Goal: Task Accomplishment & Management: Manage account settings

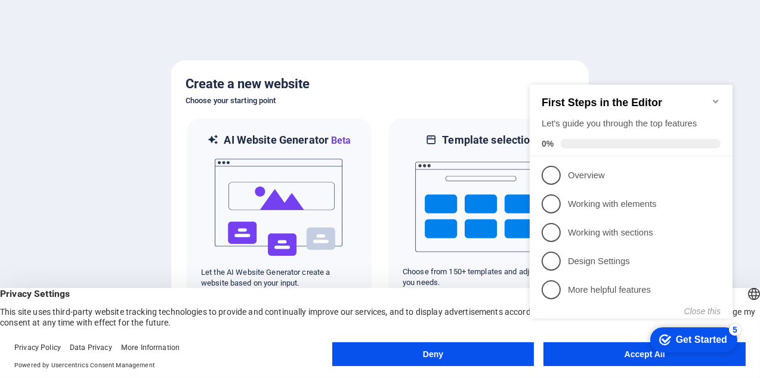
click at [563, 354] on div "checkmark Get Started 5 First Steps in the Editor Let's guide you through the t…" at bounding box center [633, 211] width 217 height 291
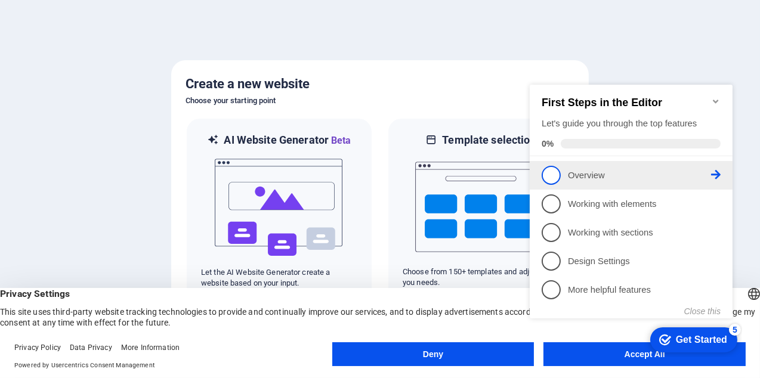
click at [553, 171] on span "1" at bounding box center [550, 174] width 19 height 19
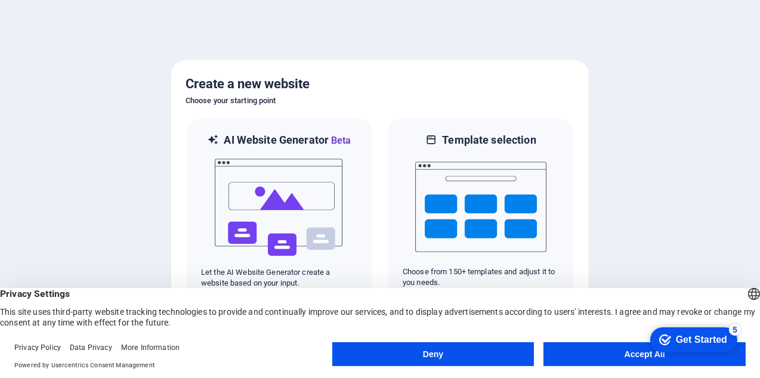
click at [625, 357] on button "Accept All" at bounding box center [645, 355] width 202 height 24
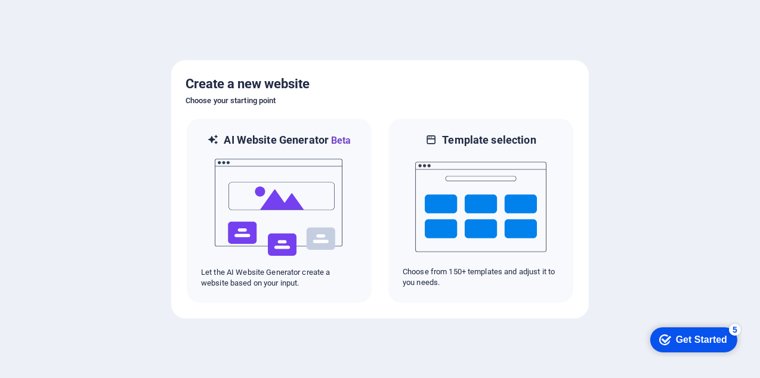
click at [686, 340] on div "Get Started" at bounding box center [701, 339] width 51 height 11
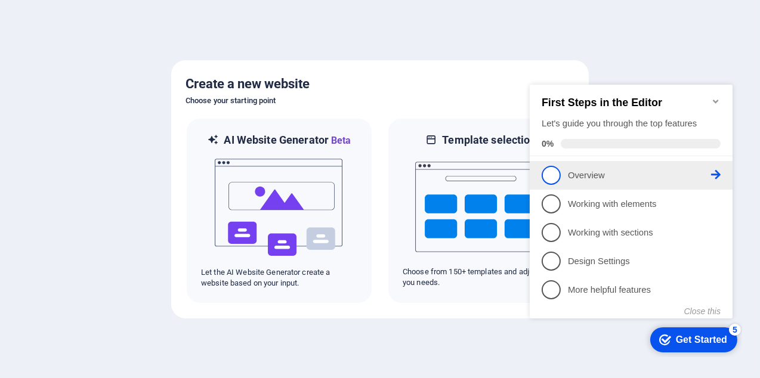
click at [554, 171] on span "1" at bounding box center [550, 174] width 19 height 19
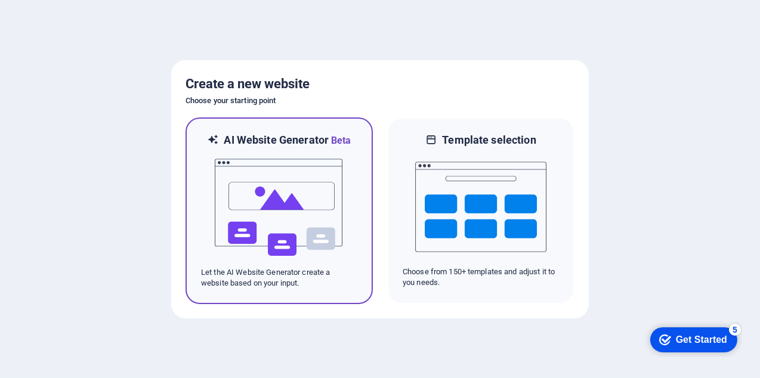
click at [273, 269] on p "Let the AI Website Generator create a website based on your input." at bounding box center [279, 277] width 156 height 21
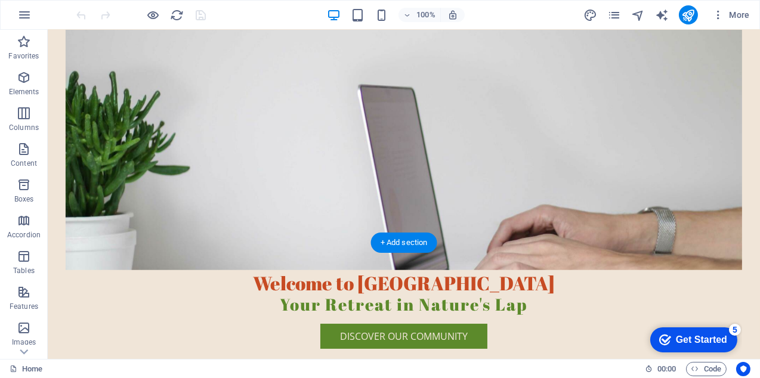
scroll to position [179, 0]
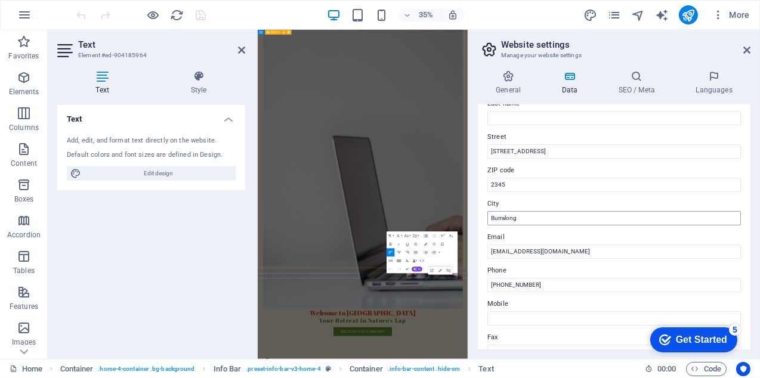
scroll to position [119, 0]
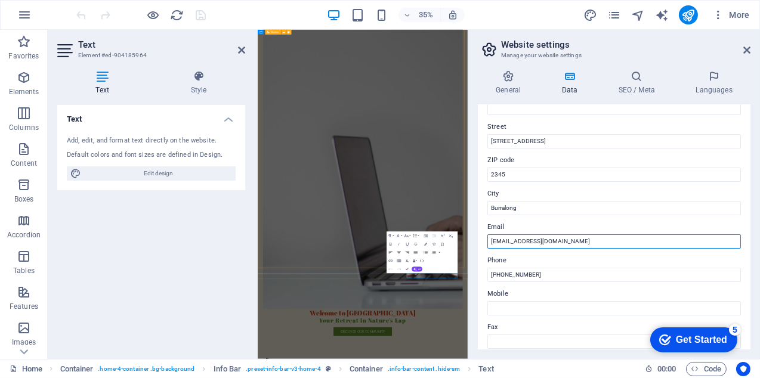
click at [511, 243] on input "[EMAIL_ADDRESS][DOMAIN_NAME]" at bounding box center [615, 242] width 254 height 14
drag, startPoint x: 511, startPoint y: 243, endPoint x: 489, endPoint y: 241, distance: 21.6
click at [489, 241] on input "[EMAIL_ADDRESS][DOMAIN_NAME]" at bounding box center [615, 242] width 254 height 14
type input "[EMAIL_ADDRESS][DOMAIN_NAME]"
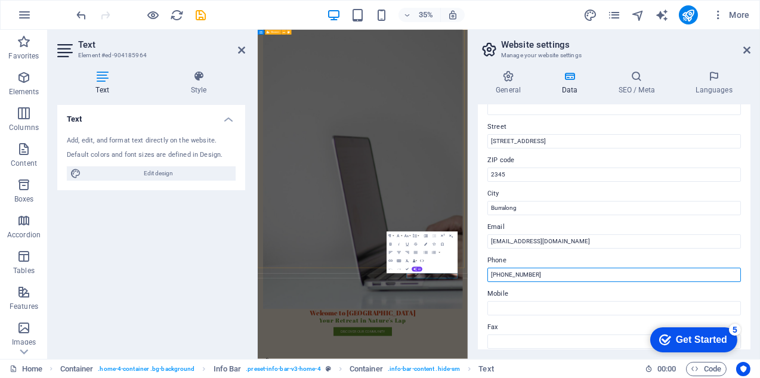
click at [538, 277] on input "[PHONE_NUMBER]" at bounding box center [615, 275] width 254 height 14
drag, startPoint x: 541, startPoint y: 275, endPoint x: 482, endPoint y: 276, distance: 59.1
click at [482, 276] on div "Contact data for this website. This can be used everywhere on the website and w…" at bounding box center [614, 227] width 273 height 245
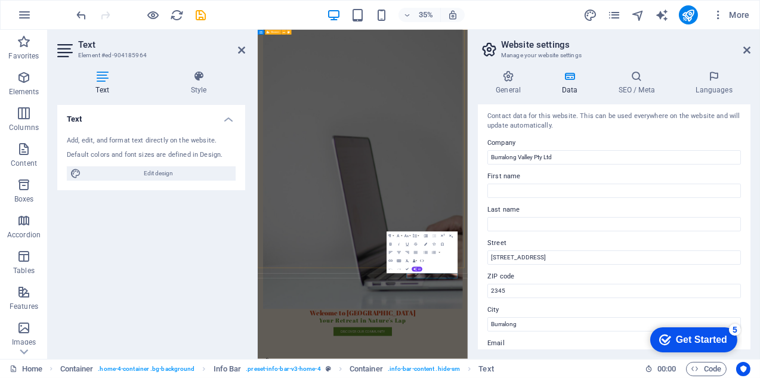
scroll to position [0, 0]
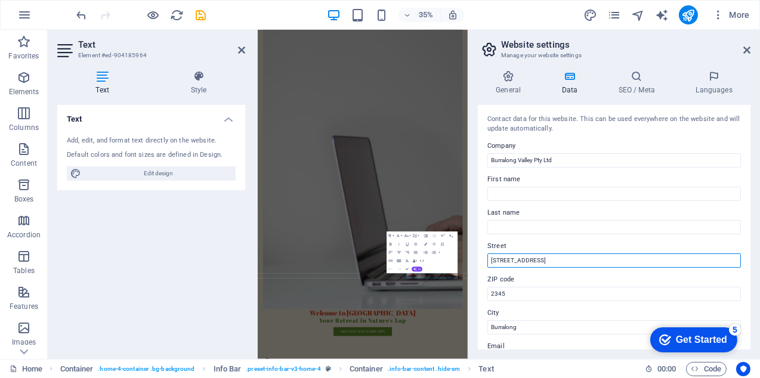
click at [542, 264] on input "[STREET_ADDRESS]" at bounding box center [615, 261] width 254 height 14
drag, startPoint x: 542, startPoint y: 261, endPoint x: 487, endPoint y: 260, distance: 54.9
click at [487, 260] on div "Contact data for this website. This can be used everywhere on the website and w…" at bounding box center [614, 227] width 273 height 245
paste input "Secretary Mailbox, [PERSON_NAME][STREET_ADDRESS]"
type input "Secretary Mailbox, [PERSON_NAME][STREET_ADDRESS]"
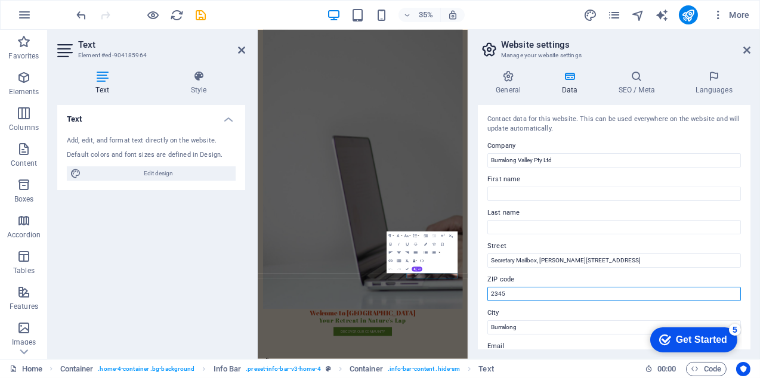
drag, startPoint x: 516, startPoint y: 296, endPoint x: 483, endPoint y: 298, distance: 32.9
click at [483, 298] on div "Contact data for this website. This can be used everywhere on the website and w…" at bounding box center [614, 227] width 273 height 245
type input "2325"
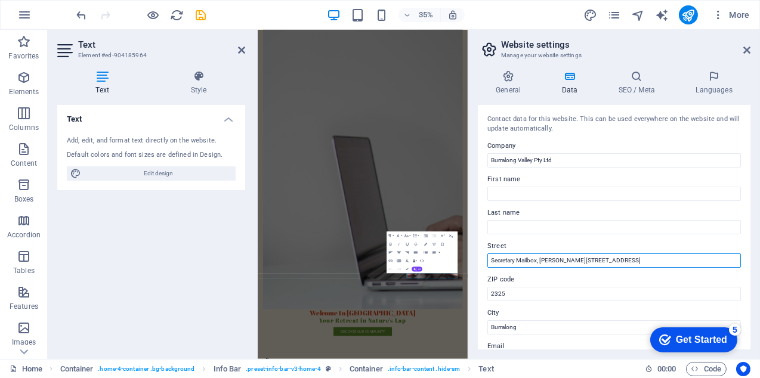
drag, startPoint x: 647, startPoint y: 261, endPoint x: 621, endPoint y: 261, distance: 25.7
click at [621, 261] on input "Secretary Mailbox, [PERSON_NAME][STREET_ADDRESS]" at bounding box center [615, 261] width 254 height 14
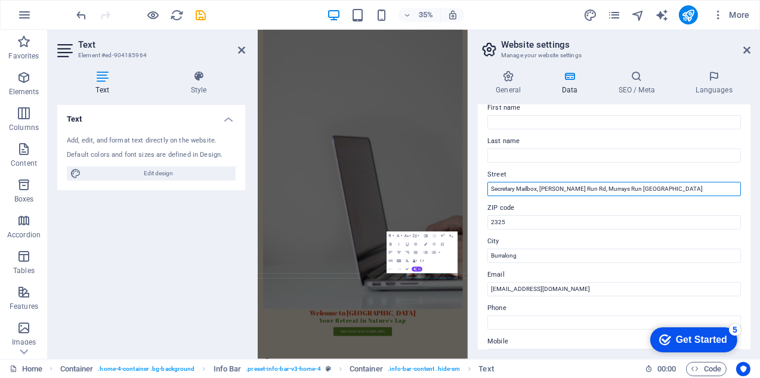
scroll to position [119, 0]
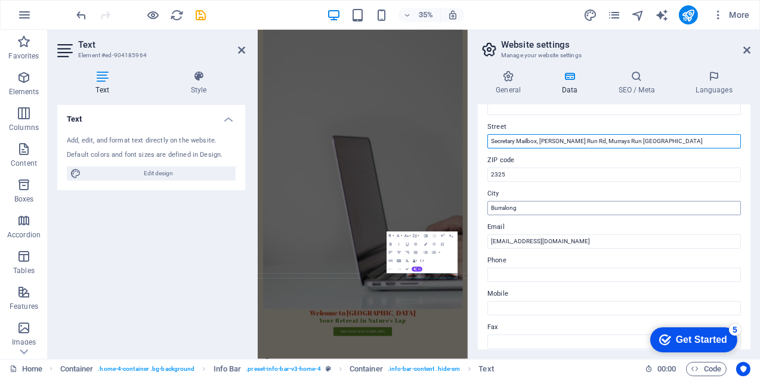
type input "Secretary Mailbox, [PERSON_NAME] Run Rd, Murrays Run [GEOGRAPHIC_DATA]"
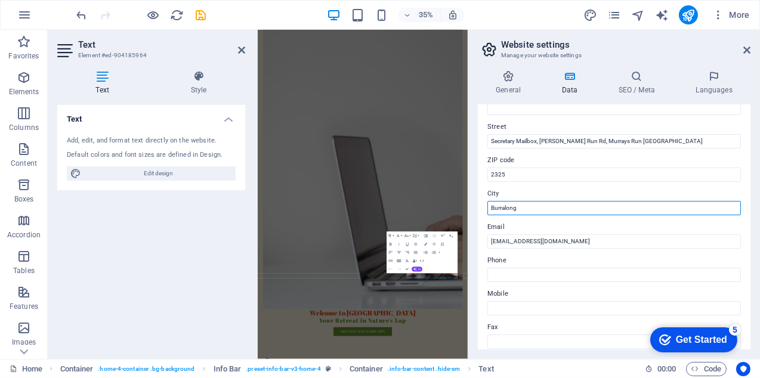
click at [523, 207] on input "Burralong" at bounding box center [615, 208] width 254 height 14
drag, startPoint x: 523, startPoint y: 207, endPoint x: 491, endPoint y: 207, distance: 32.2
click at [491, 207] on input "Burralong" at bounding box center [615, 208] width 254 height 14
click at [563, 209] on input "Murrays Run" at bounding box center [615, 208] width 254 height 14
type input "Murrays Run"
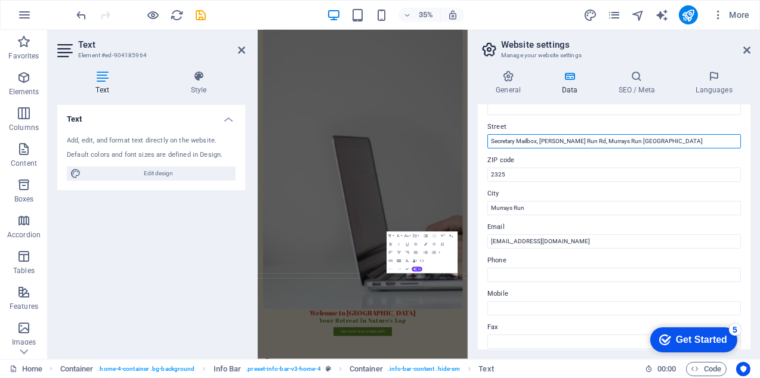
click at [644, 140] on input "Secretary Mailbox, [PERSON_NAME] Run Rd, Murrays Run [GEOGRAPHIC_DATA]" at bounding box center [615, 141] width 254 height 14
drag, startPoint x: 644, startPoint y: 140, endPoint x: 584, endPoint y: 144, distance: 60.5
click at [584, 144] on input "Secretary Mailbox, [PERSON_NAME] Run Rd, Murrays Run [GEOGRAPHIC_DATA]" at bounding box center [615, 141] width 254 height 14
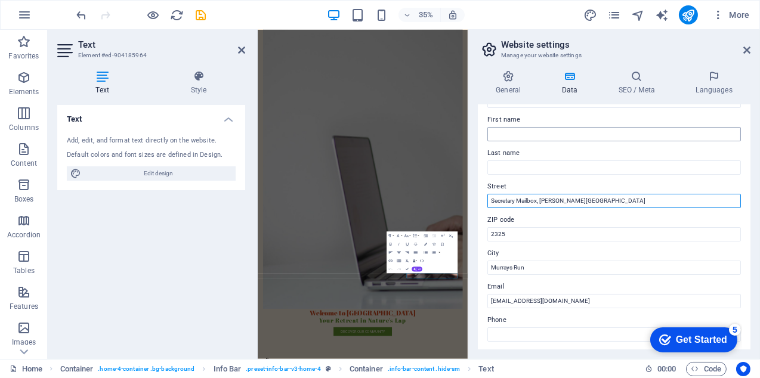
scroll to position [0, 0]
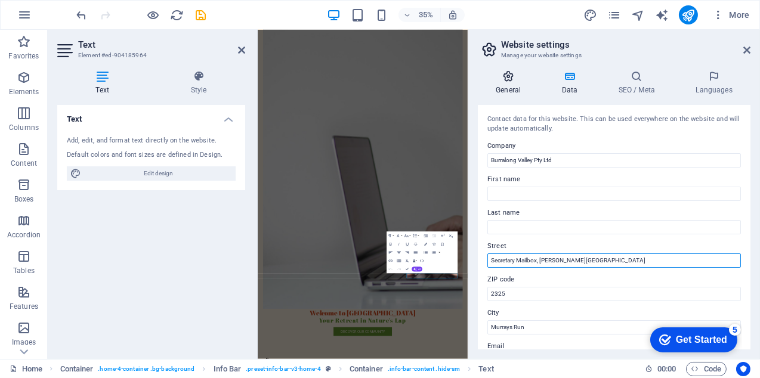
type input "Secretary Mailbox, [PERSON_NAME][GEOGRAPHIC_DATA]"
click at [510, 79] on icon at bounding box center [508, 76] width 61 height 12
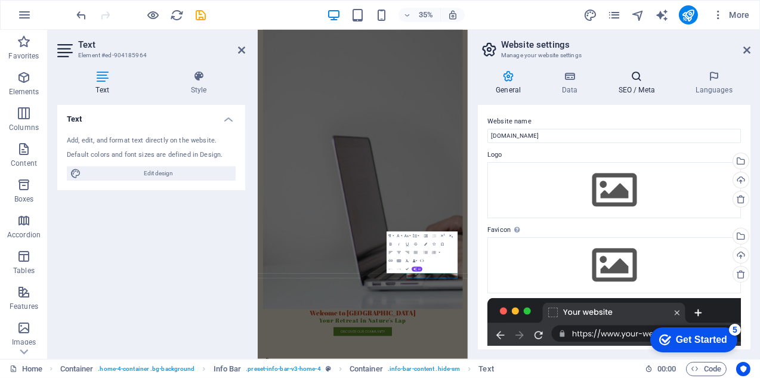
click at [635, 78] on icon at bounding box center [636, 76] width 73 height 12
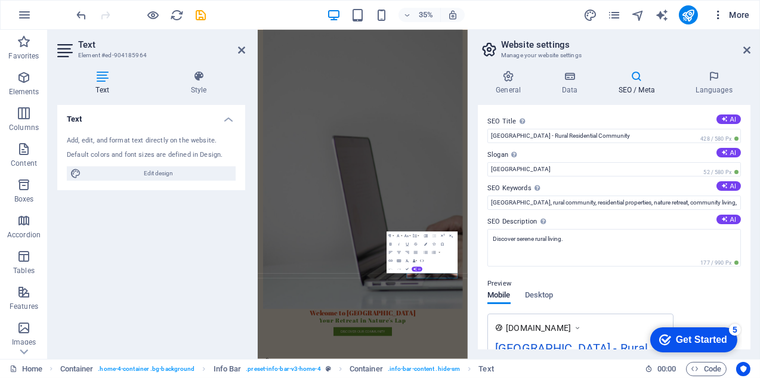
click at [720, 13] on icon "button" at bounding box center [719, 15] width 12 height 12
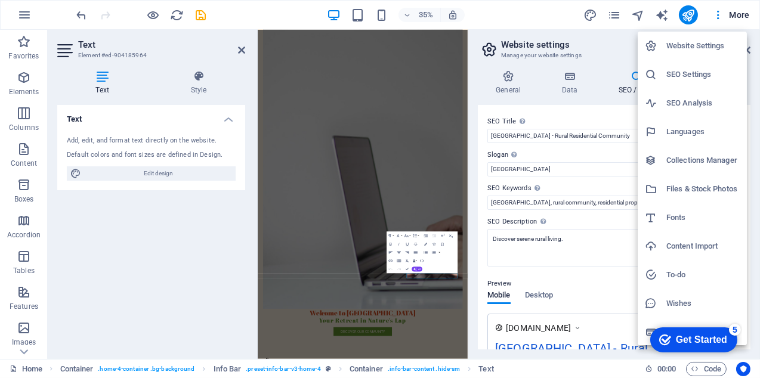
click at [708, 19] on div at bounding box center [380, 189] width 760 height 378
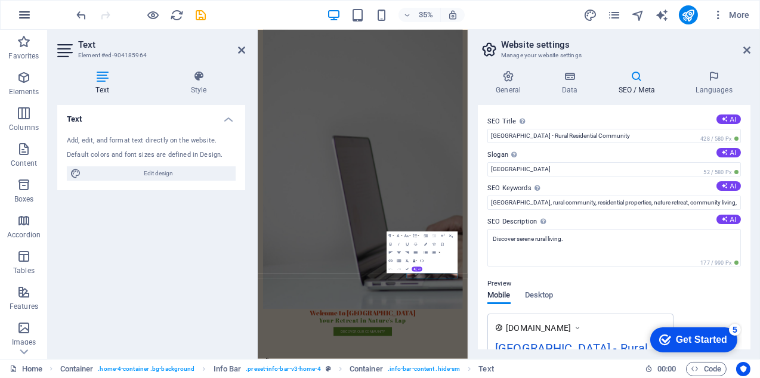
click at [20, 13] on icon "button" at bounding box center [24, 15] width 14 height 14
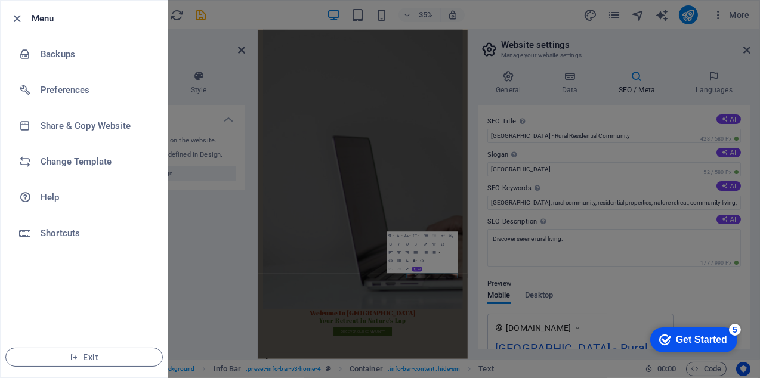
click at [202, 294] on div at bounding box center [380, 189] width 760 height 378
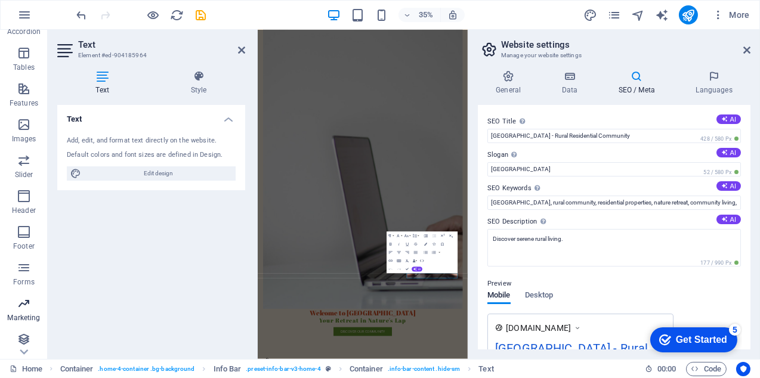
scroll to position [207, 0]
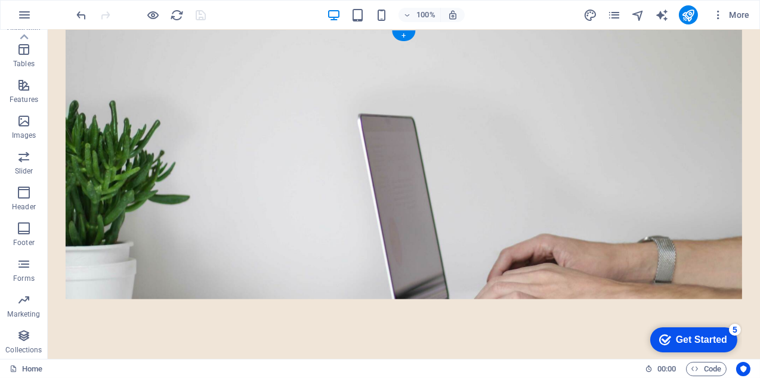
scroll to position [0, 0]
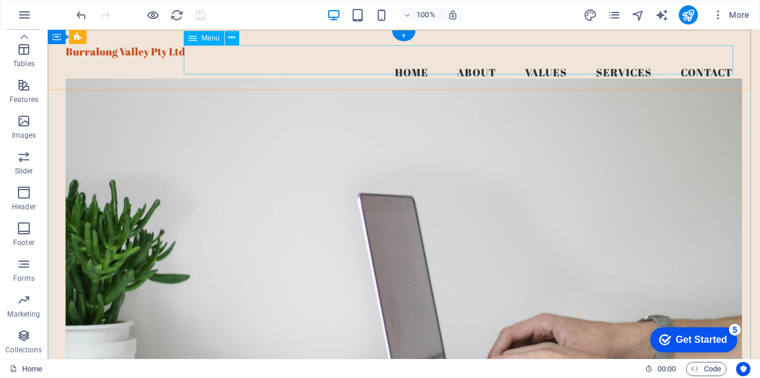
click at [402, 58] on nav "Home About Values Services Contact" at bounding box center [404, 73] width 677 height 30
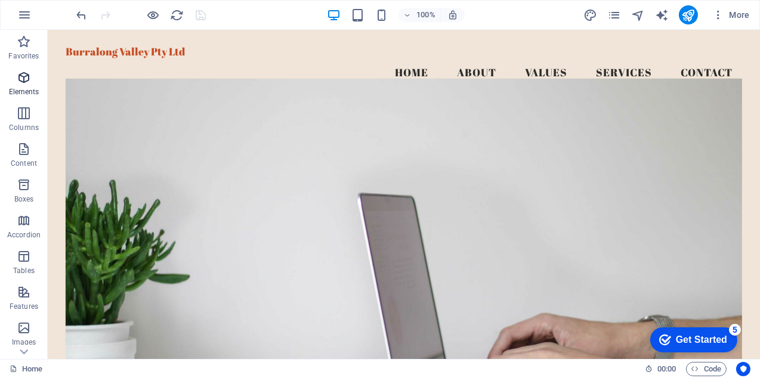
click at [24, 84] on icon "button" at bounding box center [24, 77] width 14 height 14
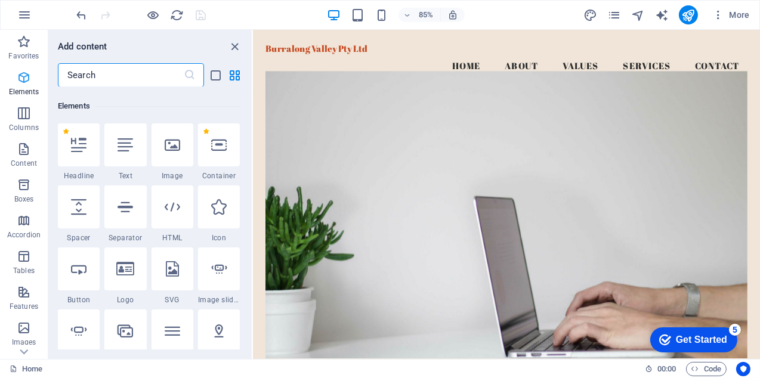
scroll to position [127, 0]
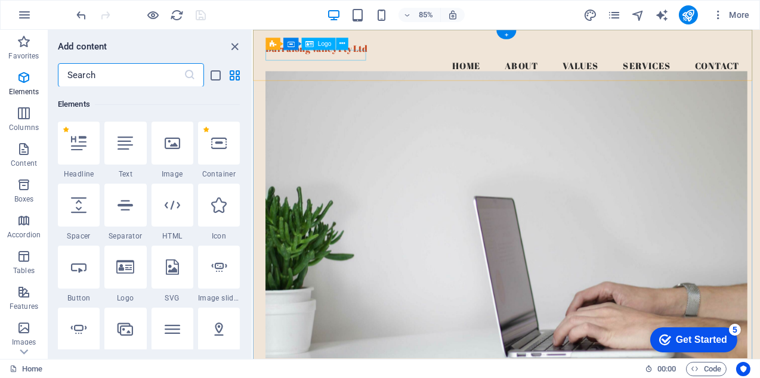
click at [324, 58] on div "Burralong Valley Pty Ltd" at bounding box center [550, 51] width 567 height 13
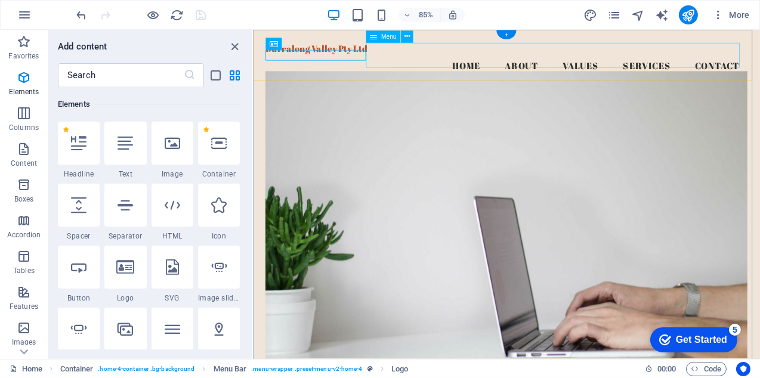
click at [494, 61] on nav "Home About Values Services Contact" at bounding box center [550, 73] width 567 height 30
click at [427, 189] on figure at bounding box center [550, 255] width 567 height 353
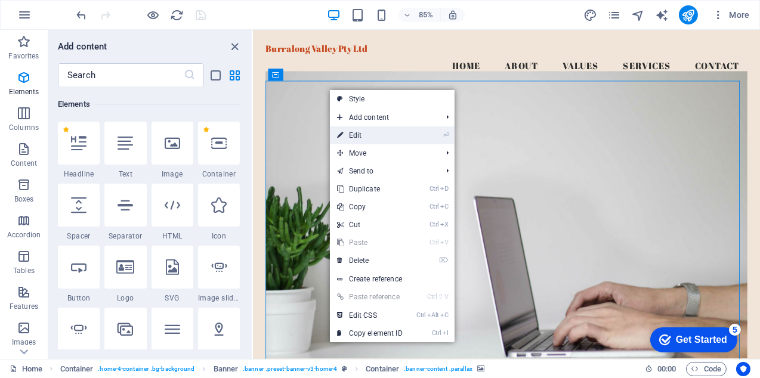
click at [353, 131] on link "⏎ Edit" at bounding box center [370, 136] width 80 height 18
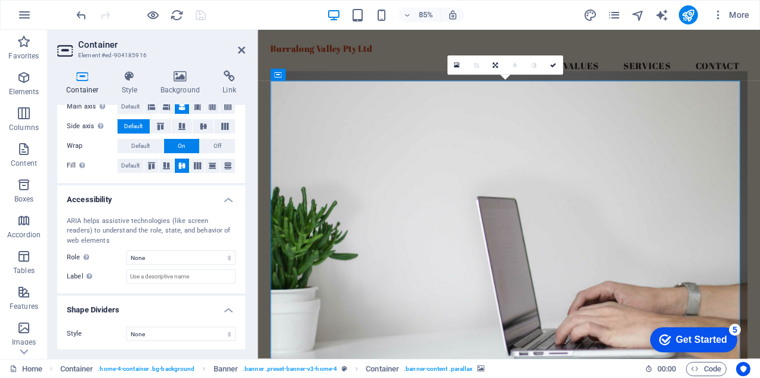
scroll to position [0, 0]
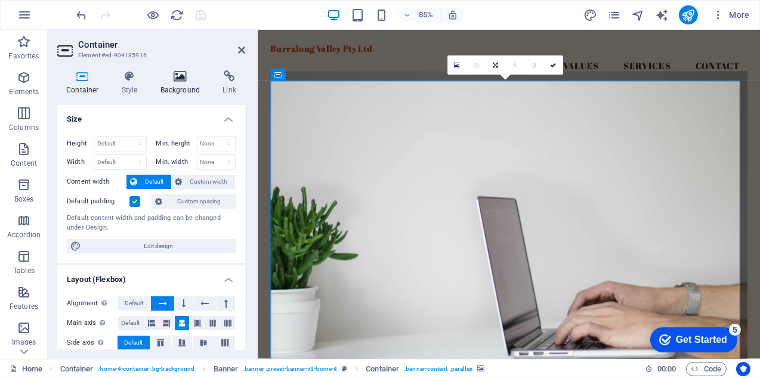
click at [182, 79] on icon at bounding box center [181, 76] width 58 height 12
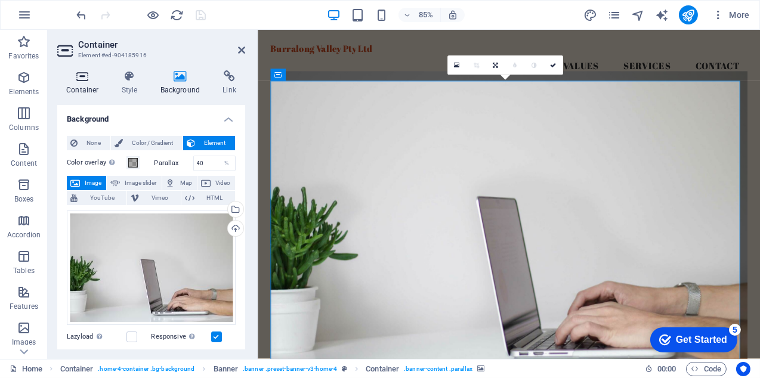
click at [83, 78] on icon at bounding box center [82, 76] width 51 height 12
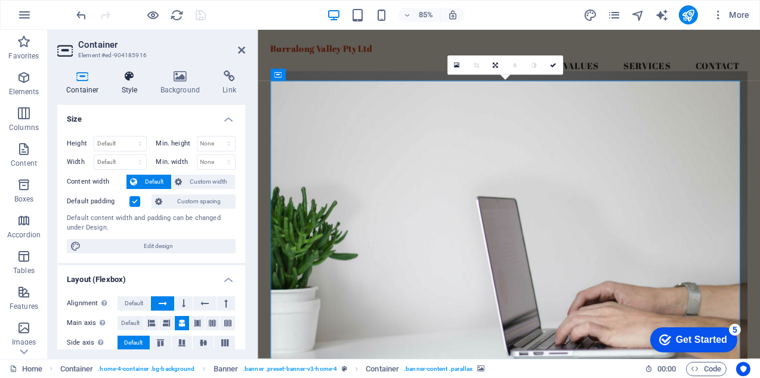
click at [127, 77] on icon at bounding box center [130, 76] width 34 height 12
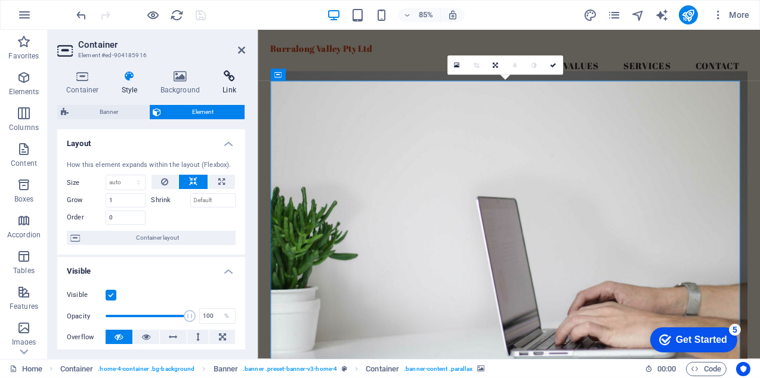
click at [230, 81] on icon at bounding box center [230, 76] width 32 height 12
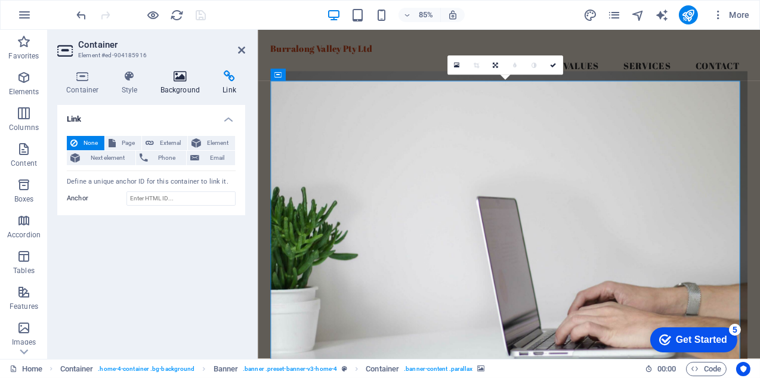
click at [179, 73] on icon at bounding box center [181, 76] width 58 height 12
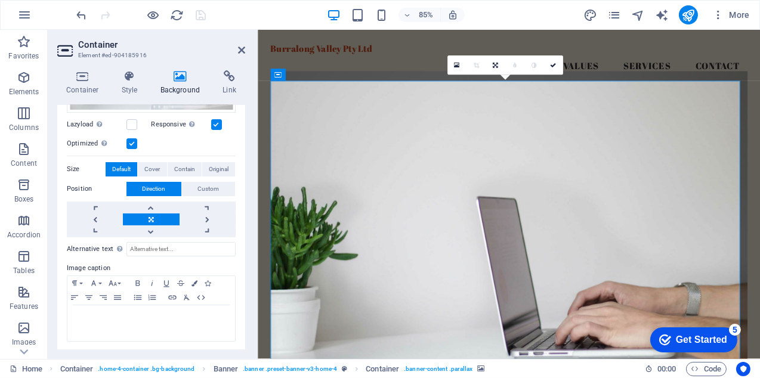
scroll to position [93, 0]
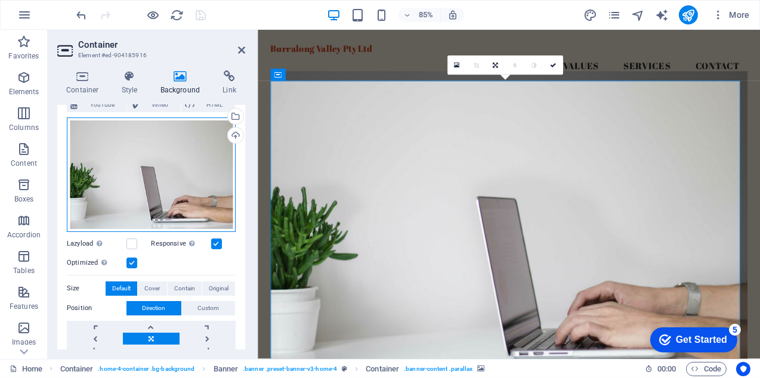
click at [213, 162] on div "Drag files here, click to choose files or select files from Files or our free s…" at bounding box center [151, 175] width 169 height 115
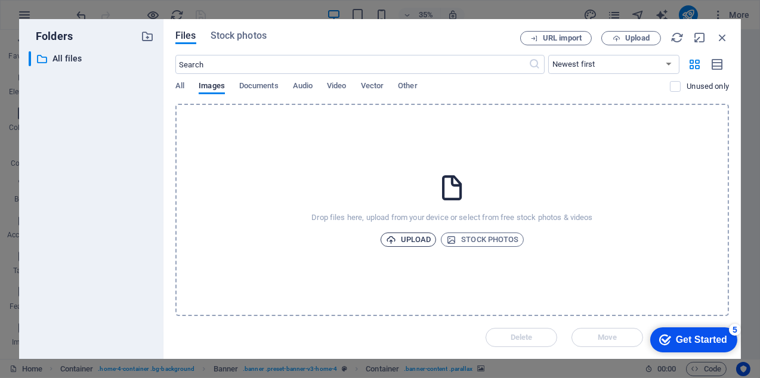
click at [409, 237] on span "Upload" at bounding box center [408, 240] width 45 height 14
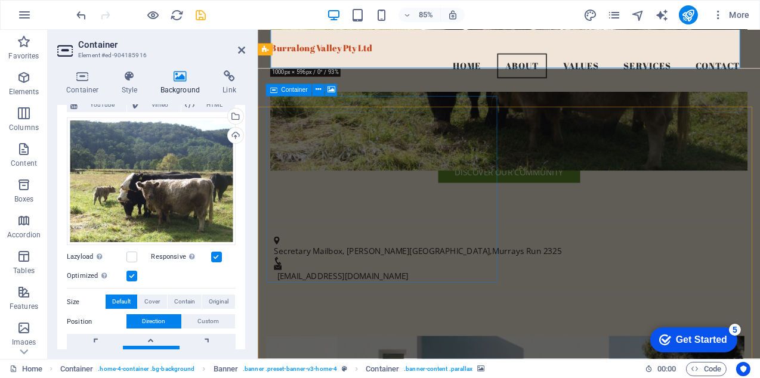
scroll to position [239, 0]
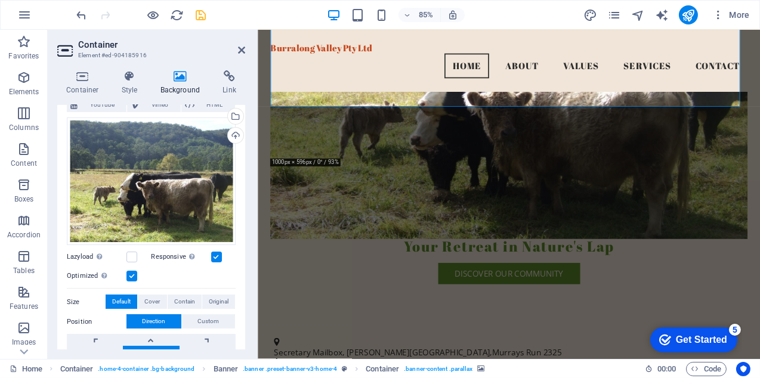
click at [203, 39] on h2 "Container" at bounding box center [161, 44] width 167 height 11
click at [562, 60] on nav "Home About Values Services Contact" at bounding box center [553, 73] width 562 height 30
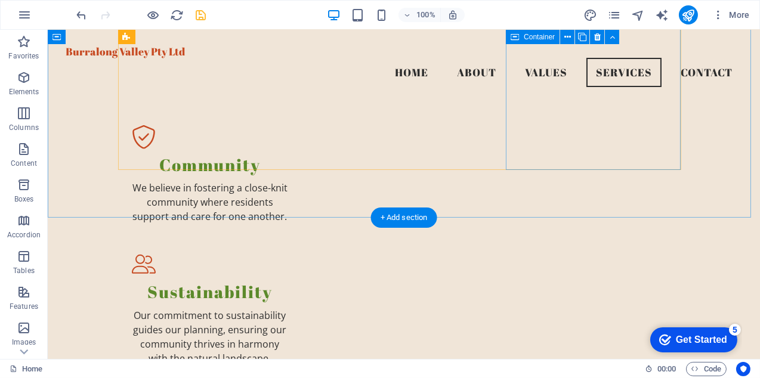
scroll to position [954, 0]
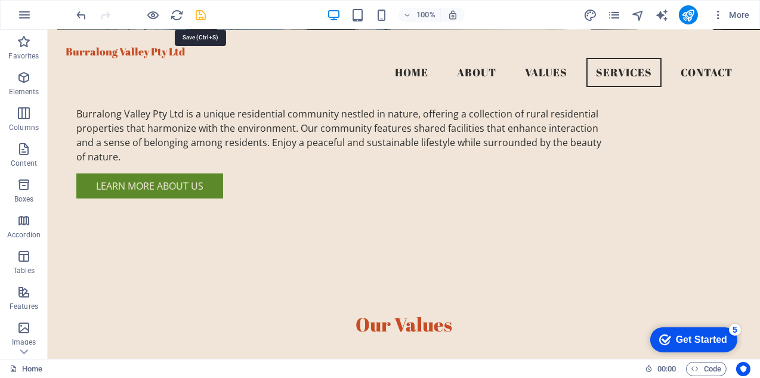
click at [201, 10] on icon "save" at bounding box center [202, 15] width 14 height 14
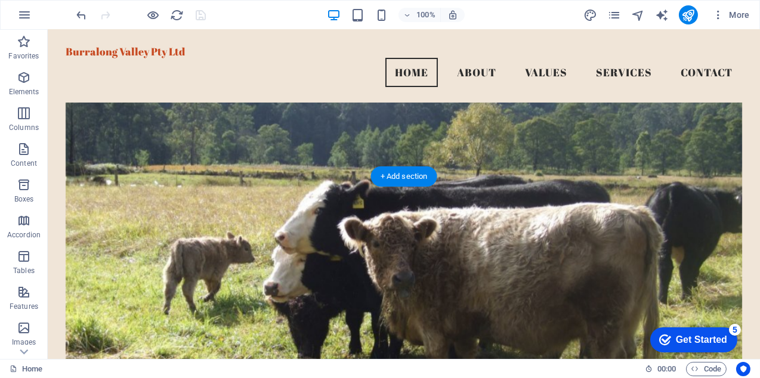
scroll to position [0, 0]
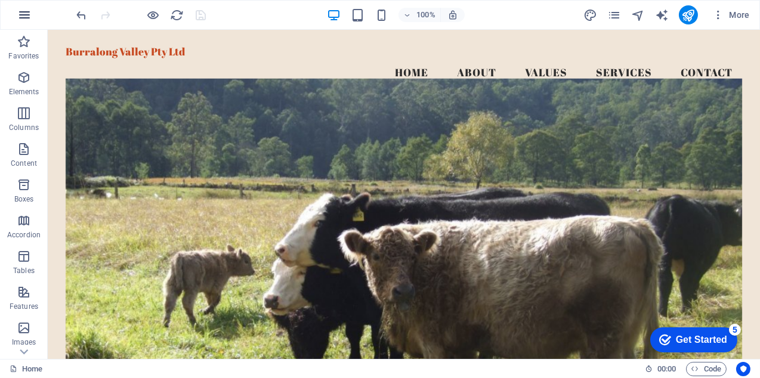
click at [27, 14] on icon "button" at bounding box center [24, 15] width 14 height 14
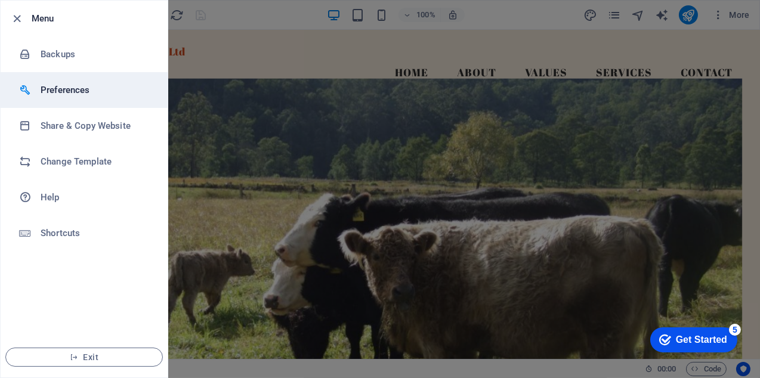
click at [72, 92] on h6 "Preferences" at bounding box center [96, 90] width 110 height 14
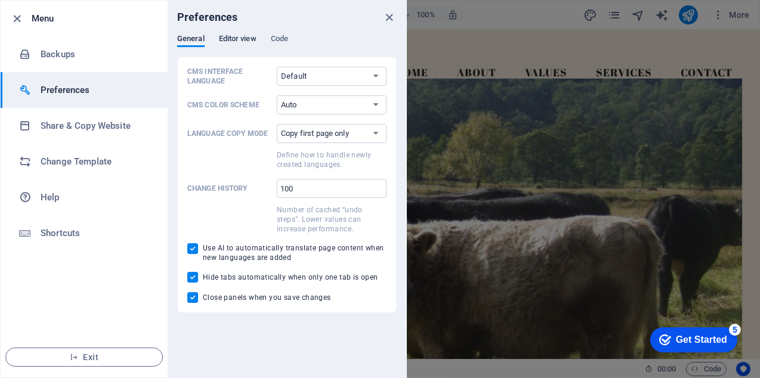
click at [241, 39] on span "Editor view" at bounding box center [238, 40] width 38 height 17
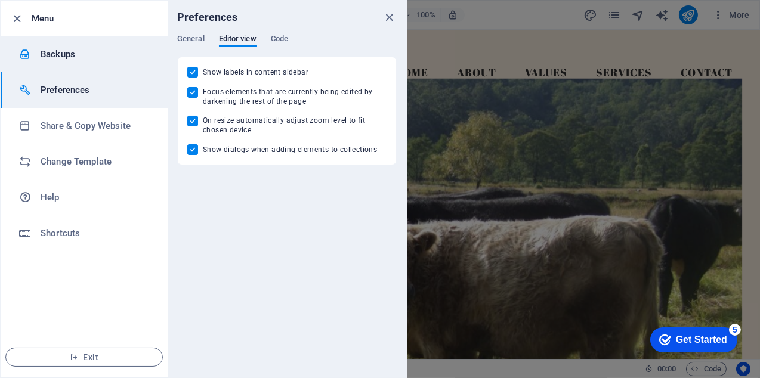
click at [63, 55] on h6 "Backups" at bounding box center [96, 54] width 110 height 14
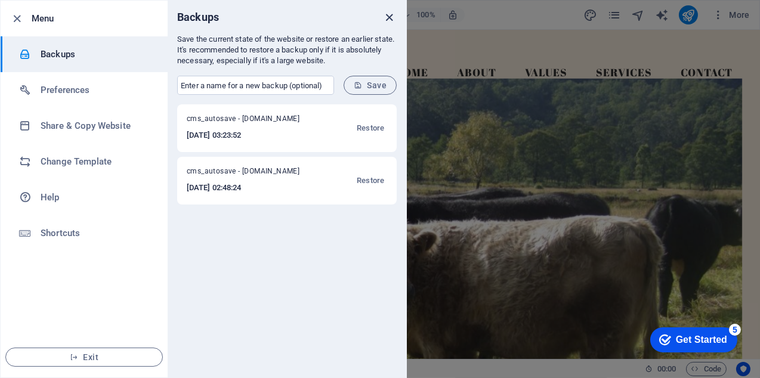
click at [391, 15] on icon "close" at bounding box center [390, 18] width 14 height 14
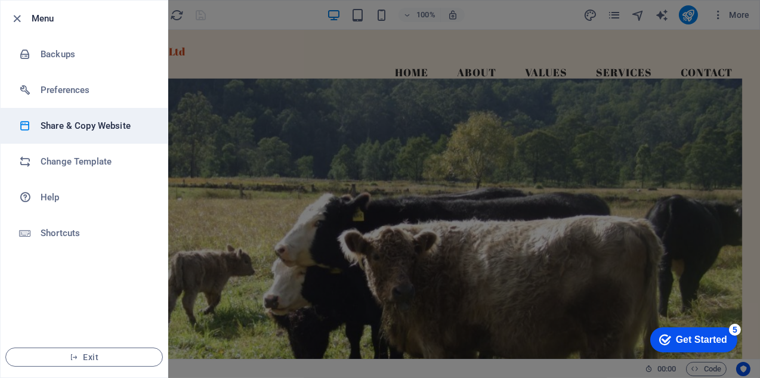
click at [84, 127] on h6 "Share & Copy Website" at bounding box center [96, 126] width 110 height 14
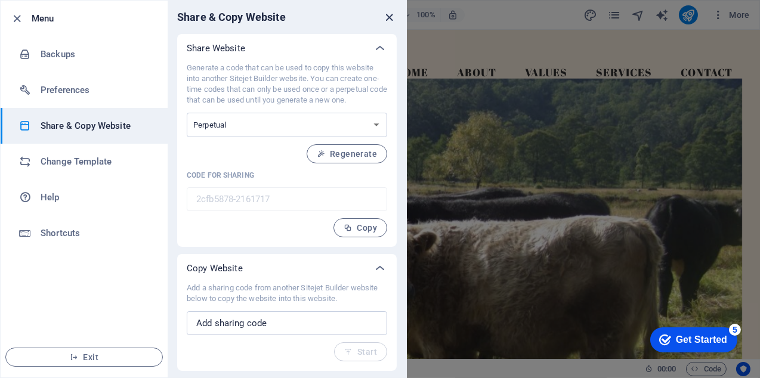
click at [388, 16] on icon "close" at bounding box center [390, 18] width 14 height 14
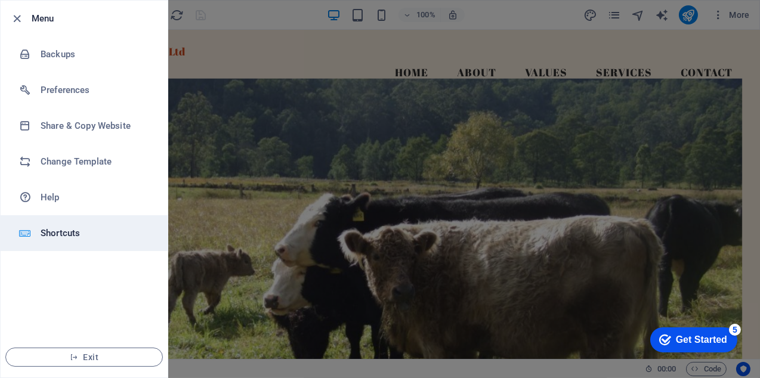
click at [45, 233] on h6 "Shortcuts" at bounding box center [96, 233] width 110 height 14
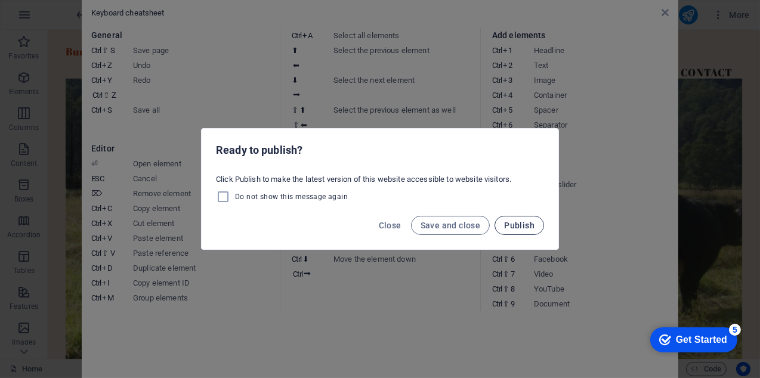
click at [519, 223] on span "Publish" at bounding box center [519, 226] width 30 height 10
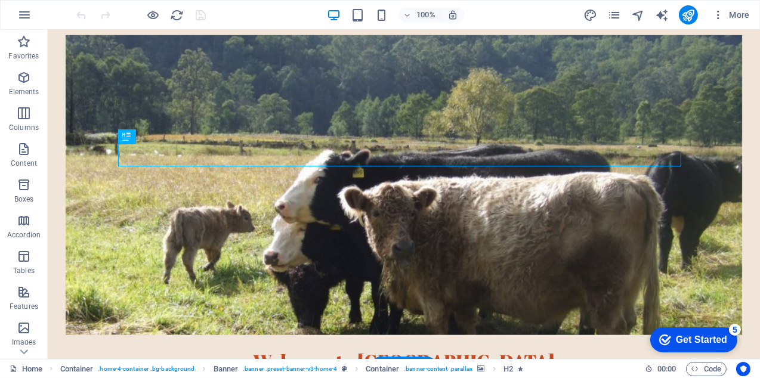
scroll to position [179, 0]
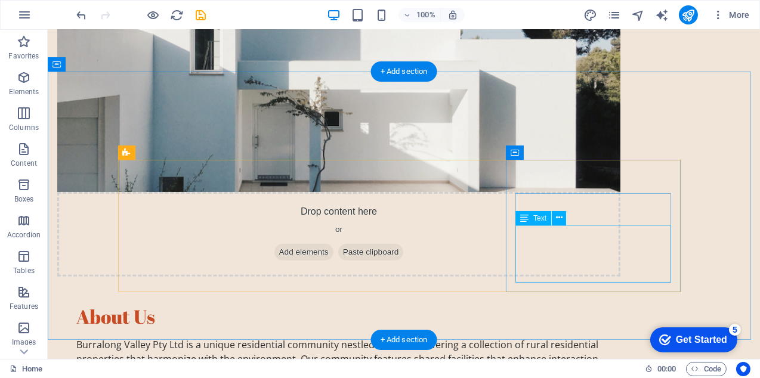
scroll to position [716, 0]
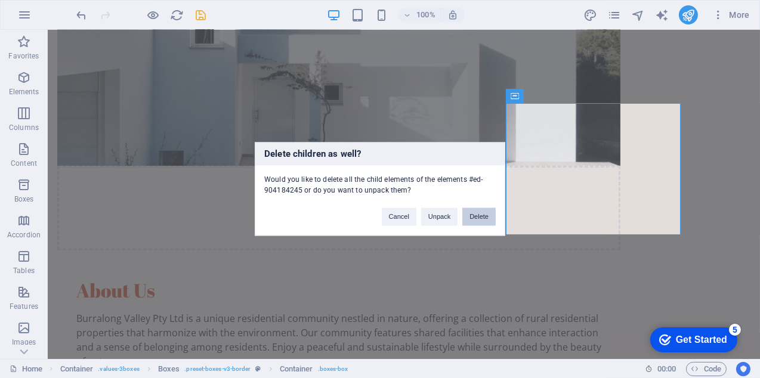
click at [483, 217] on button "Delete" at bounding box center [478, 217] width 33 height 18
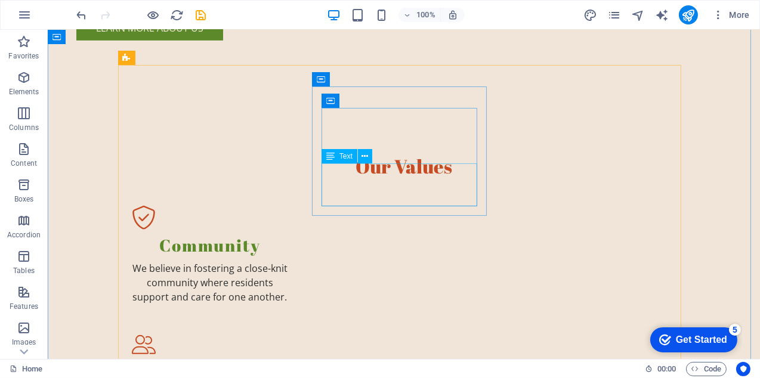
scroll to position [1133, 0]
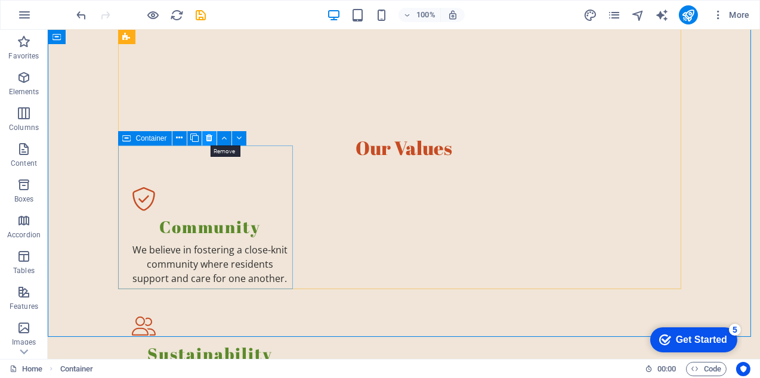
click at [208, 136] on icon at bounding box center [209, 138] width 7 height 13
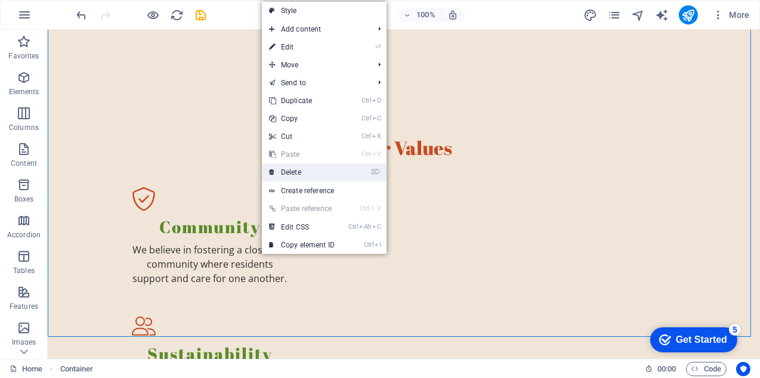
click at [291, 168] on link "⌦ Delete" at bounding box center [302, 173] width 80 height 18
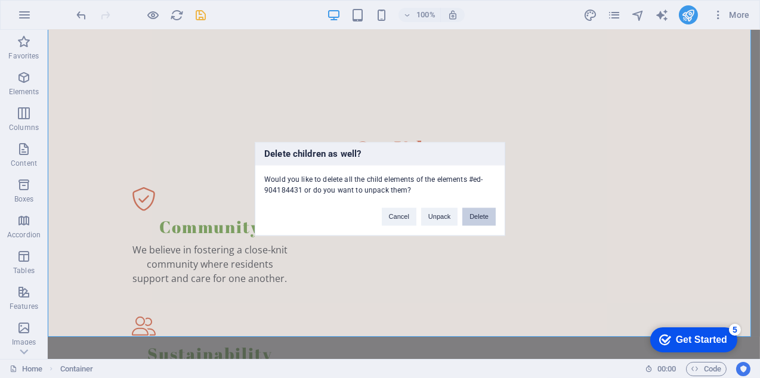
click at [477, 217] on button "Delete" at bounding box center [478, 217] width 33 height 18
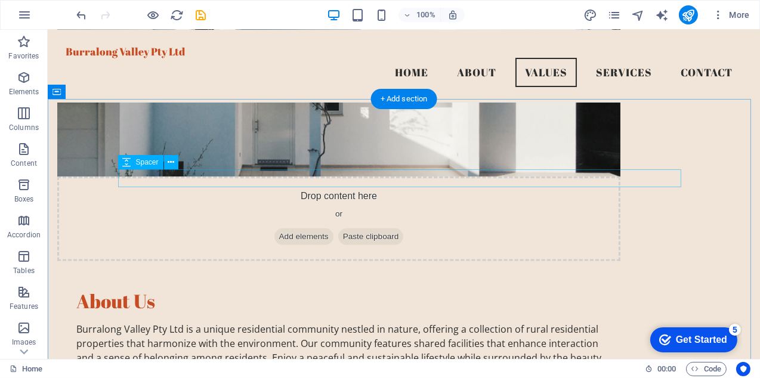
scroll to position [600, 0]
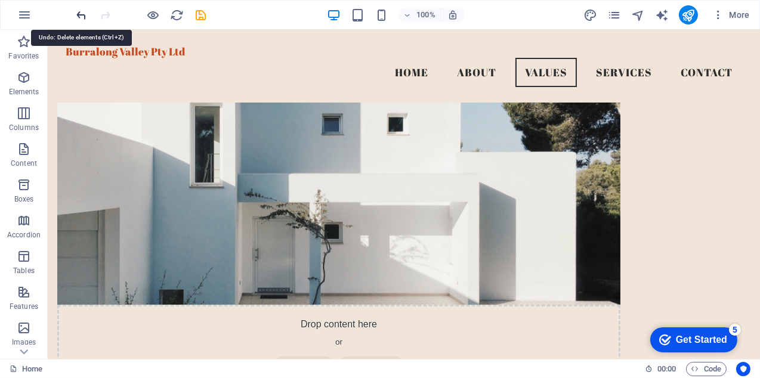
click at [79, 13] on icon "undo" at bounding box center [82, 15] width 14 height 14
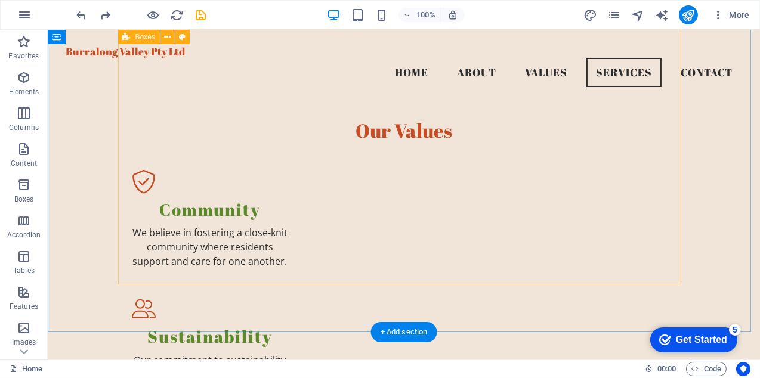
scroll to position [958, 0]
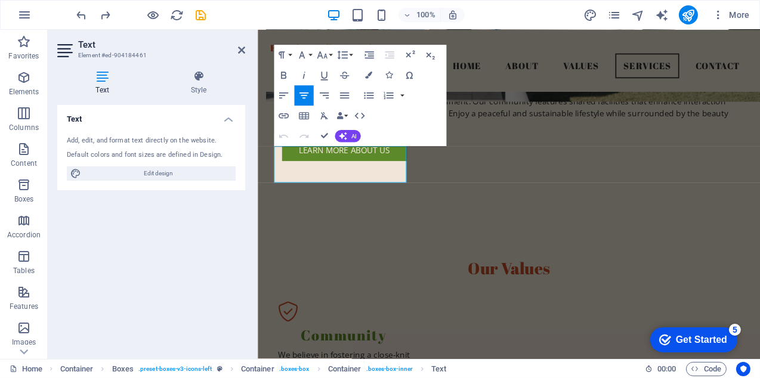
scroll to position [1068, 0]
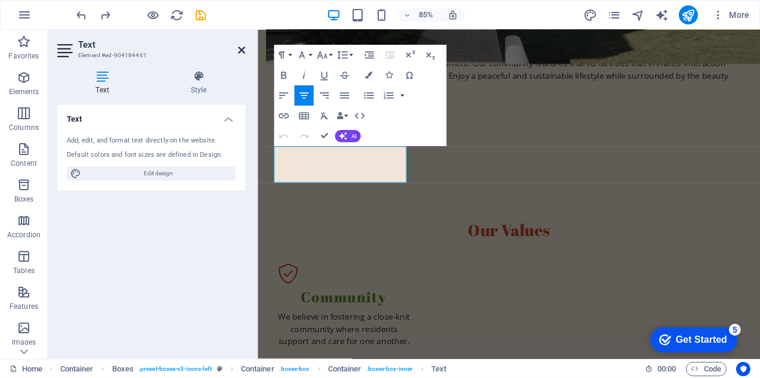
click at [240, 49] on icon at bounding box center [241, 50] width 7 height 10
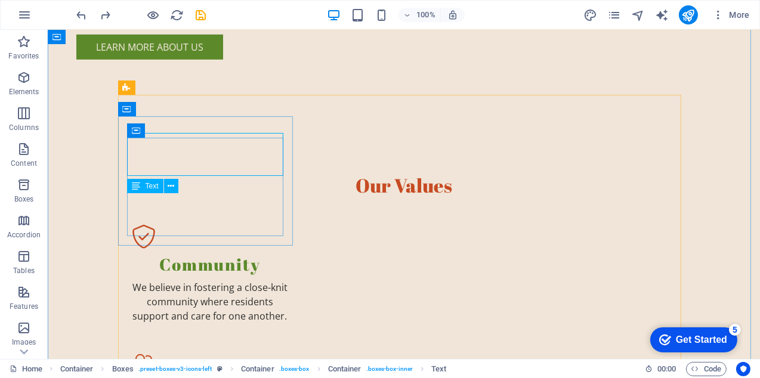
scroll to position [1078, 0]
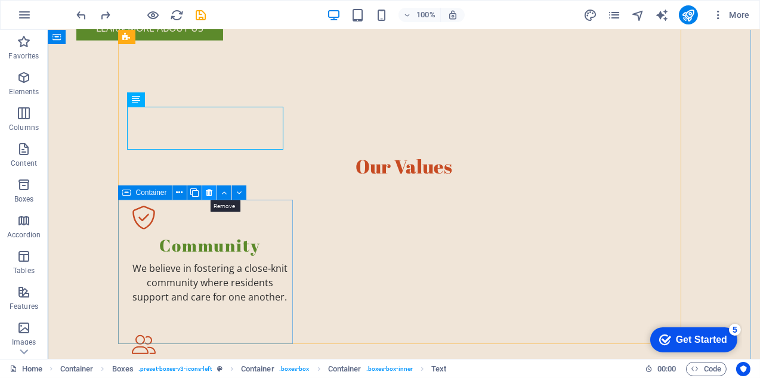
click at [208, 193] on icon at bounding box center [209, 193] width 7 height 13
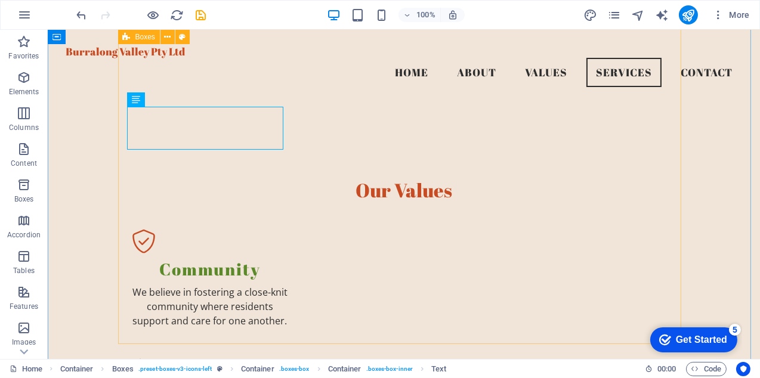
scroll to position [899, 0]
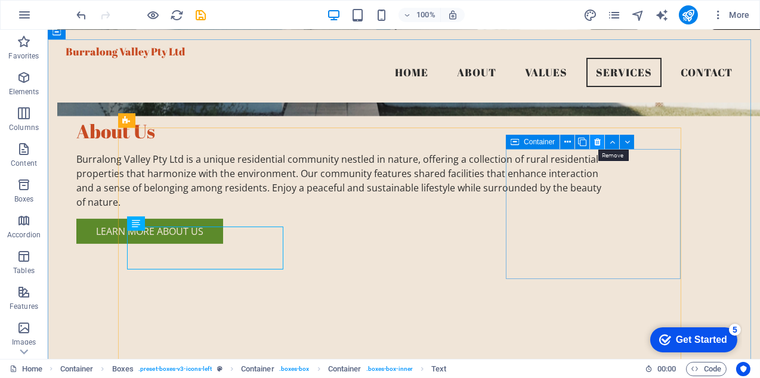
click at [597, 142] on icon at bounding box center [597, 142] width 7 height 13
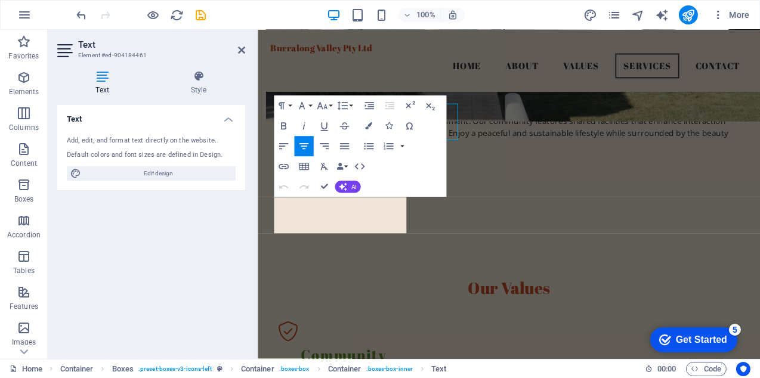
scroll to position [1009, 0]
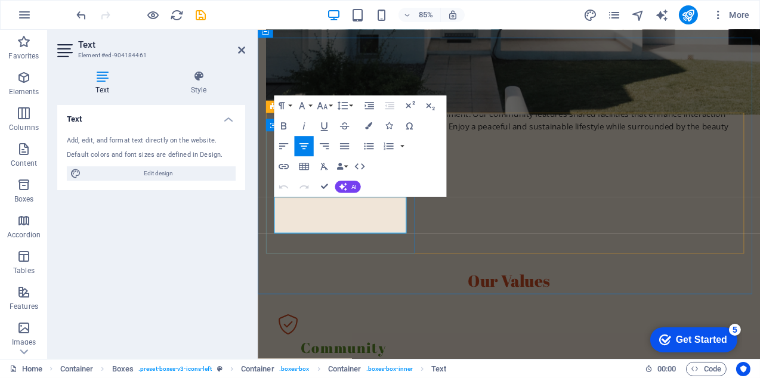
drag, startPoint x: 322, startPoint y: 247, endPoint x: 347, endPoint y: 246, distance: 25.1
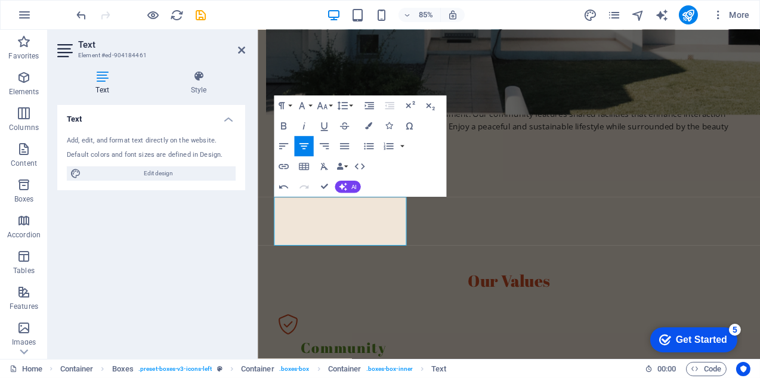
click at [206, 239] on div "Text Add, edit, and format text directly on the website. Default colors and fon…" at bounding box center [151, 227] width 188 height 245
click at [224, 259] on div "Text Add, edit, and format text directly on the website. Default colors and fon…" at bounding box center [151, 227] width 188 height 245
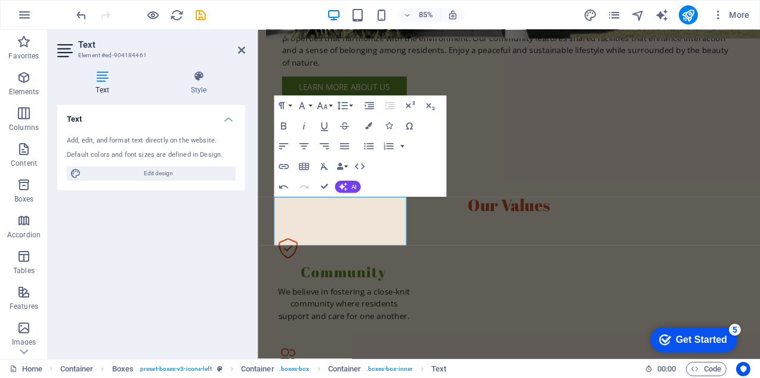
scroll to position [959, 0]
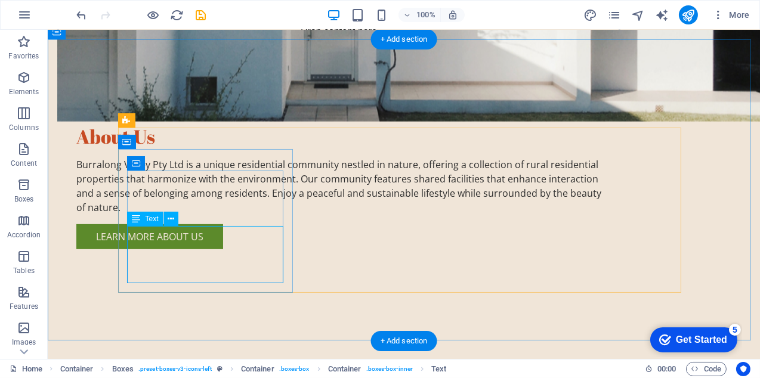
scroll to position [1009, 0]
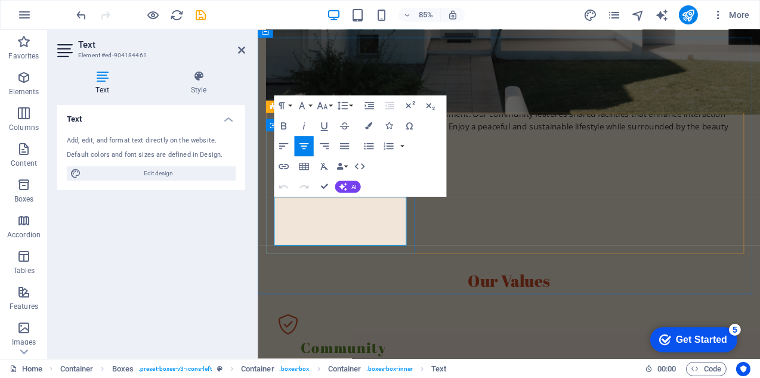
click at [248, 258] on div "Text Style Text Add, edit, and format text directly on the website. Default col…" at bounding box center [151, 210] width 207 height 298
drag, startPoint x: 409, startPoint y: 275, endPoint x: 419, endPoint y: 275, distance: 9.5
click at [236, 247] on div "Text Add, edit, and format text directly on the website. Default colors and fon…" at bounding box center [151, 227] width 188 height 245
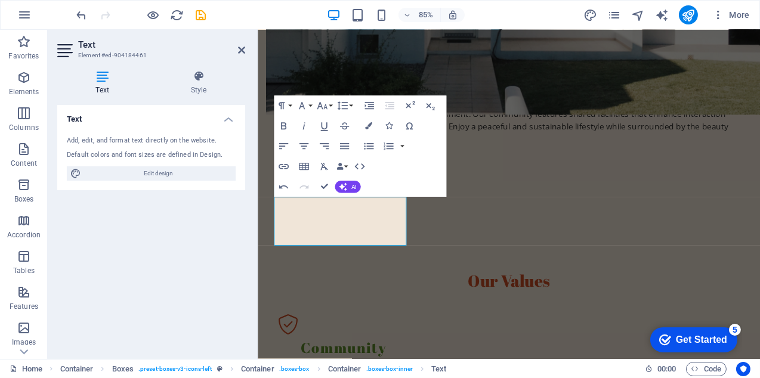
click at [143, 239] on div "Text Add, edit, and format text directly on the website. Default colors and fon…" at bounding box center [151, 227] width 188 height 245
click at [239, 201] on div "Text Add, edit, and format text directly on the website. Default colors and fon…" at bounding box center [151, 227] width 188 height 245
click at [206, 221] on div "Text Add, edit, and format text directly on the website. Default colors and fon…" at bounding box center [151, 227] width 188 height 245
click at [79, 12] on icon "undo" at bounding box center [82, 15] width 14 height 14
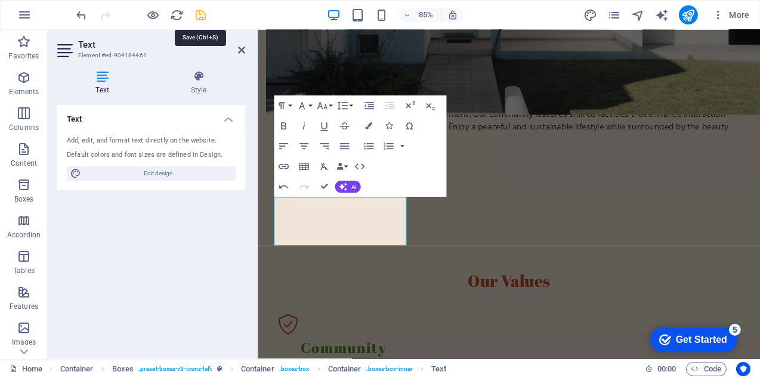
click at [199, 14] on icon "save" at bounding box center [202, 15] width 14 height 14
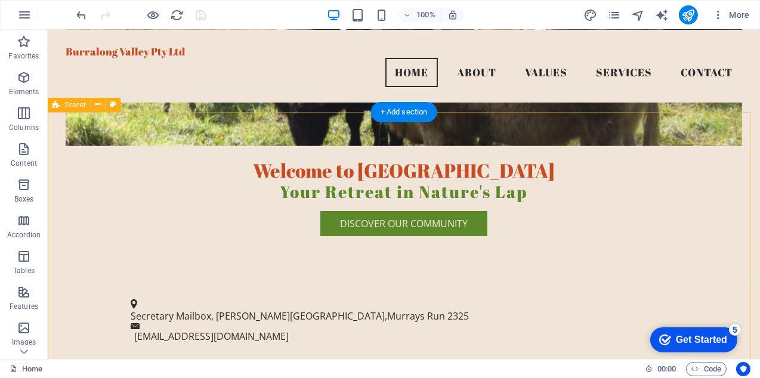
scroll to position [0, 0]
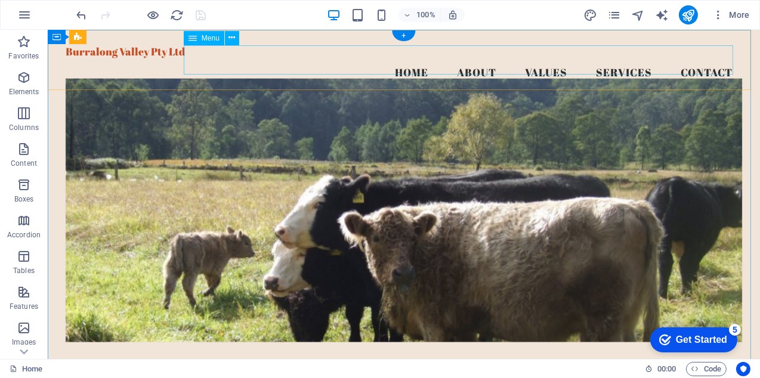
click at [530, 59] on nav "Home About Values Services Contact" at bounding box center [404, 73] width 677 height 30
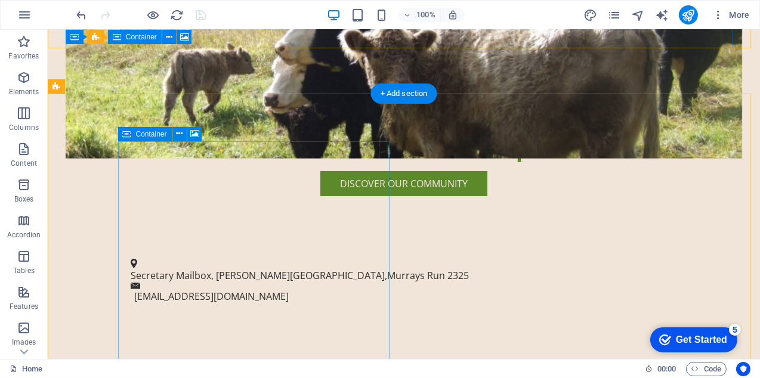
scroll to position [298, 0]
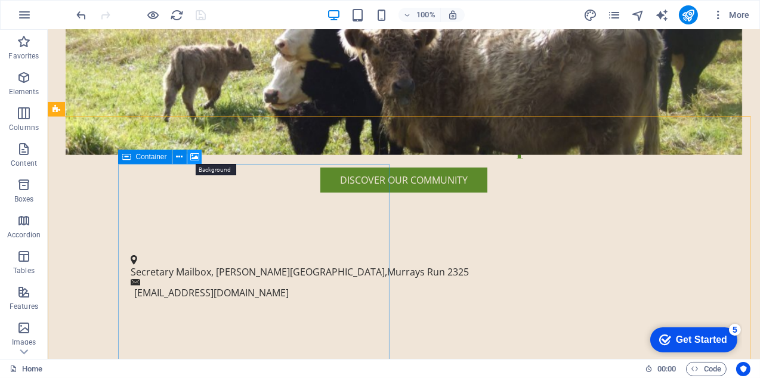
click at [195, 156] on icon at bounding box center [194, 157] width 9 height 13
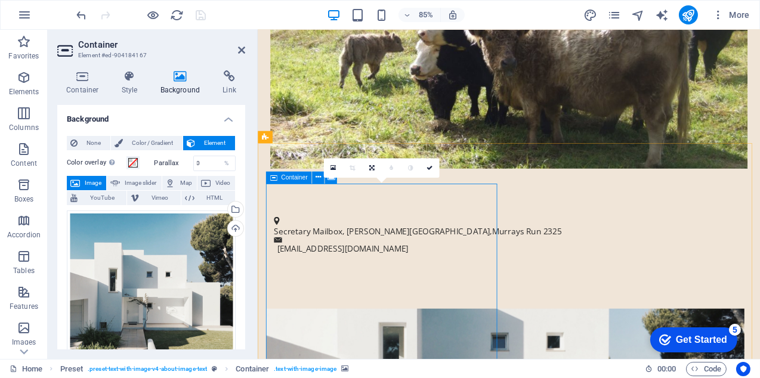
scroll to position [418, 0]
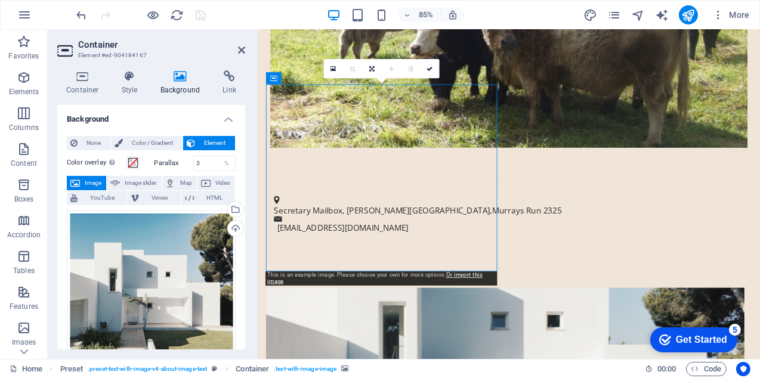
click at [88, 183] on span "Image" at bounding box center [93, 183] width 19 height 14
click at [90, 183] on span "Image" at bounding box center [93, 183] width 19 height 14
click at [81, 181] on button "Image" at bounding box center [86, 183] width 39 height 14
click at [336, 70] on link at bounding box center [332, 69] width 19 height 19
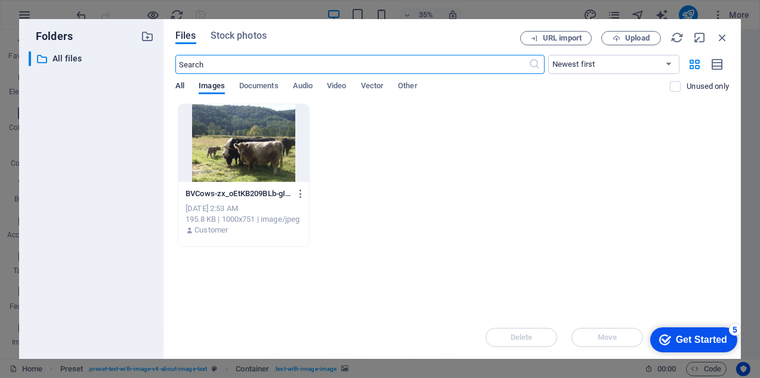
click at [178, 84] on span "All" at bounding box center [179, 87] width 9 height 17
click at [209, 86] on span "Images" at bounding box center [212, 87] width 26 height 17
click at [211, 85] on span "Images" at bounding box center [212, 87] width 26 height 17
click at [722, 35] on icon "button" at bounding box center [722, 37] width 13 height 13
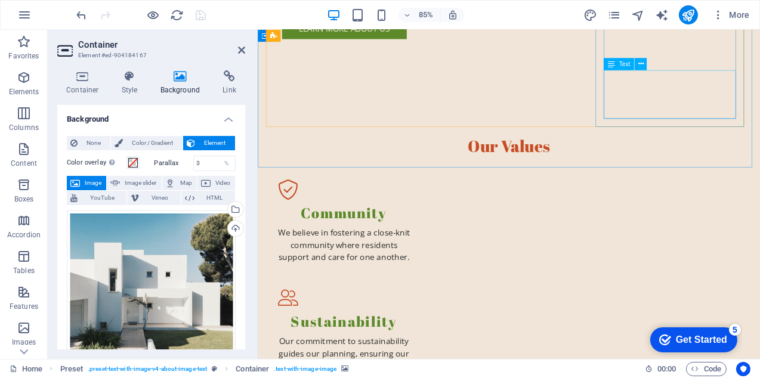
scroll to position [1194, 0]
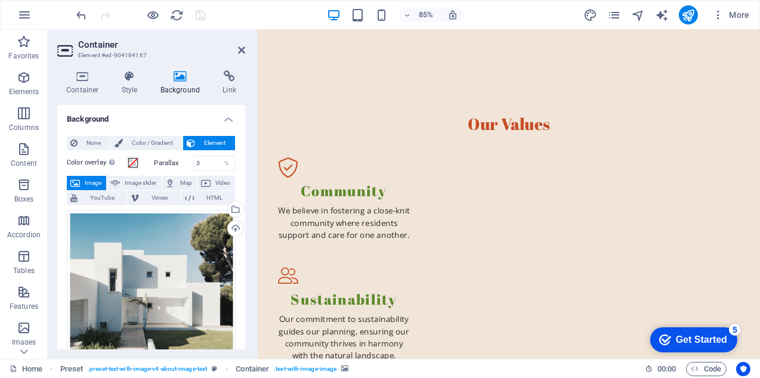
click at [92, 181] on span "Image" at bounding box center [93, 183] width 19 height 14
click at [91, 181] on span "Image" at bounding box center [93, 183] width 19 height 14
click at [150, 239] on div "Drag files here, click to choose files or select files from Files or our free s…" at bounding box center [151, 295] width 169 height 169
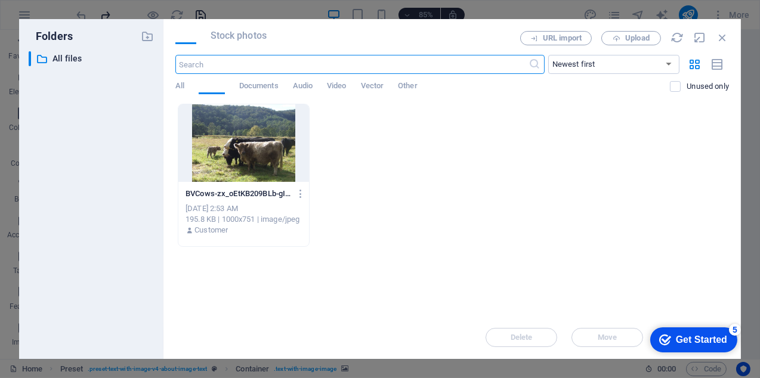
scroll to position [592, 0]
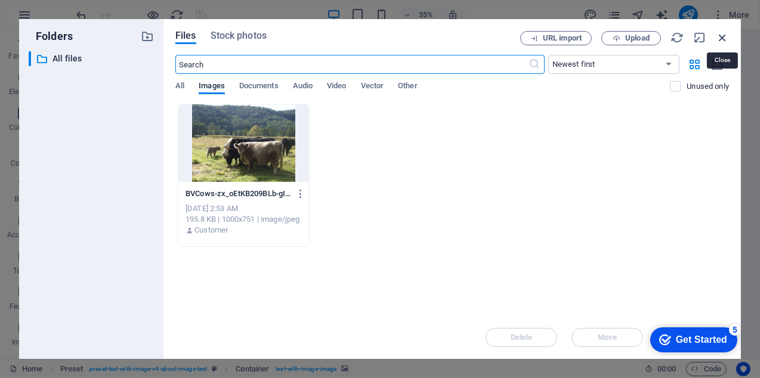
click at [724, 36] on icon "button" at bounding box center [722, 37] width 13 height 13
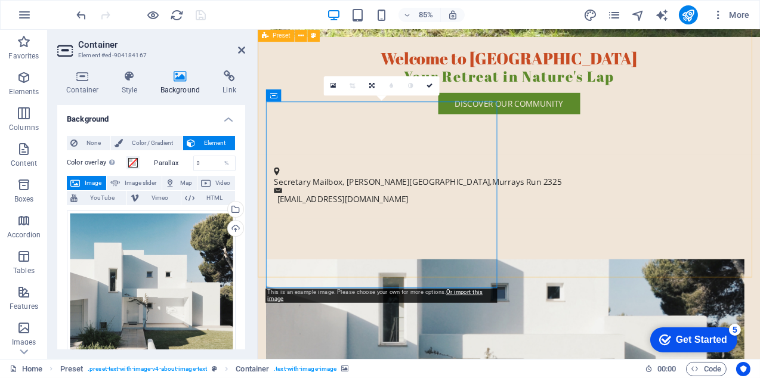
scroll to position [353, 0]
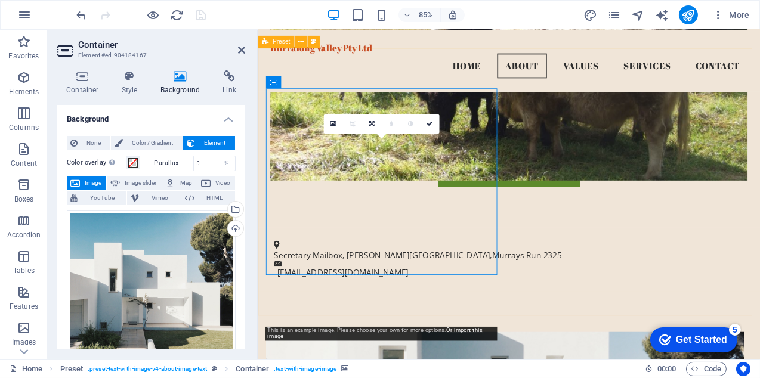
click at [319, 81] on icon at bounding box center [318, 83] width 5 height 11
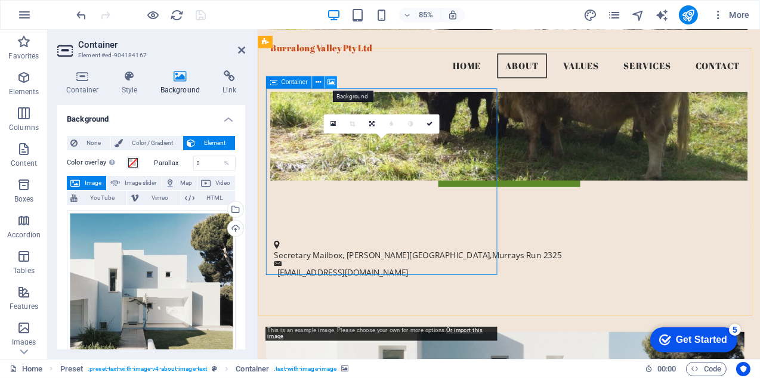
click at [331, 82] on icon at bounding box center [331, 83] width 8 height 11
click at [89, 140] on span "None" at bounding box center [94, 143] width 26 height 14
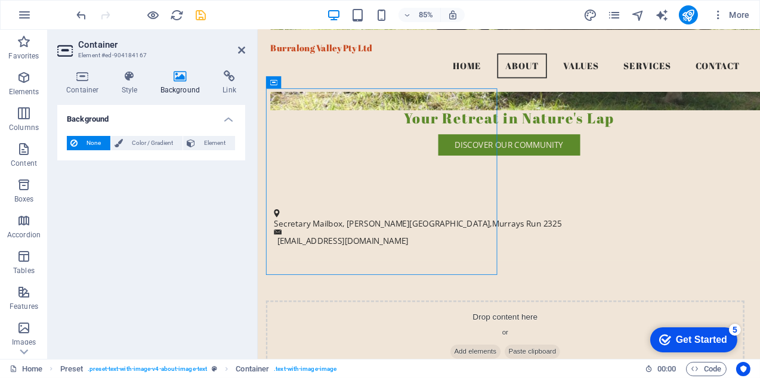
click at [181, 75] on icon at bounding box center [181, 76] width 58 height 12
click at [78, 8] on icon "undo" at bounding box center [82, 15] width 14 height 14
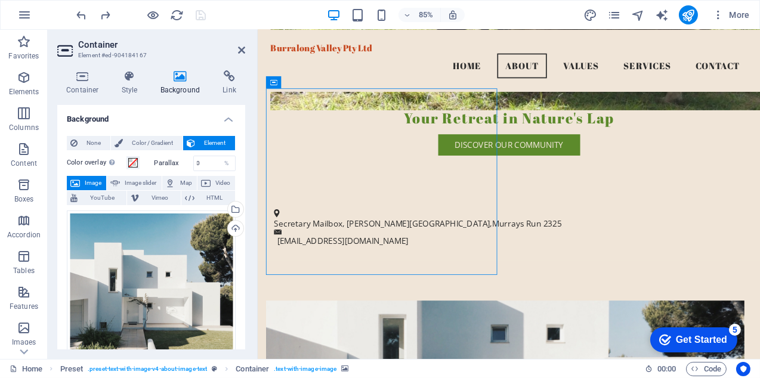
click at [276, 82] on icon at bounding box center [273, 82] width 7 height 12
click at [332, 82] on icon at bounding box center [331, 83] width 8 height 11
click at [131, 160] on span at bounding box center [133, 163] width 10 height 10
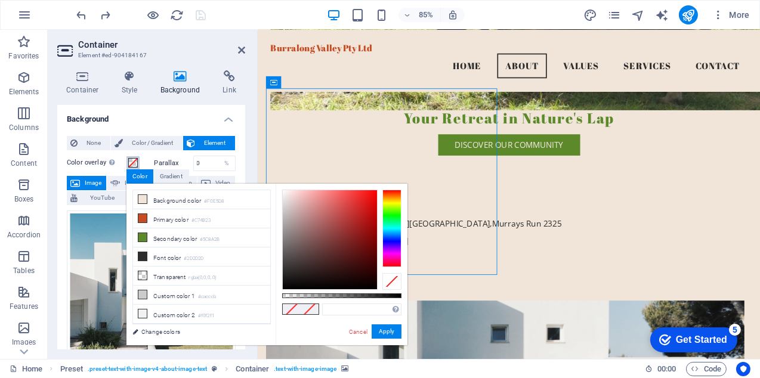
click at [131, 160] on span at bounding box center [133, 163] width 10 height 10
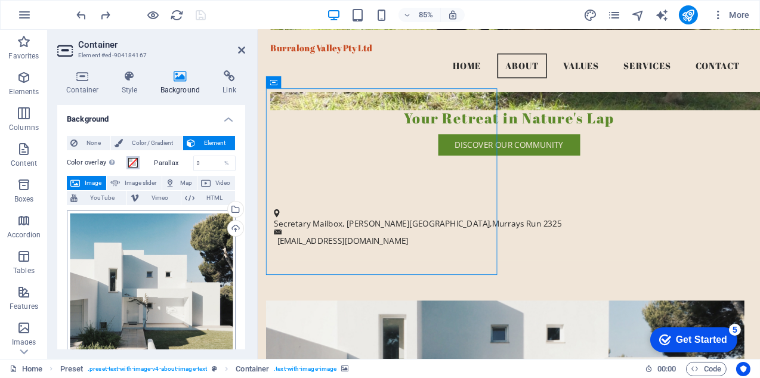
scroll to position [0, 0]
drag, startPoint x: 89, startPoint y: 181, endPoint x: 79, endPoint y: 229, distance: 48.1
click at [79, 229] on div "Drag files here, click to choose files or select files from Files or our free s…" at bounding box center [151, 295] width 169 height 169
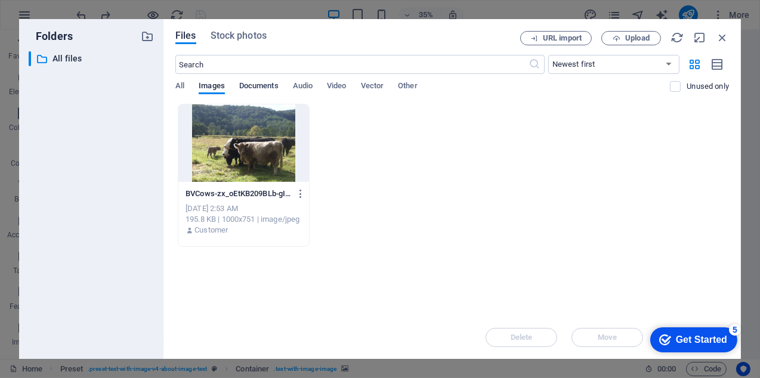
click at [254, 86] on span "Documents" at bounding box center [258, 87] width 39 height 17
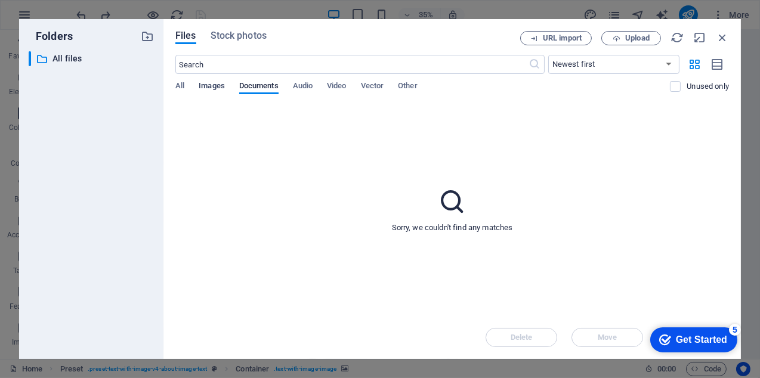
click at [214, 86] on span "Images" at bounding box center [212, 87] width 26 height 17
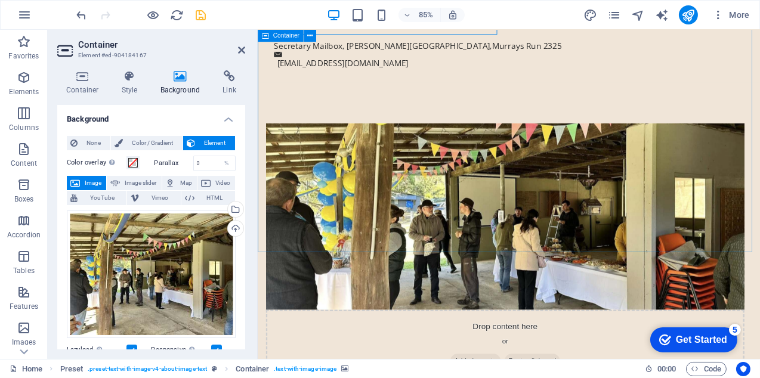
scroll to position [591, 0]
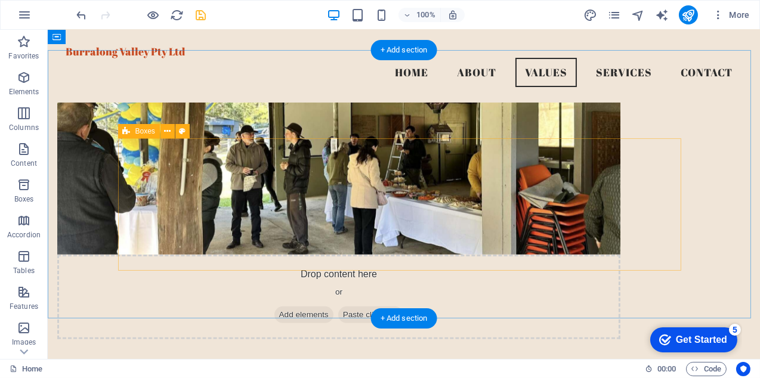
scroll to position [531, 0]
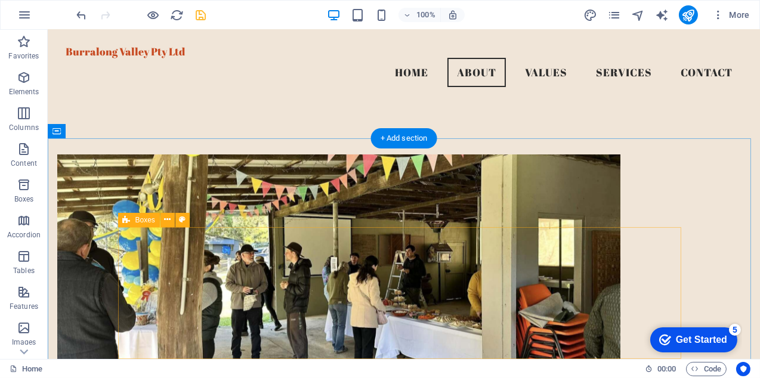
drag, startPoint x: 486, startPoint y: 242, endPoint x: 523, endPoint y: 242, distance: 37.0
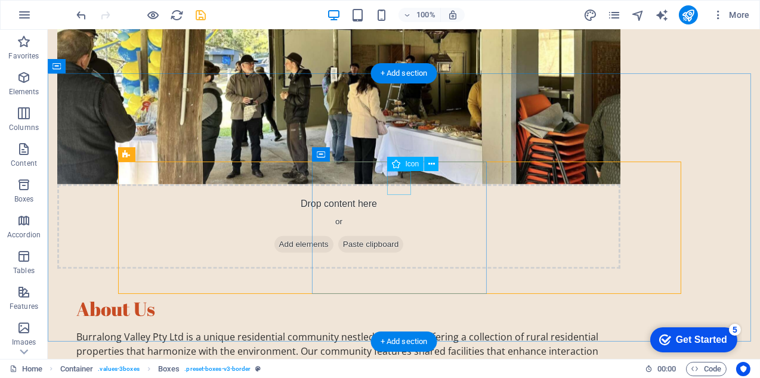
scroll to position [711, 0]
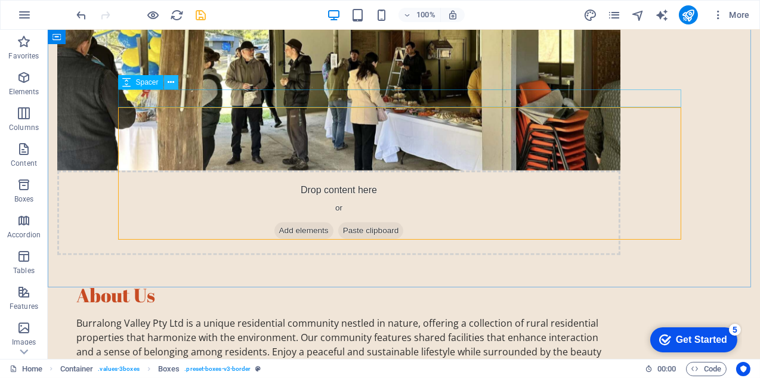
click at [170, 83] on icon at bounding box center [171, 82] width 7 height 13
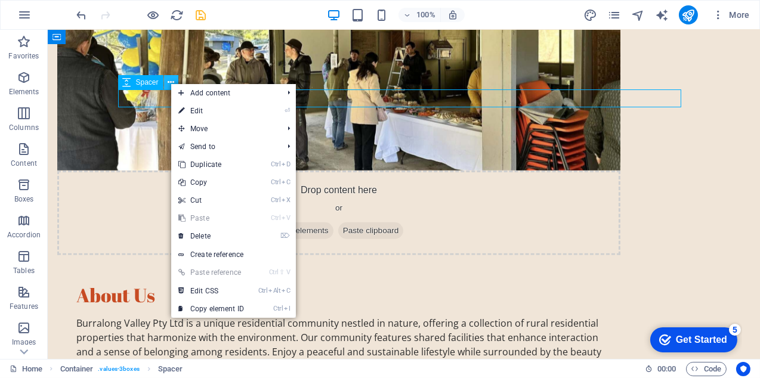
click at [170, 83] on icon at bounding box center [171, 82] width 7 height 13
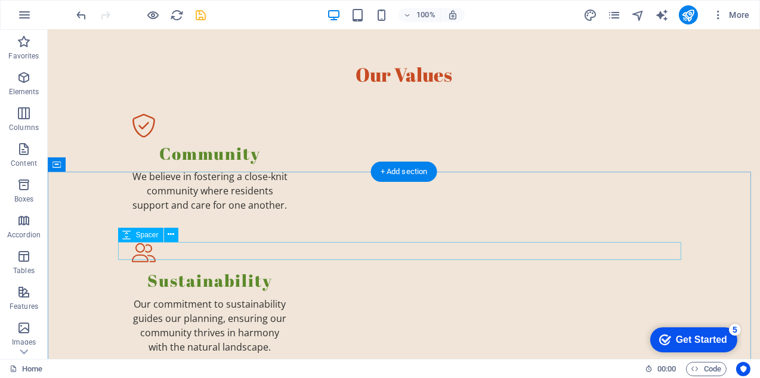
scroll to position [1308, 0]
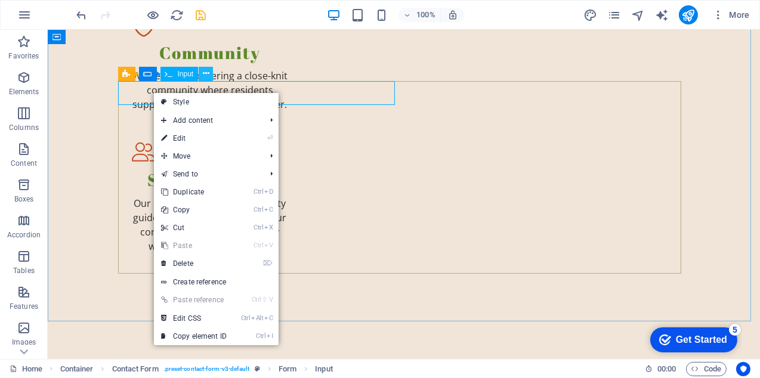
click at [203, 71] on icon at bounding box center [206, 73] width 7 height 13
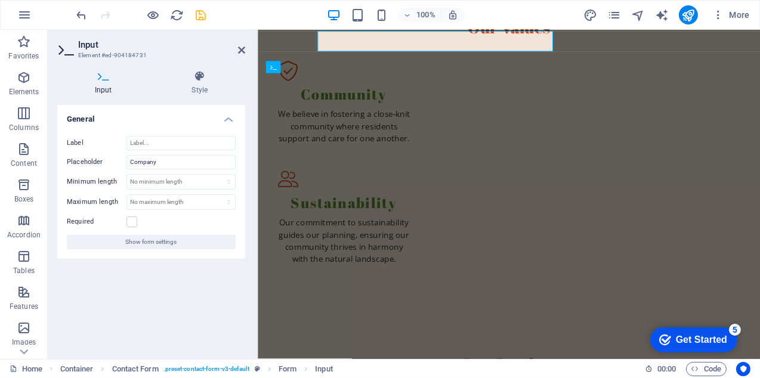
scroll to position [1357, 0]
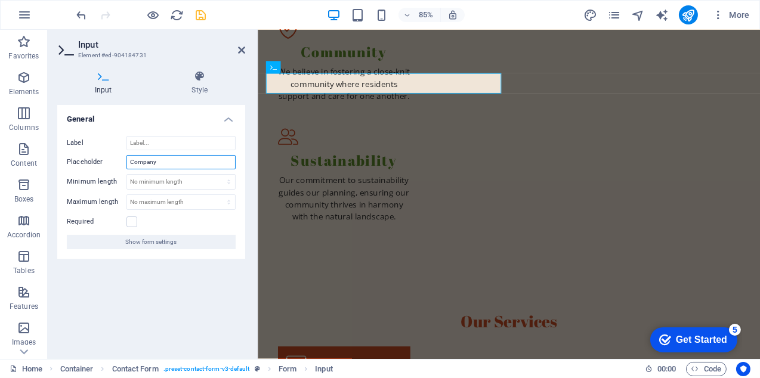
drag, startPoint x: 163, startPoint y: 161, endPoint x: 127, endPoint y: 158, distance: 36.5
click at [127, 158] on input "Company" at bounding box center [181, 162] width 109 height 14
type input "Name"
click at [149, 104] on div "Input Style General Label Placeholder Name Minimum length No minimum length cha…" at bounding box center [151, 209] width 188 height 279
click at [242, 48] on icon at bounding box center [241, 50] width 7 height 10
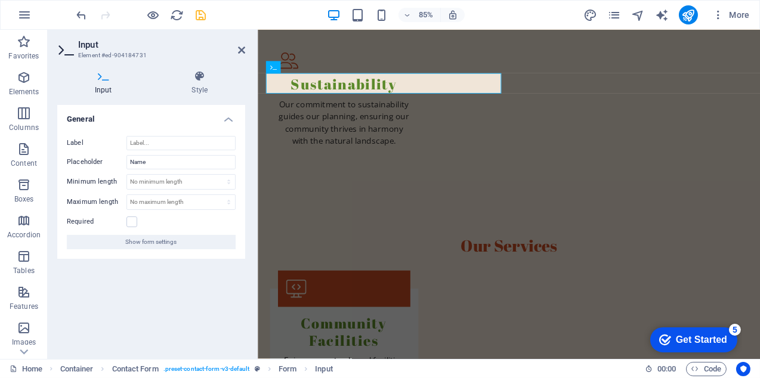
scroll to position [1308, 0]
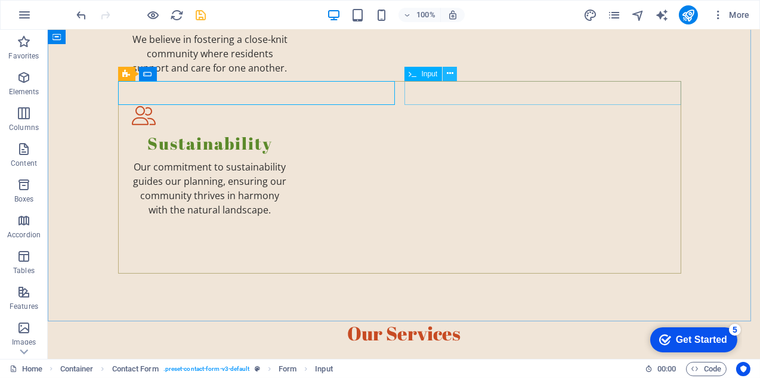
click at [451, 74] on icon at bounding box center [450, 73] width 7 height 13
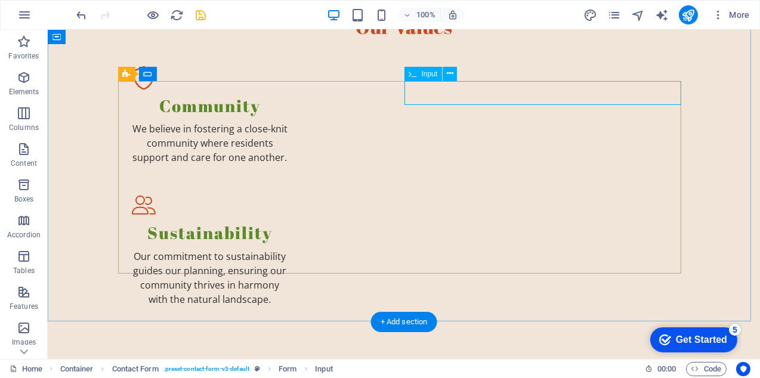
scroll to position [1357, 0]
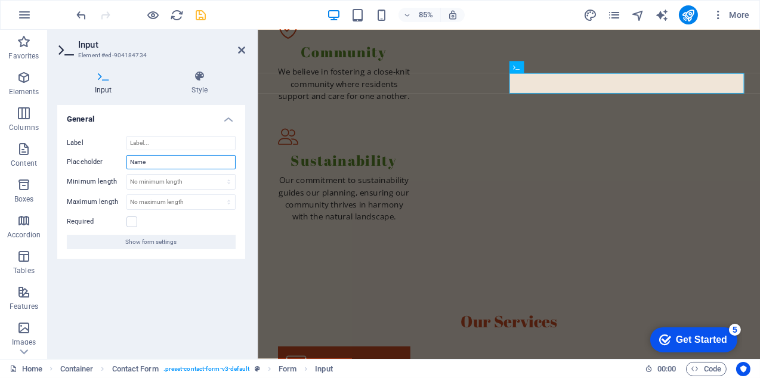
click at [161, 164] on input "Name" at bounding box center [181, 162] width 109 height 14
click at [167, 164] on input "Name" at bounding box center [181, 162] width 109 height 14
click at [240, 48] on icon at bounding box center [241, 50] width 7 height 10
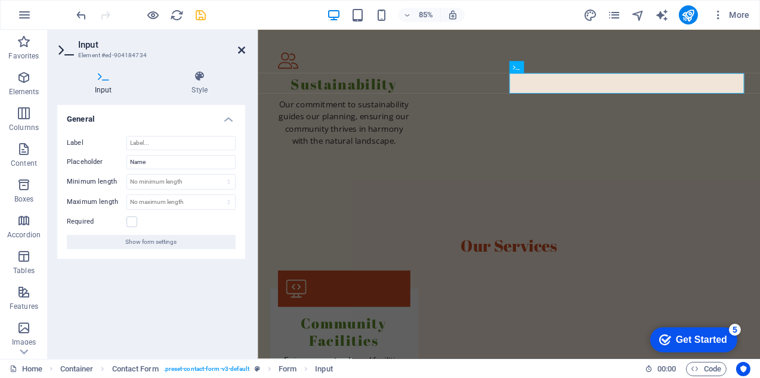
scroll to position [1308, 0]
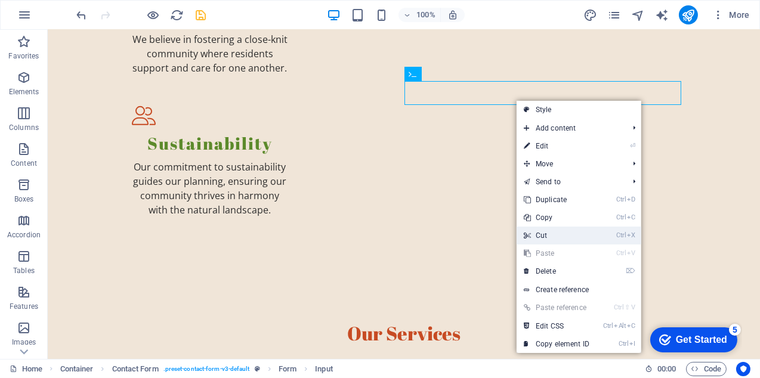
click at [544, 232] on link "Ctrl X Cut" at bounding box center [557, 236] width 80 height 18
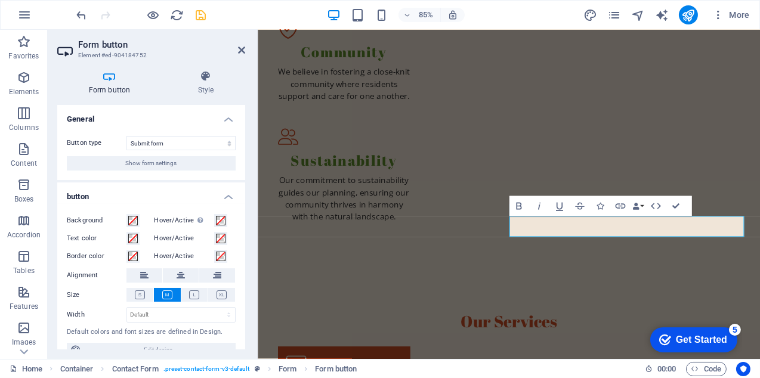
scroll to position [0, 0]
click at [242, 47] on icon at bounding box center [241, 50] width 7 height 10
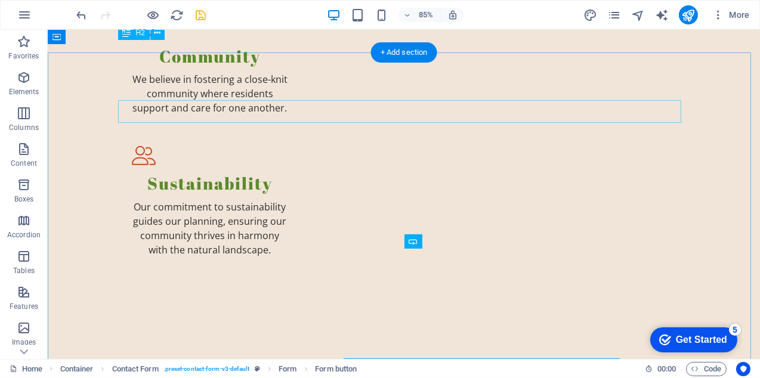
scroll to position [1308, 0]
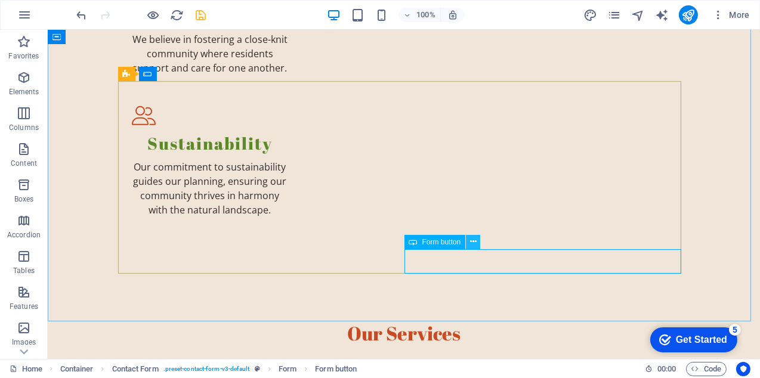
click at [473, 241] on icon at bounding box center [473, 242] width 7 height 13
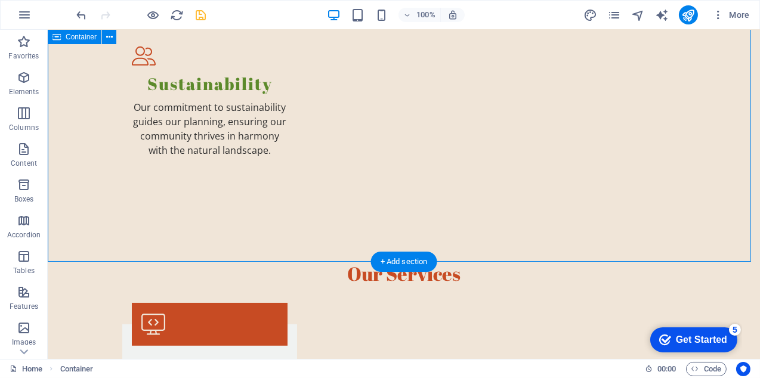
scroll to position [1516, 0]
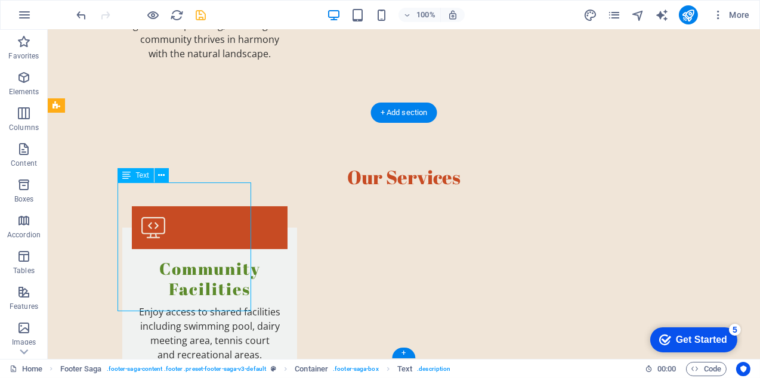
scroll to position [1508, 0]
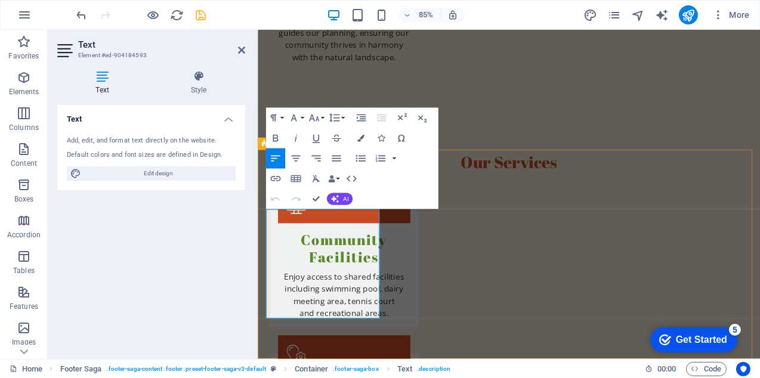
drag, startPoint x: 376, startPoint y: 251, endPoint x: 386, endPoint y: 289, distance: 39.4
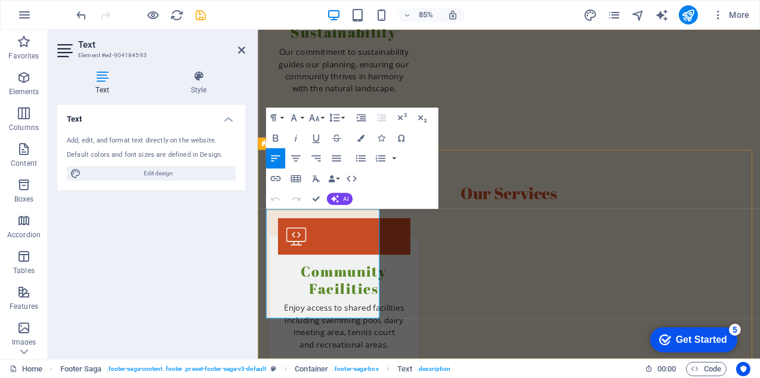
scroll to position [1487, 0]
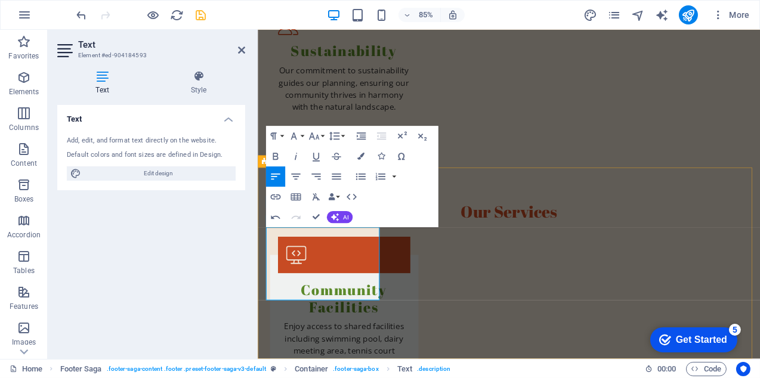
drag, startPoint x: 300, startPoint y: 298, endPoint x: 268, endPoint y: 300, distance: 32.2
drag, startPoint x: 294, startPoint y: 313, endPoint x: 388, endPoint y: 314, distance: 94.3
drag, startPoint x: 295, startPoint y: 312, endPoint x: 375, endPoint y: 328, distance: 81.6
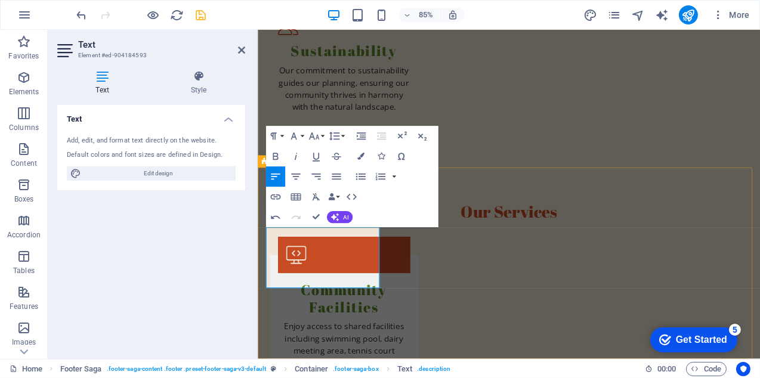
click at [213, 224] on div "Text Add, edit, and format text directly on the website. Default colors and fon…" at bounding box center [151, 227] width 188 height 245
click at [239, 47] on icon at bounding box center [241, 50] width 7 height 10
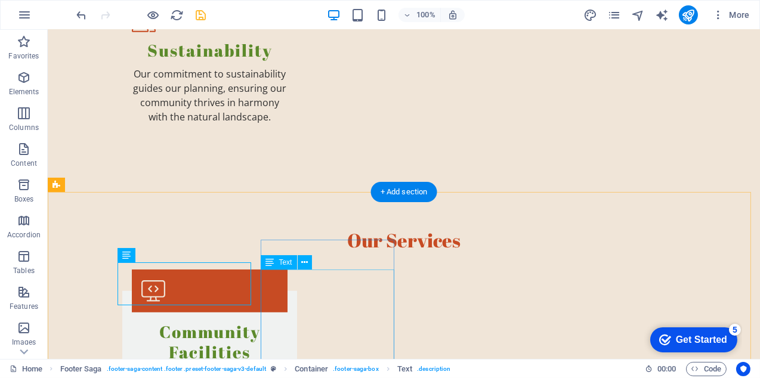
scroll to position [1495, 0]
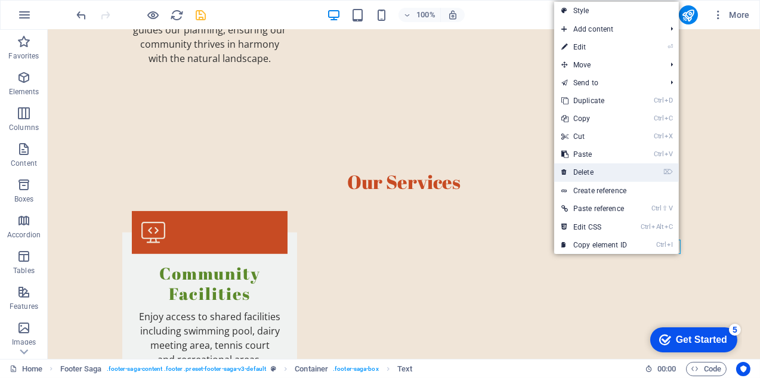
click at [614, 172] on link "⌦ Delete" at bounding box center [594, 173] width 80 height 18
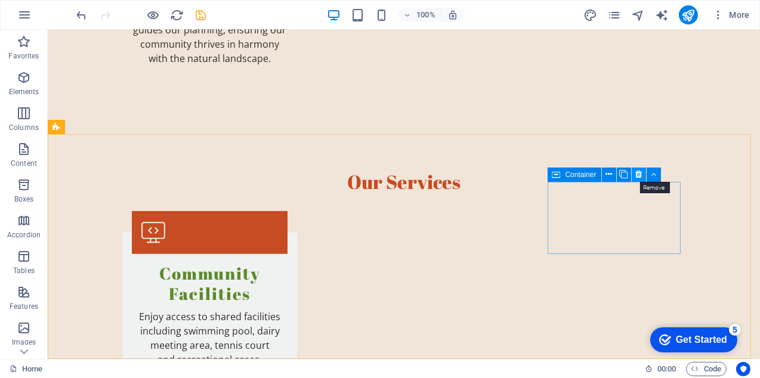
click at [637, 173] on icon at bounding box center [639, 174] width 7 height 13
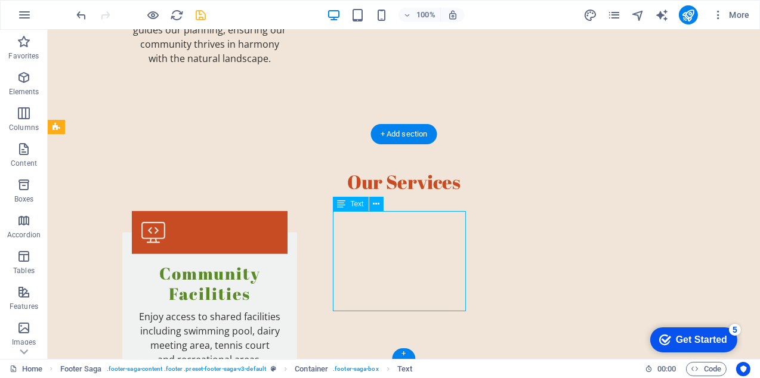
click at [357, 203] on span "Text" at bounding box center [357, 204] width 13 height 7
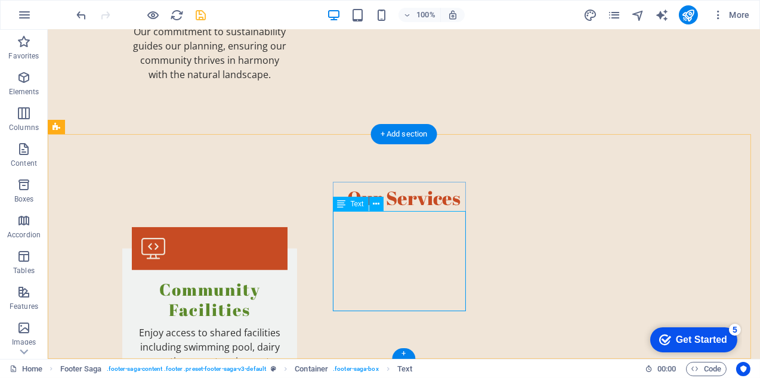
scroll to position [1501, 0]
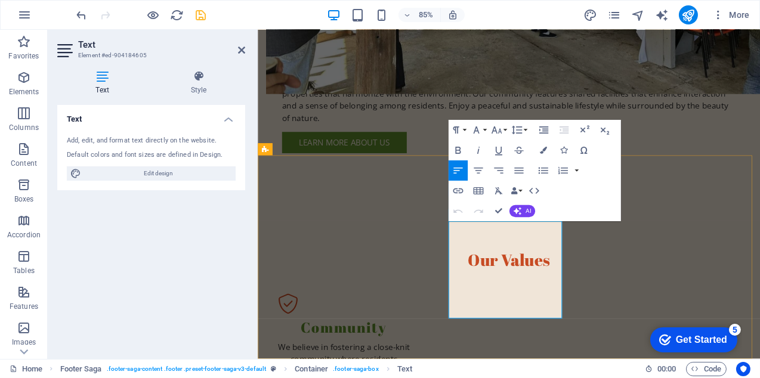
scroll to position [1418, 0]
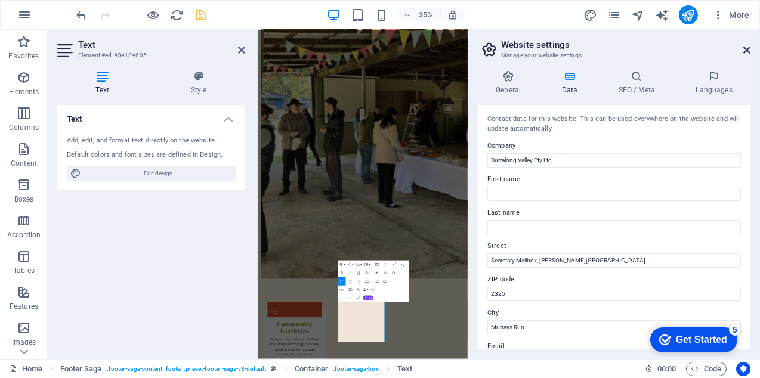
click at [745, 47] on icon at bounding box center [747, 50] width 7 height 10
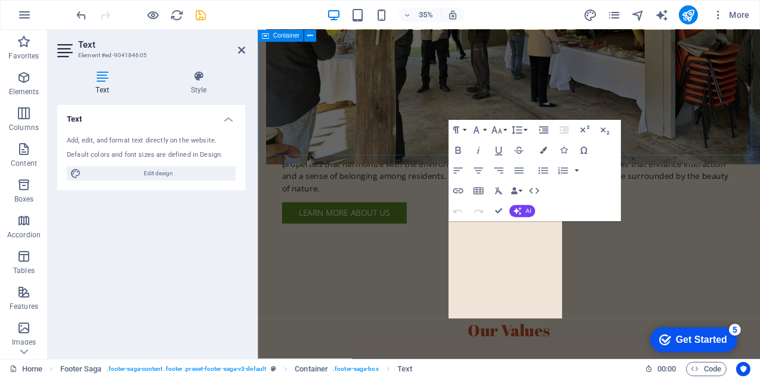
scroll to position [1501, 0]
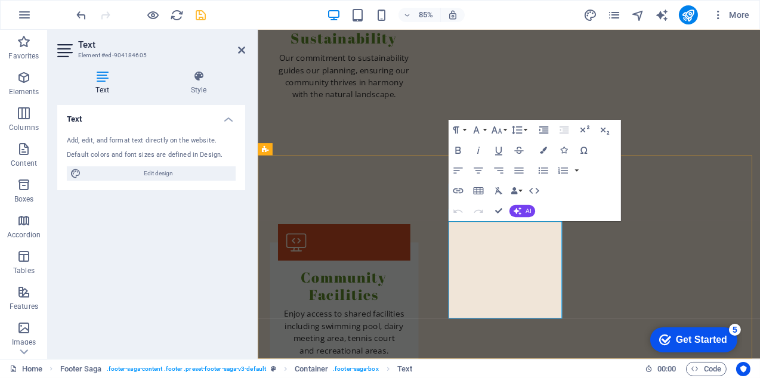
drag, startPoint x: 519, startPoint y: 336, endPoint x: 508, endPoint y: 331, distance: 11.8
drag, startPoint x: 525, startPoint y: 320, endPoint x: 480, endPoint y: 306, distance: 46.6
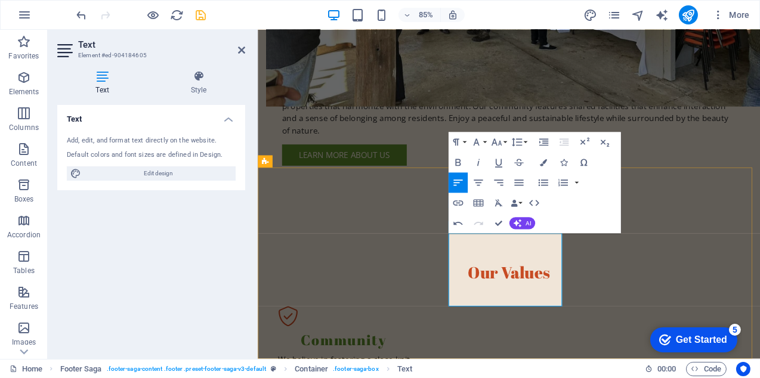
scroll to position [1404, 0]
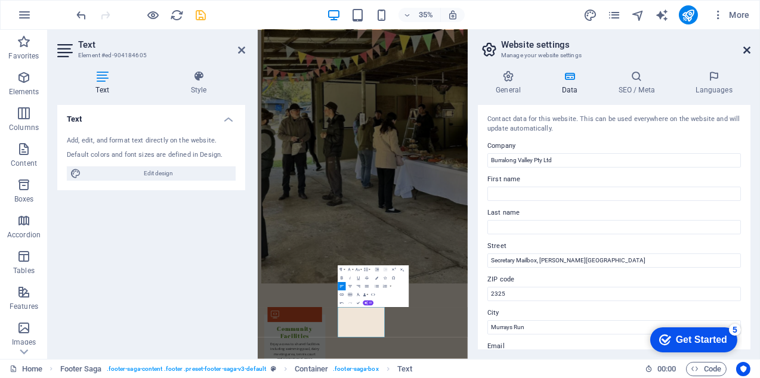
click at [745, 50] on icon at bounding box center [747, 50] width 7 height 10
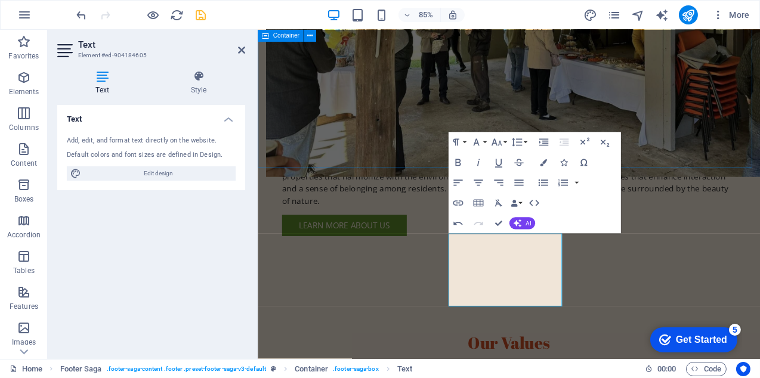
scroll to position [1487, 0]
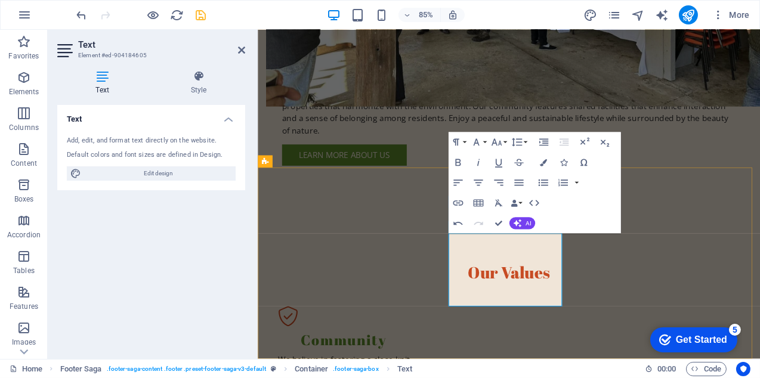
scroll to position [1404, 0]
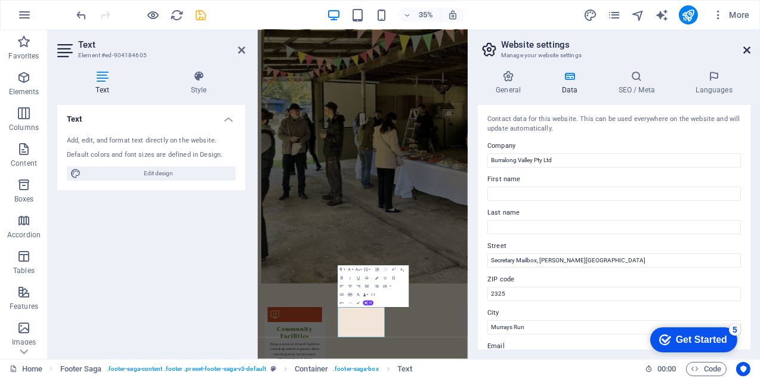
drag, startPoint x: 747, startPoint y: 48, endPoint x: 560, endPoint y: 30, distance: 187.0
click at [747, 48] on icon at bounding box center [747, 50] width 7 height 10
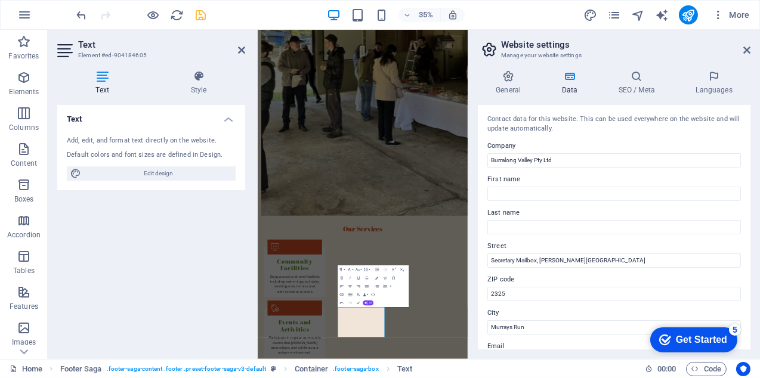
scroll to position [1487, 0]
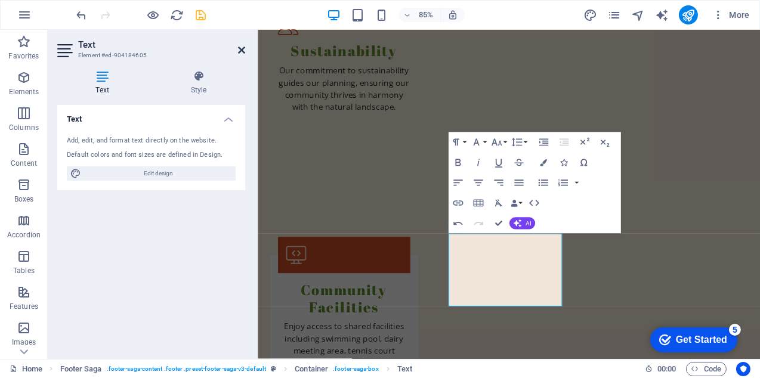
click at [240, 50] on icon at bounding box center [241, 50] width 7 height 10
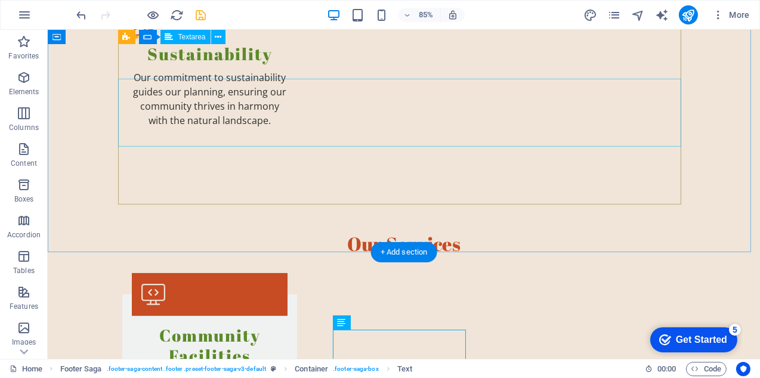
scroll to position [1437, 0]
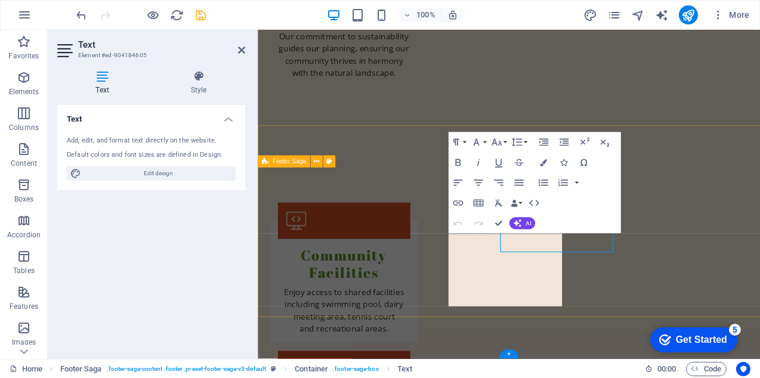
scroll to position [1487, 0]
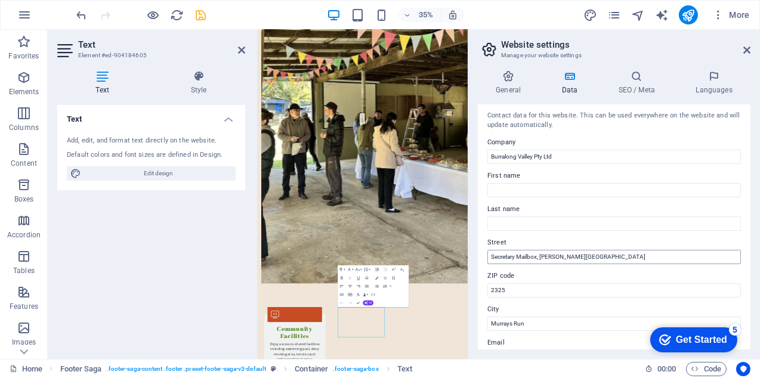
scroll to position [0, 0]
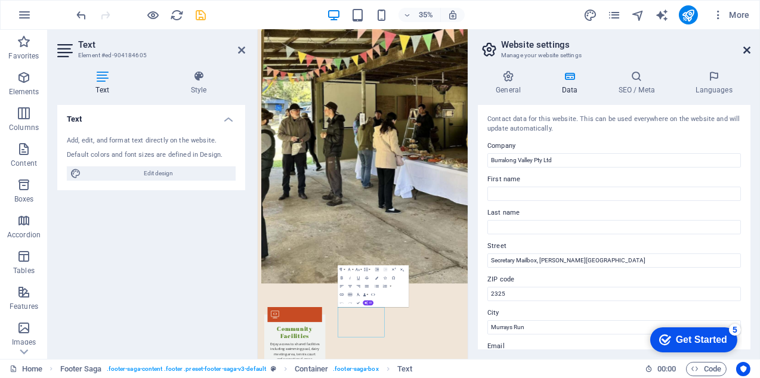
click at [746, 48] on icon at bounding box center [747, 50] width 7 height 10
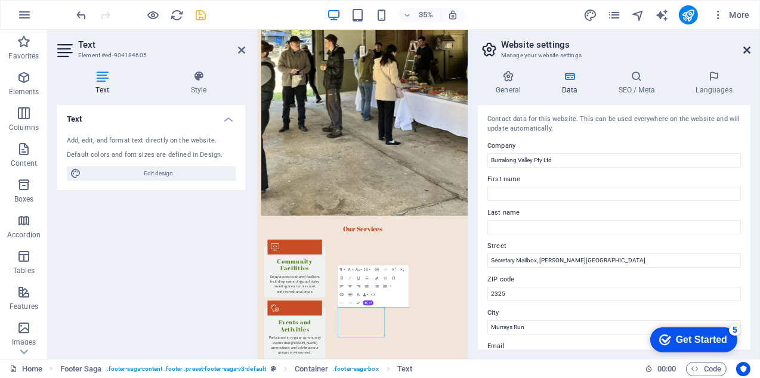
scroll to position [1487, 0]
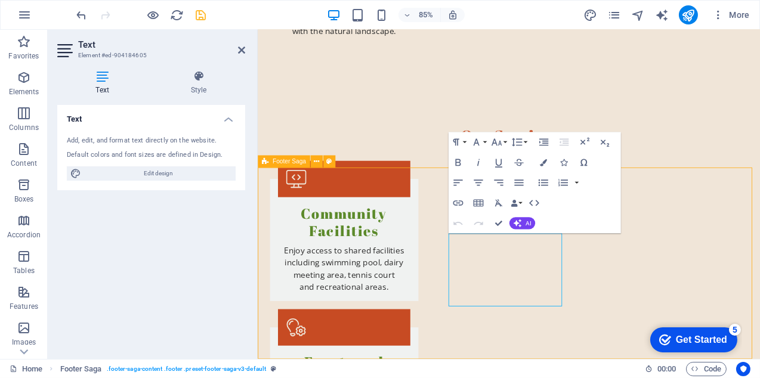
scroll to position [1437, 0]
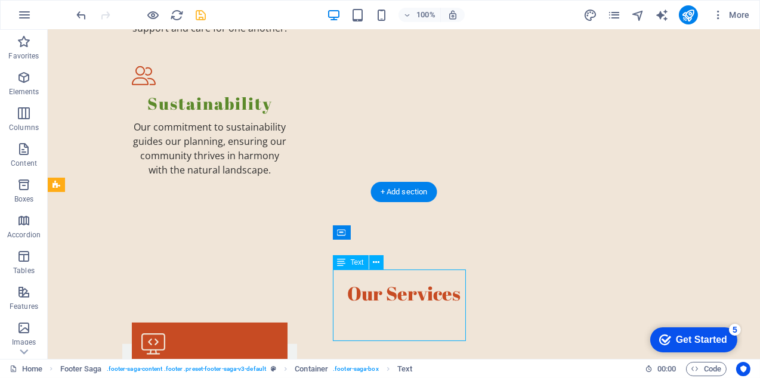
scroll to position [1487, 0]
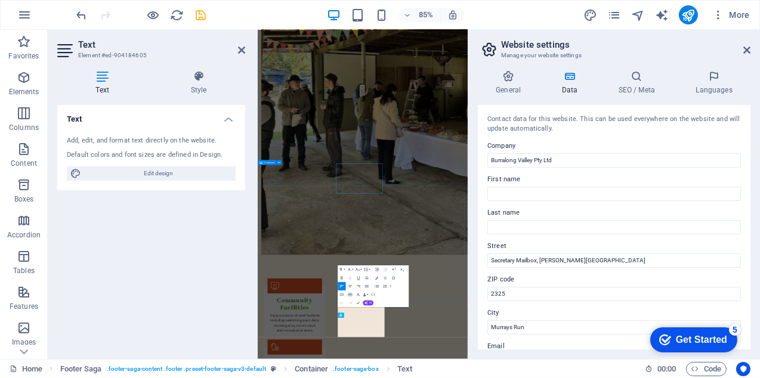
scroll to position [1404, 0]
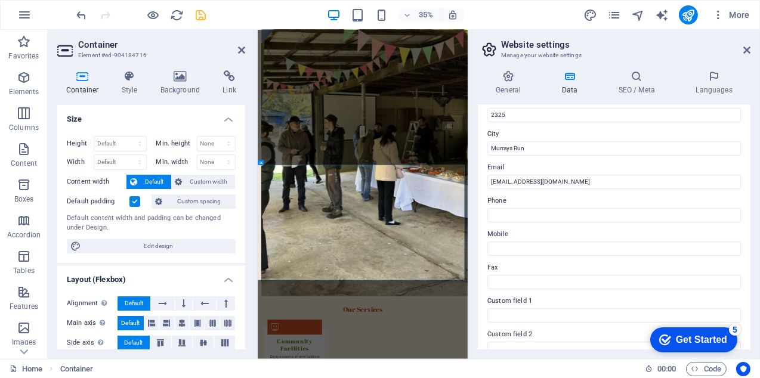
scroll to position [0, 0]
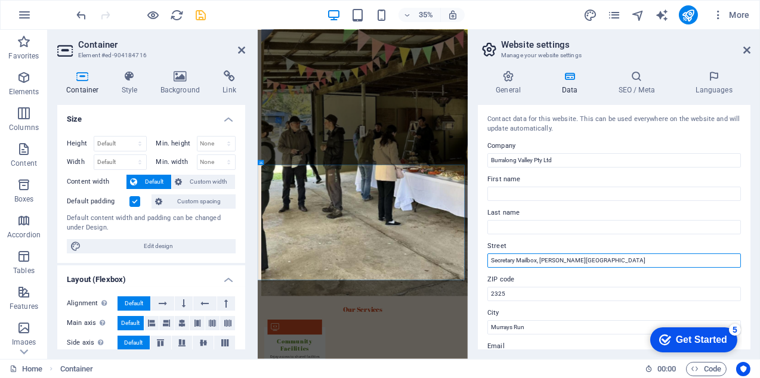
click at [600, 259] on input "Secretary Mailbox, [PERSON_NAME][GEOGRAPHIC_DATA]" at bounding box center [615, 261] width 254 height 14
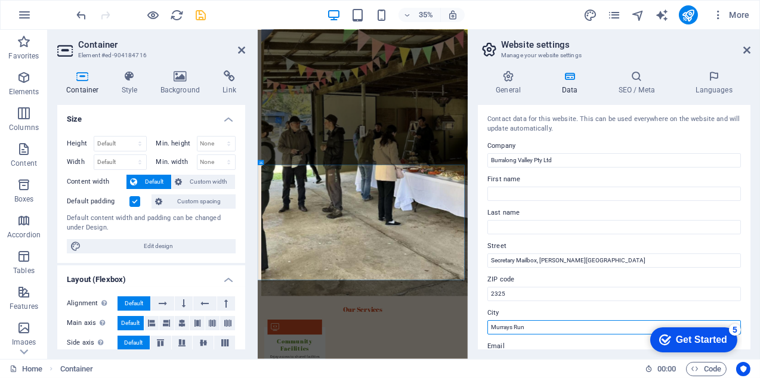
click at [532, 326] on input "Murrays Run" at bounding box center [615, 327] width 254 height 14
click at [528, 326] on input "Murrays Run 2325" at bounding box center [615, 327] width 254 height 14
type input "Murrays Run NSW 2325"
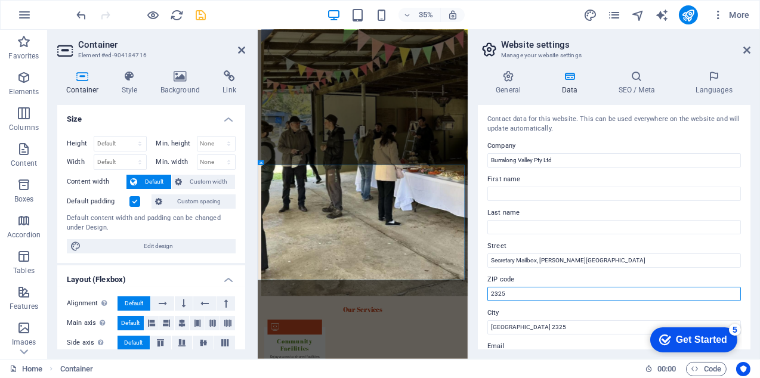
drag, startPoint x: 513, startPoint y: 289, endPoint x: 490, endPoint y: 291, distance: 22.8
click at [490, 291] on input "2325" at bounding box center [615, 294] width 254 height 14
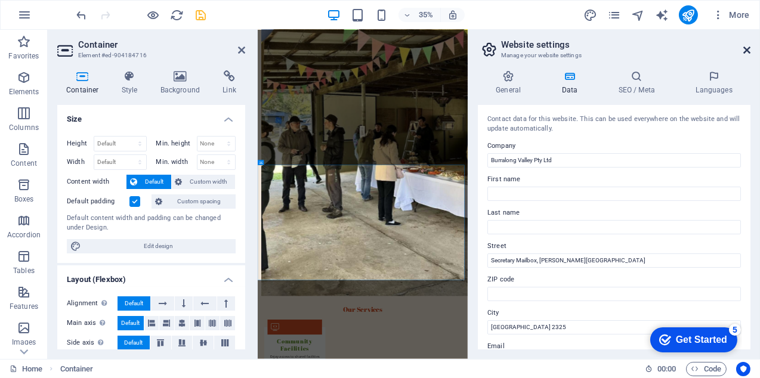
click at [748, 50] on icon at bounding box center [747, 50] width 7 height 10
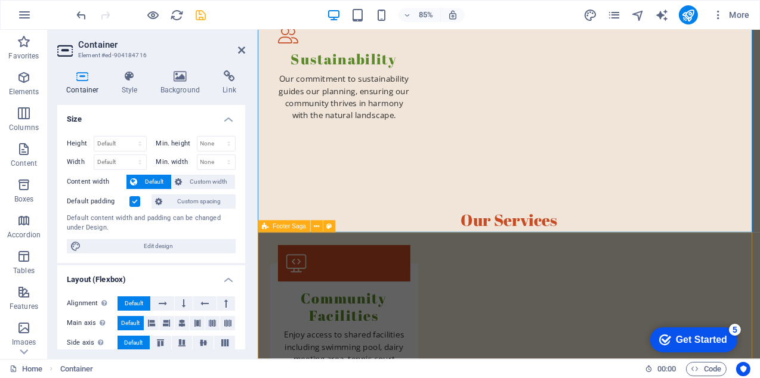
scroll to position [1487, 0]
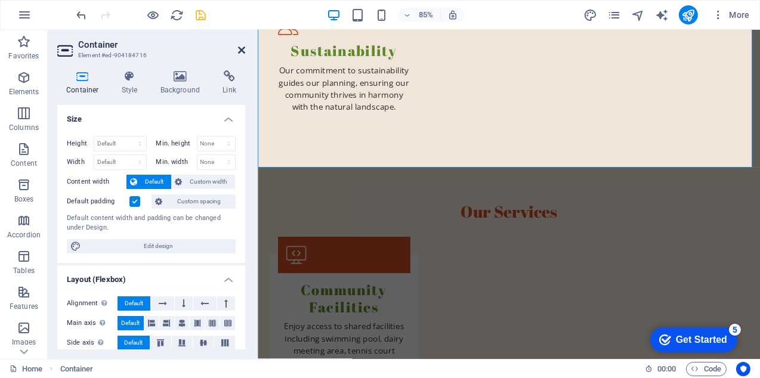
click at [239, 49] on icon at bounding box center [241, 50] width 7 height 10
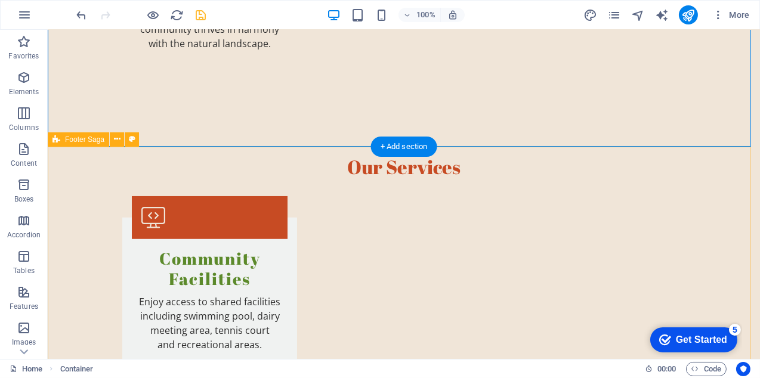
scroll to position [1495, 0]
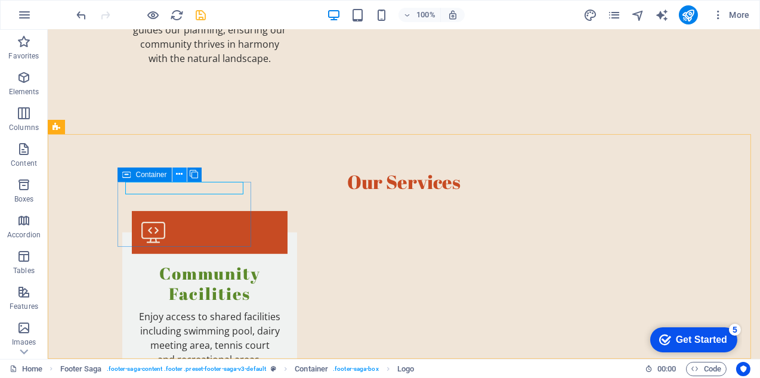
click at [180, 174] on icon at bounding box center [179, 174] width 7 height 13
click at [169, 174] on span "Logo" at bounding box center [174, 174] width 16 height 7
click at [139, 175] on span "Container" at bounding box center [150, 174] width 31 height 7
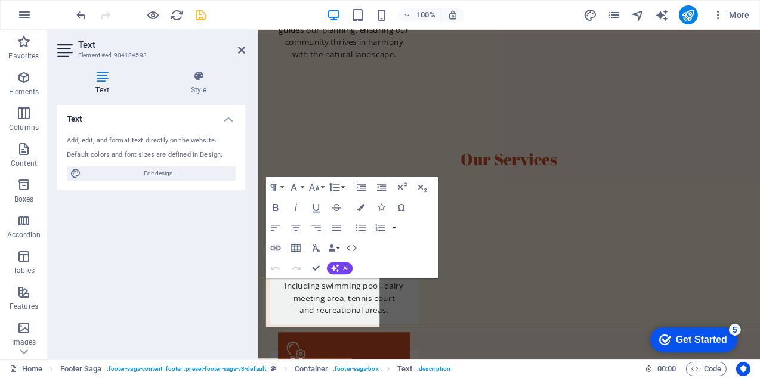
scroll to position [1487, 0]
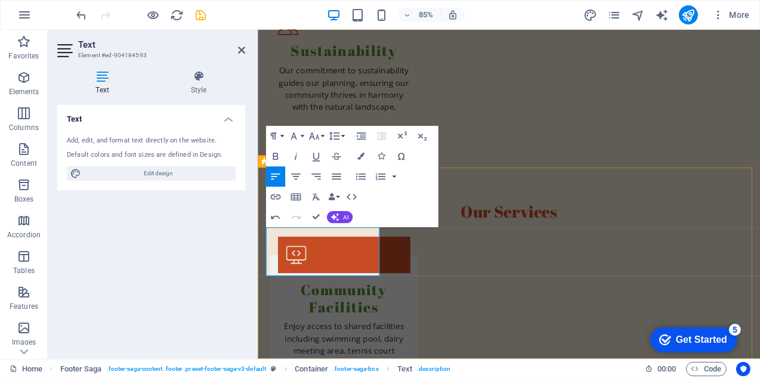
click at [241, 50] on icon at bounding box center [241, 50] width 7 height 10
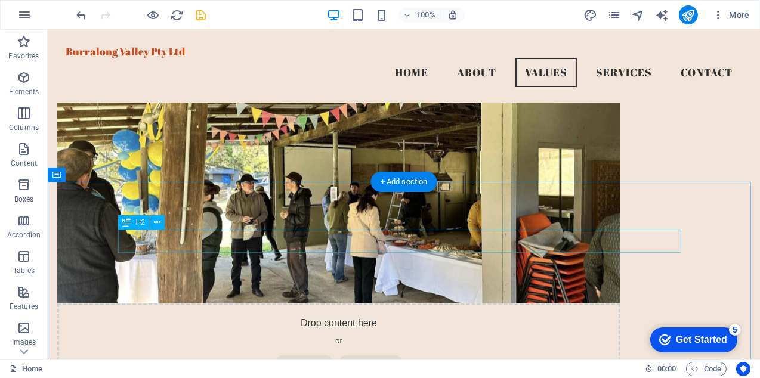
scroll to position [600, 0]
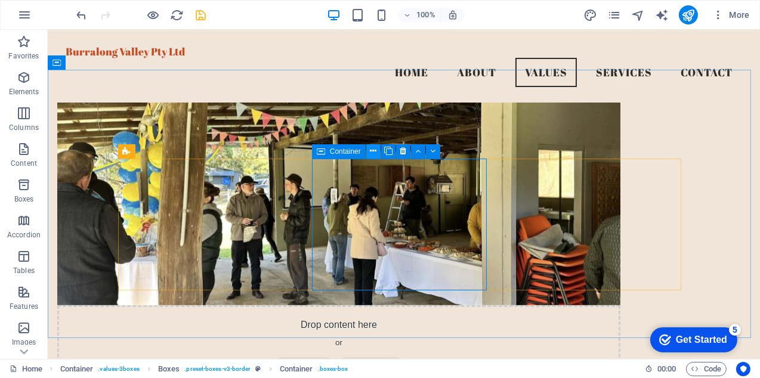
click at [375, 152] on icon at bounding box center [373, 151] width 7 height 13
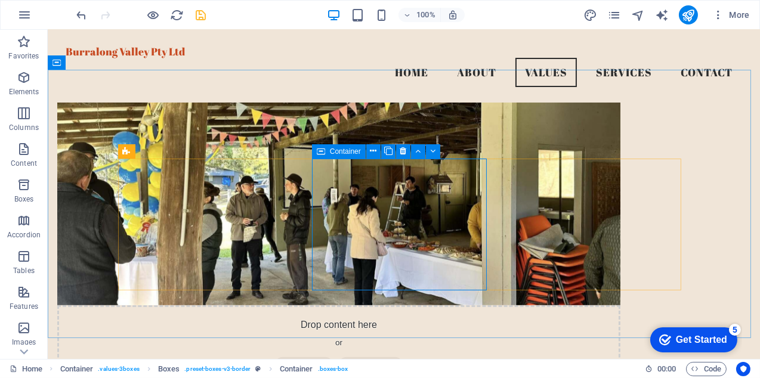
click at [337, 152] on span "Container" at bounding box center [345, 151] width 31 height 7
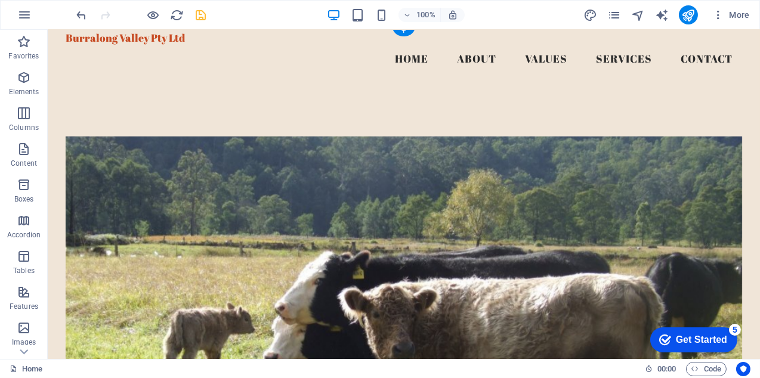
scroll to position [0, 0]
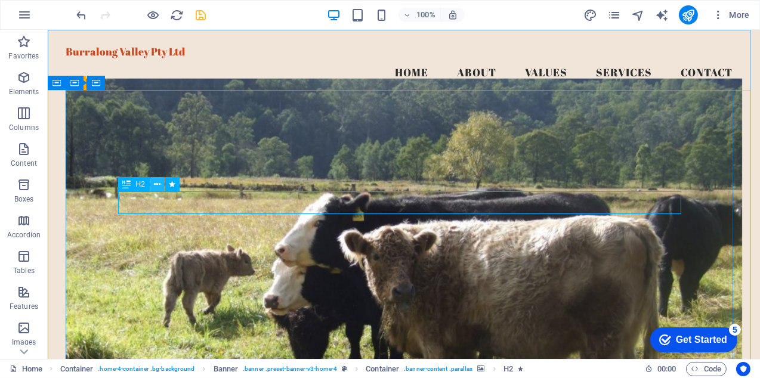
click at [158, 185] on icon at bounding box center [157, 184] width 7 height 13
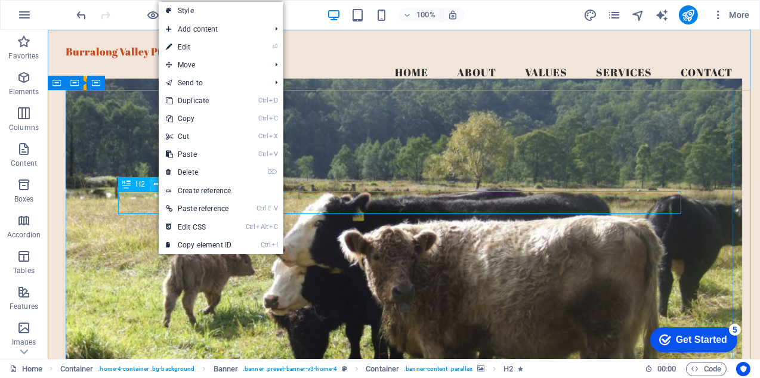
click at [158, 185] on icon at bounding box center [157, 184] width 7 height 13
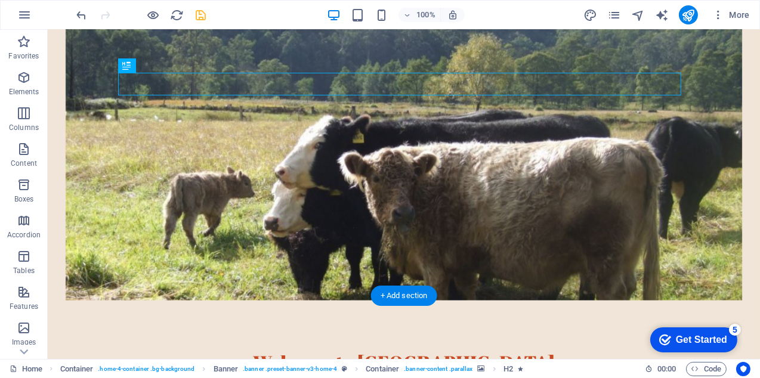
scroll to position [119, 0]
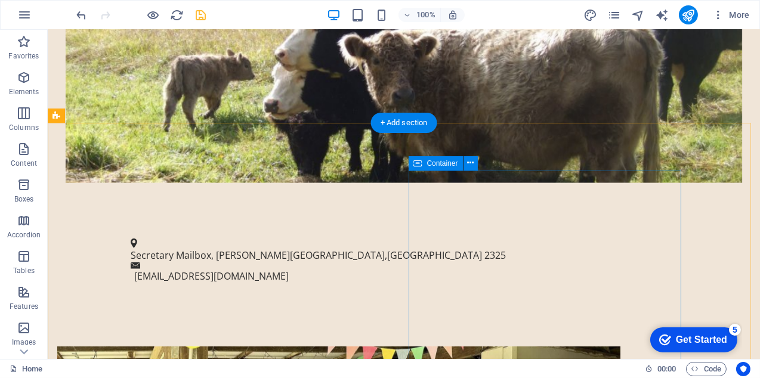
scroll to position [358, 0]
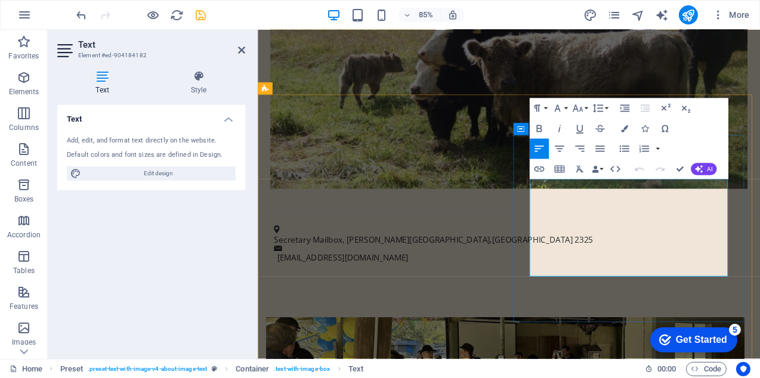
drag, startPoint x: 676, startPoint y: 227, endPoint x: 704, endPoint y: 224, distance: 27.7
click at [241, 50] on icon at bounding box center [241, 50] width 7 height 10
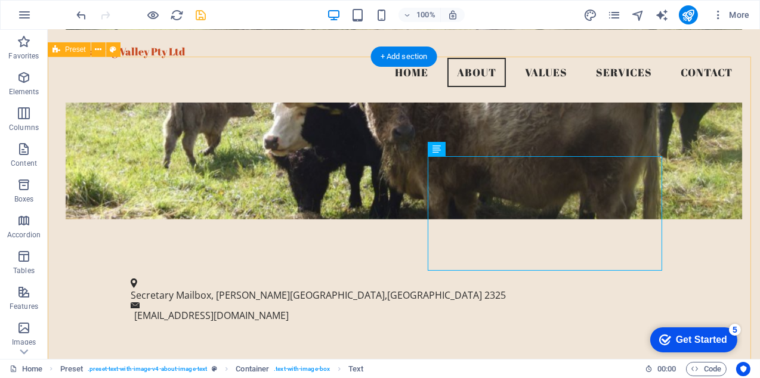
scroll to position [179, 0]
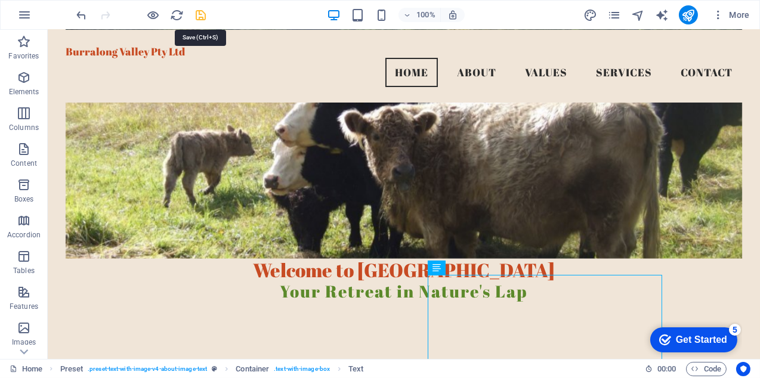
click at [199, 11] on icon "save" at bounding box center [202, 15] width 14 height 14
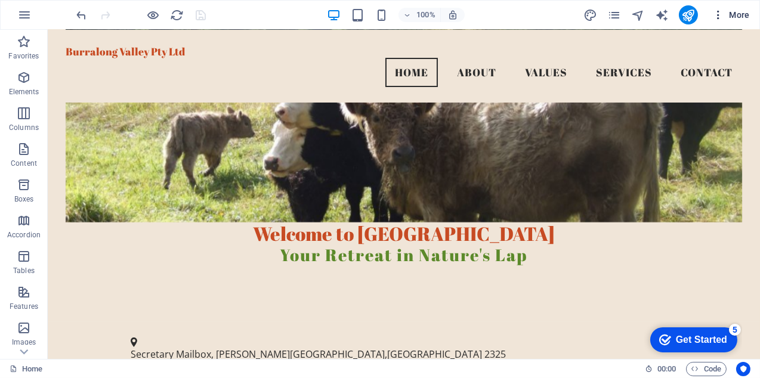
click at [719, 13] on icon "button" at bounding box center [719, 15] width 12 height 12
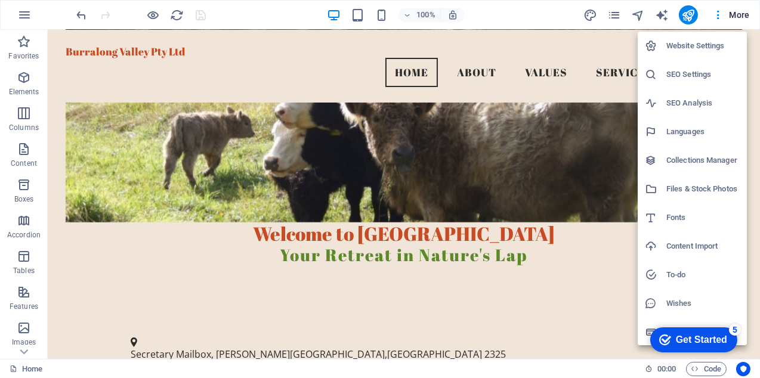
click at [612, 45] on div at bounding box center [380, 189] width 760 height 378
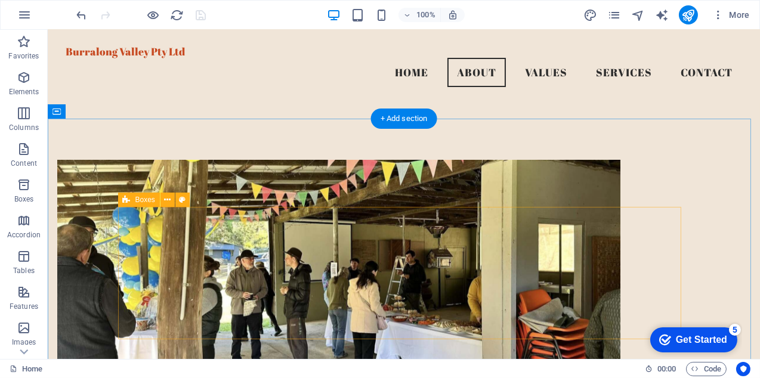
scroll to position [417, 0]
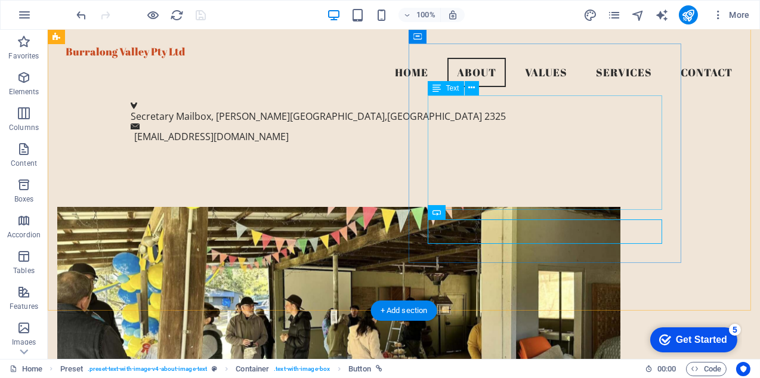
scroll to position [238, 0]
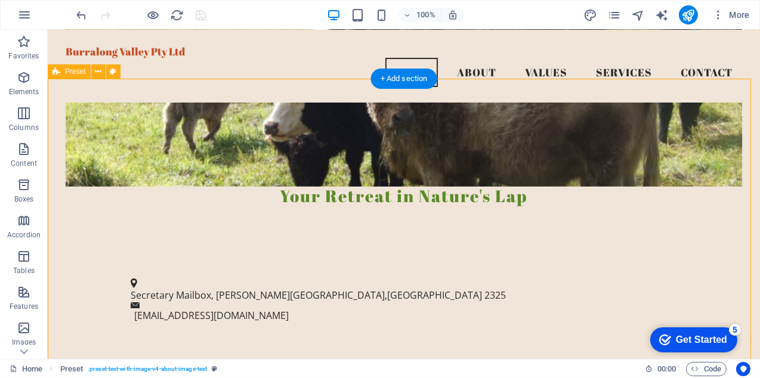
scroll to position [357, 0]
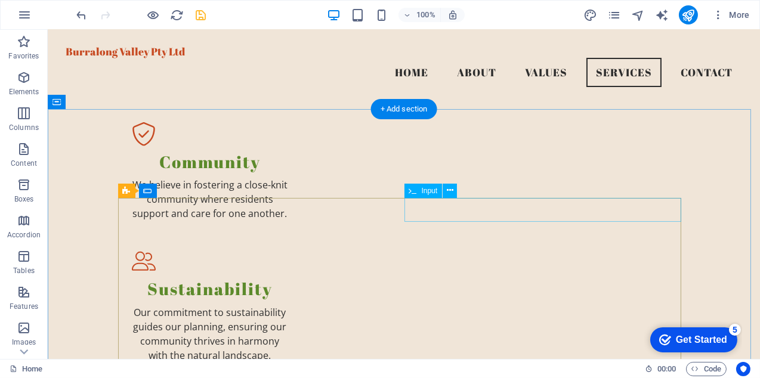
scroll to position [1073, 0]
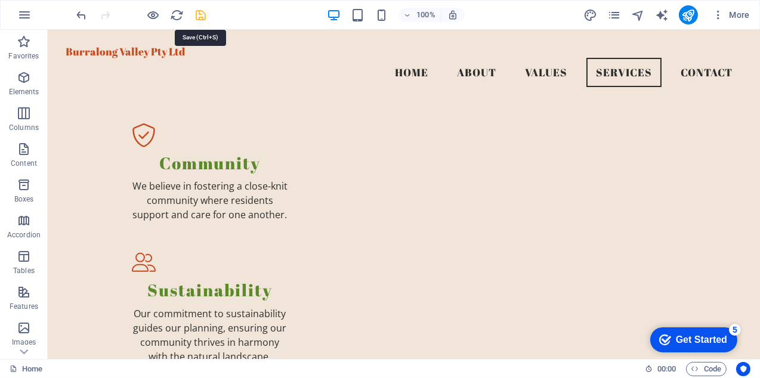
click at [201, 11] on icon "save" at bounding box center [202, 15] width 14 height 14
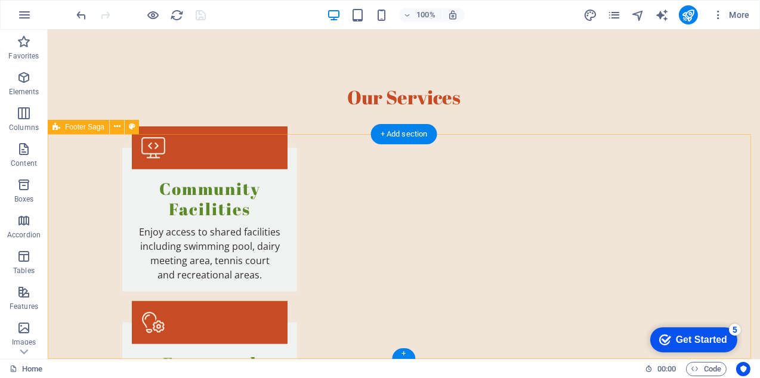
scroll to position [1470, 0]
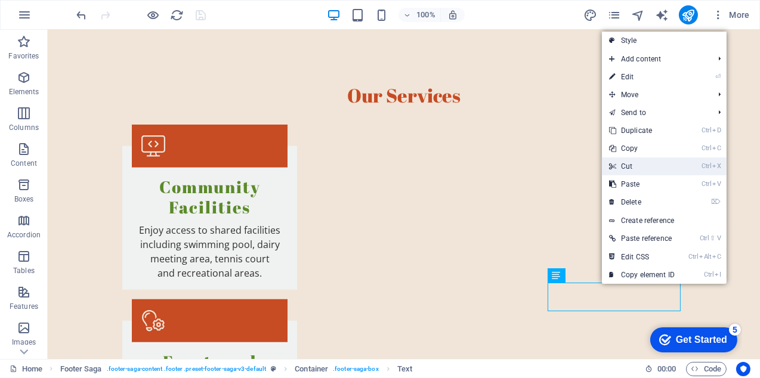
click at [630, 165] on link "Ctrl X Cut" at bounding box center [642, 167] width 80 height 18
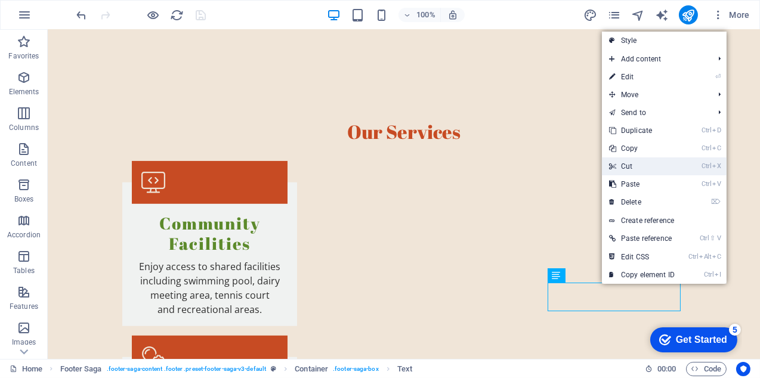
scroll to position [1442, 0]
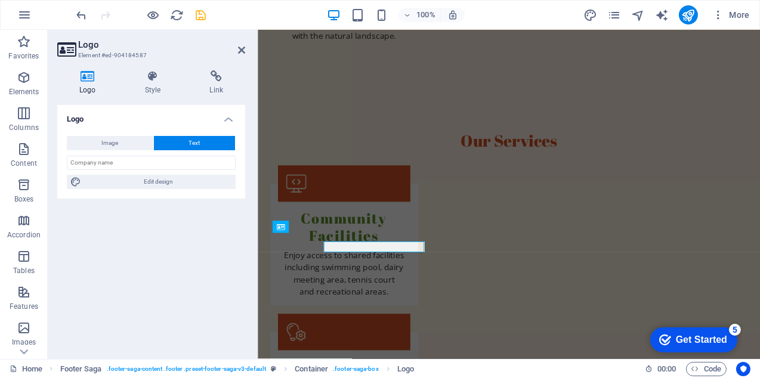
scroll to position [1433, 0]
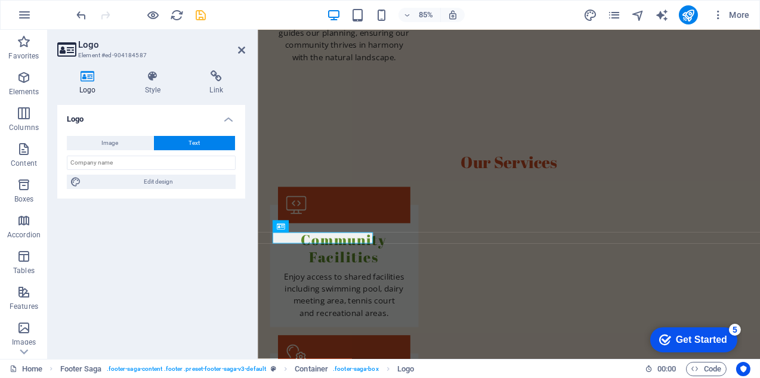
click at [194, 140] on span "Text" at bounding box center [194, 143] width 11 height 14
click at [159, 180] on span "Edit design" at bounding box center [158, 182] width 147 height 14
select select "px"
select select "200"
select select "px"
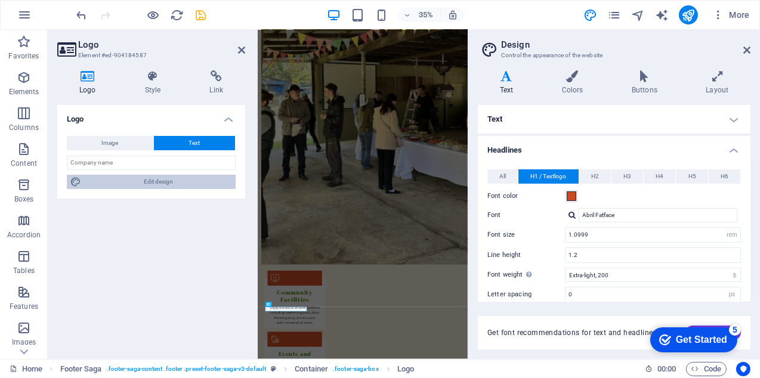
scroll to position [1350, 0]
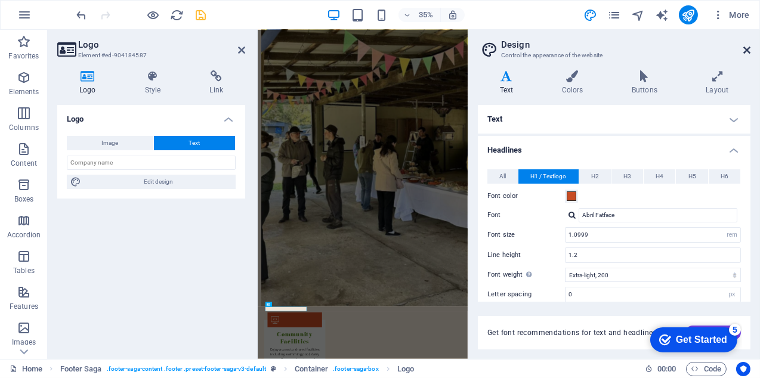
click at [747, 47] on icon at bounding box center [747, 50] width 7 height 10
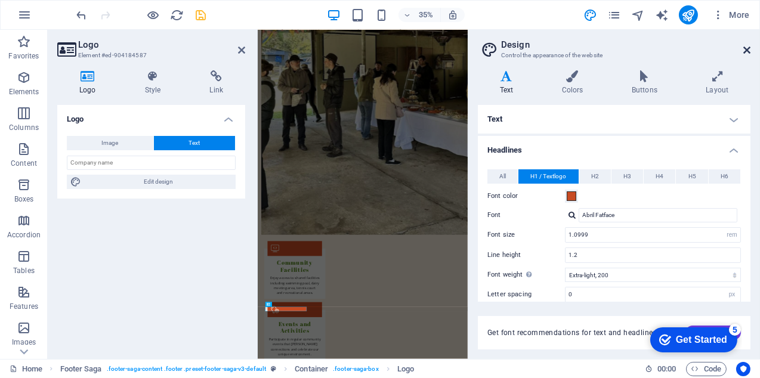
scroll to position [1433, 0]
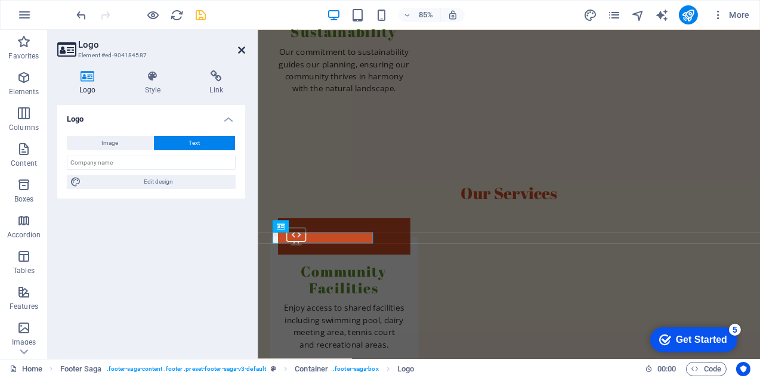
click at [243, 49] on icon at bounding box center [241, 50] width 7 height 10
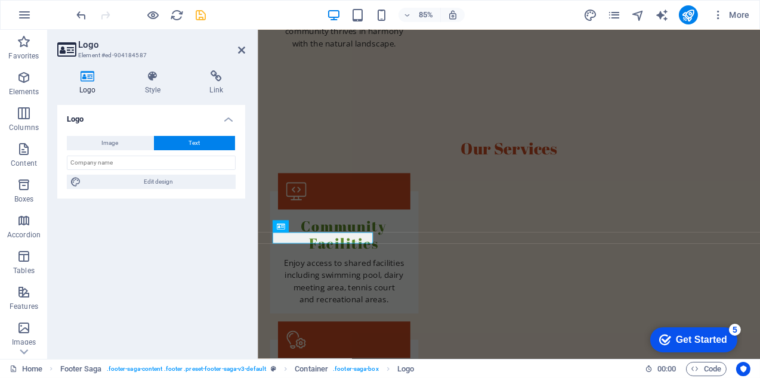
scroll to position [1442, 0]
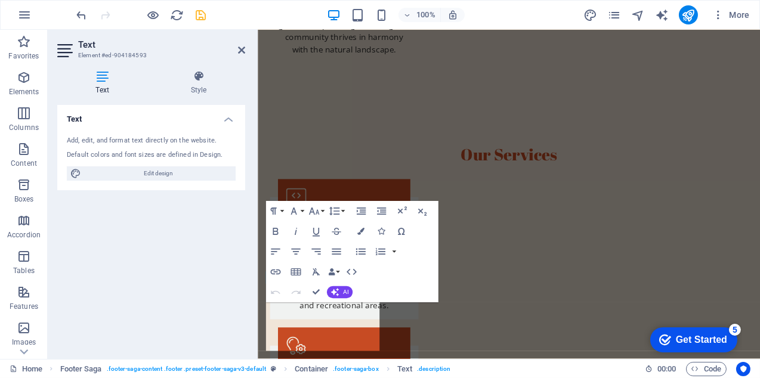
scroll to position [1433, 0]
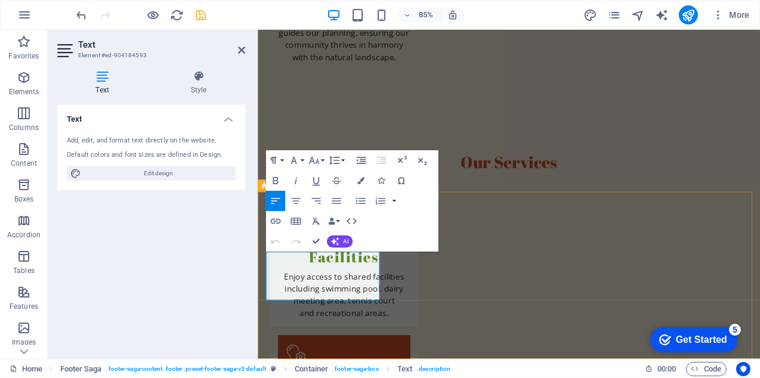
drag, startPoint x: 383, startPoint y: 301, endPoint x: 266, endPoint y: 302, distance: 116.4
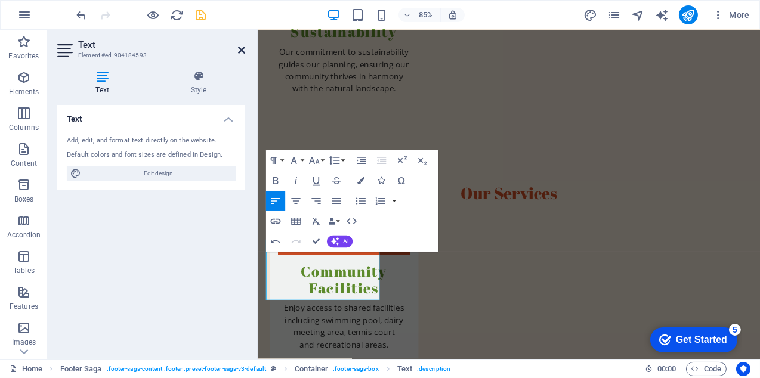
click at [239, 50] on icon at bounding box center [241, 50] width 7 height 10
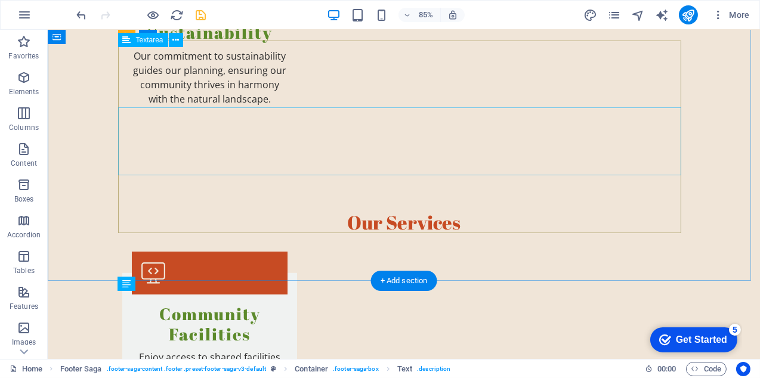
scroll to position [1383, 0]
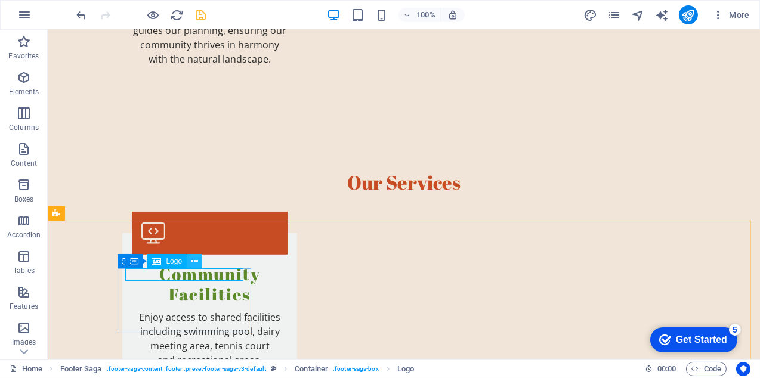
click at [196, 261] on icon at bounding box center [195, 261] width 7 height 13
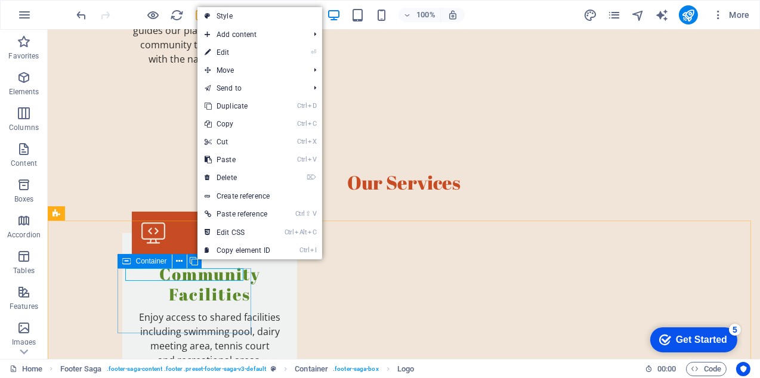
click at [127, 263] on icon at bounding box center [126, 261] width 8 height 14
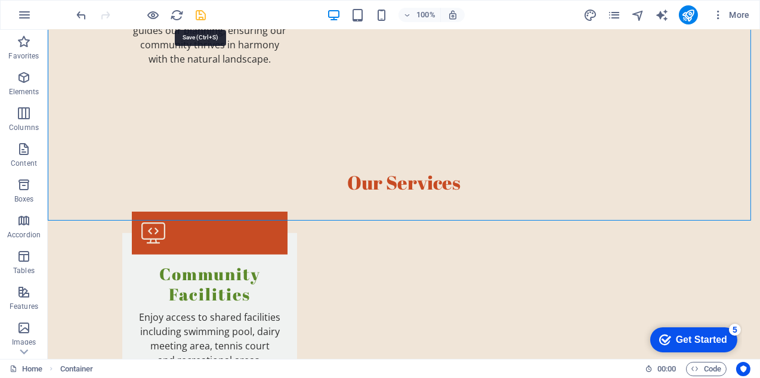
click at [200, 14] on icon "save" at bounding box center [202, 15] width 14 height 14
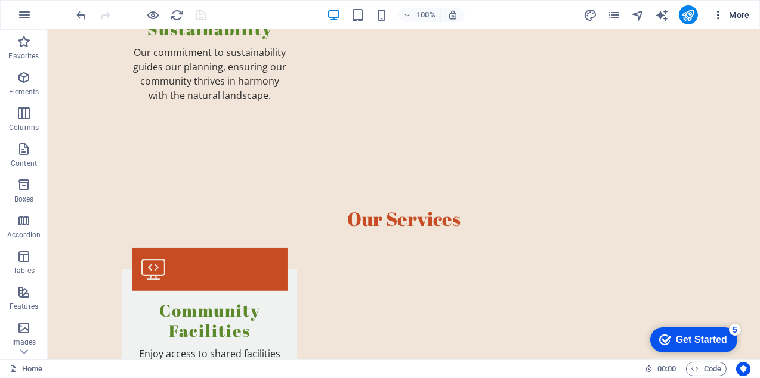
click at [720, 16] on icon "button" at bounding box center [719, 15] width 12 height 12
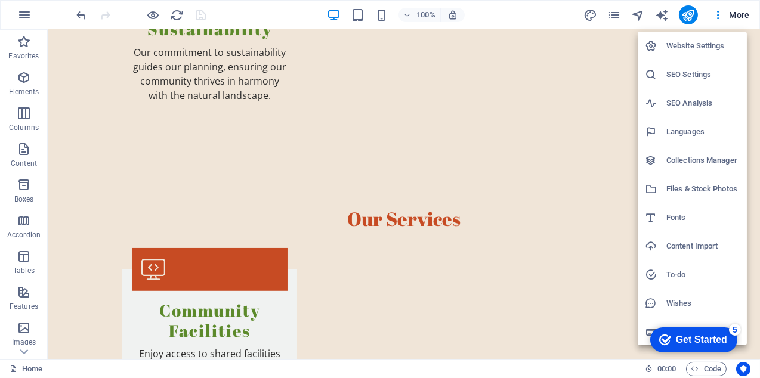
click at [698, 45] on h6 "Website Settings" at bounding box center [703, 46] width 73 height 14
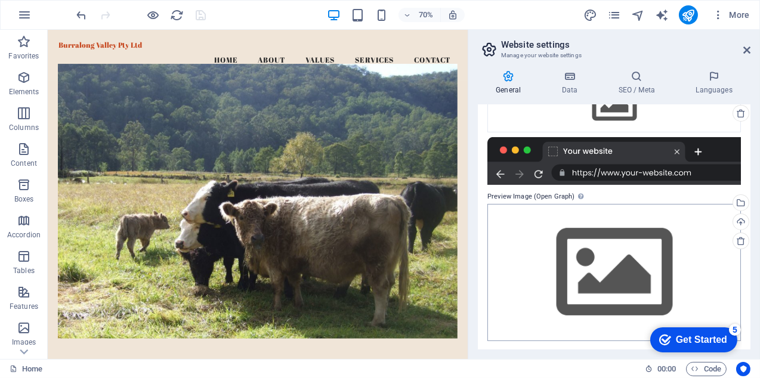
scroll to position [0, 0]
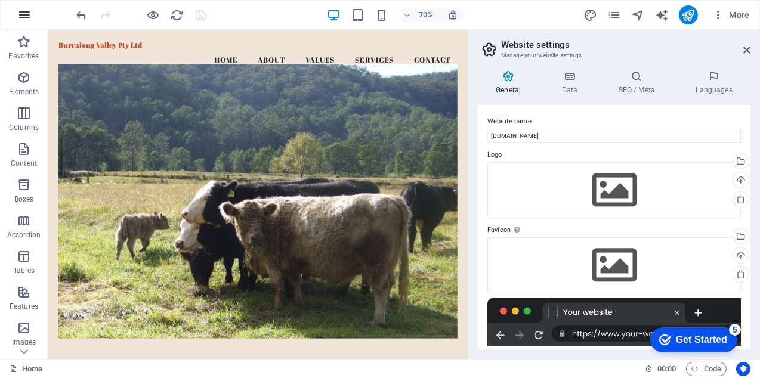
click at [24, 14] on icon "button" at bounding box center [24, 15] width 14 height 14
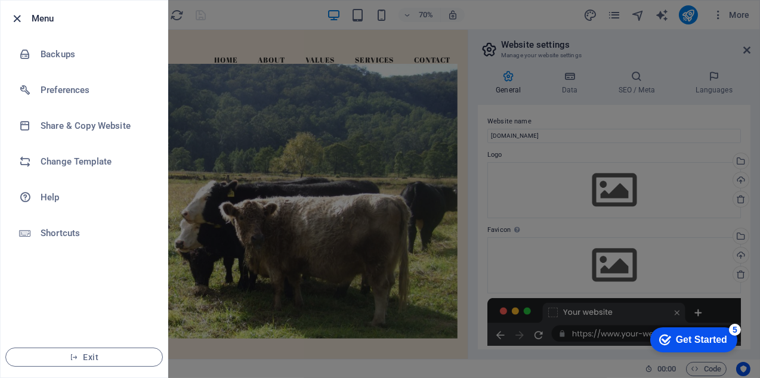
click at [19, 18] on icon "button" at bounding box center [18, 19] width 14 height 14
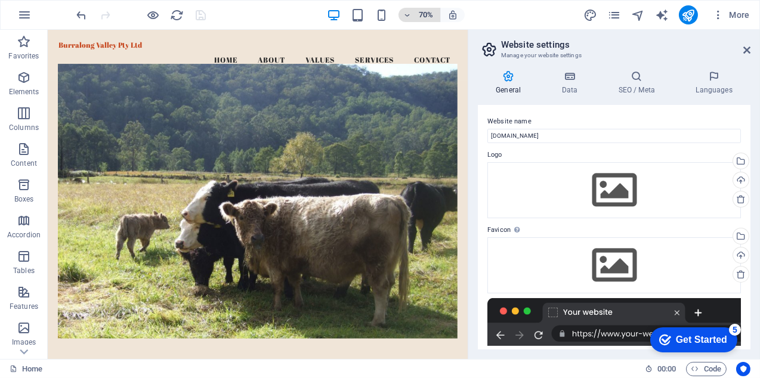
click at [425, 14] on h6 "70%" at bounding box center [426, 15] width 19 height 14
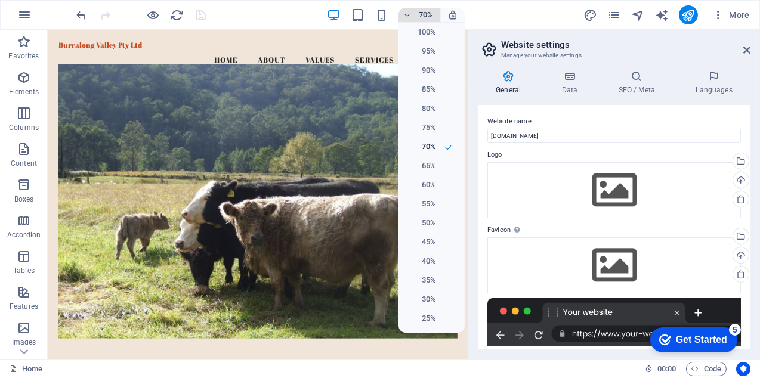
click at [425, 14] on div at bounding box center [380, 189] width 760 height 378
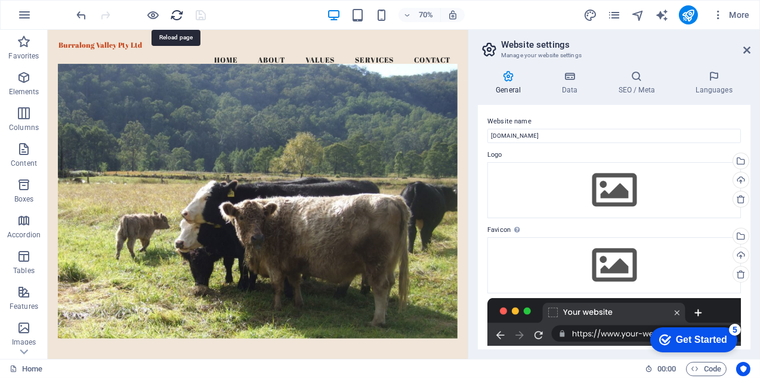
click at [176, 13] on icon "reload" at bounding box center [178, 15] width 14 height 14
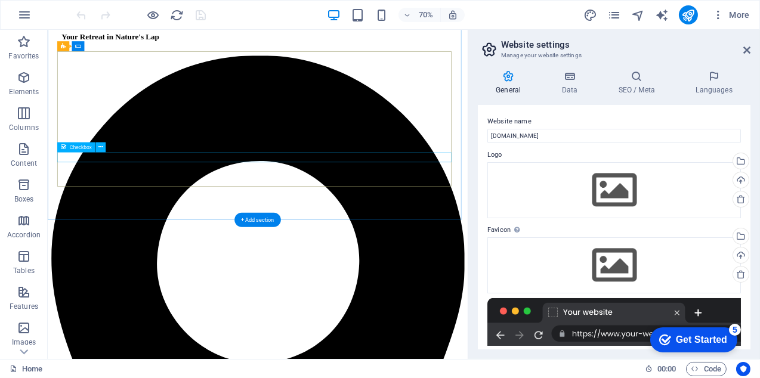
scroll to position [1420, 0]
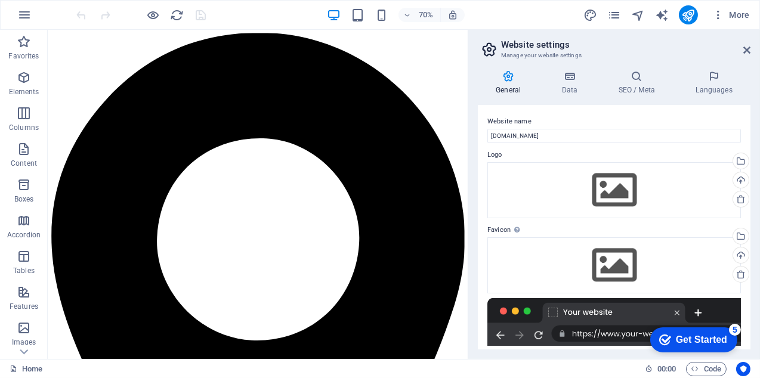
drag, startPoint x: 14, startPoint y: 0, endPoint x: 247, endPoint y: 17, distance: 233.3
click at [0, 0] on div "70% More" at bounding box center [0, 0] width 0 height 0
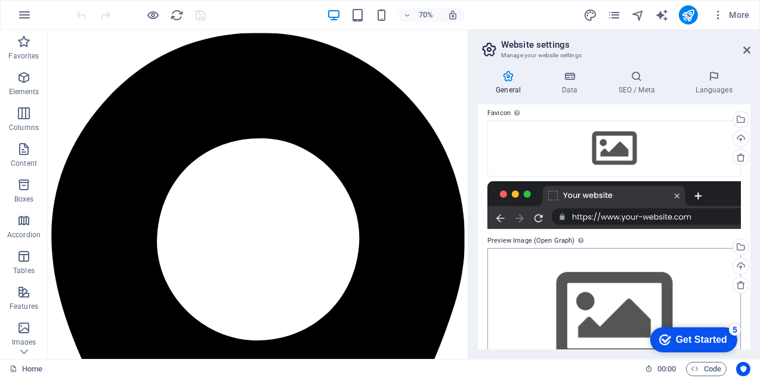
scroll to position [161, 0]
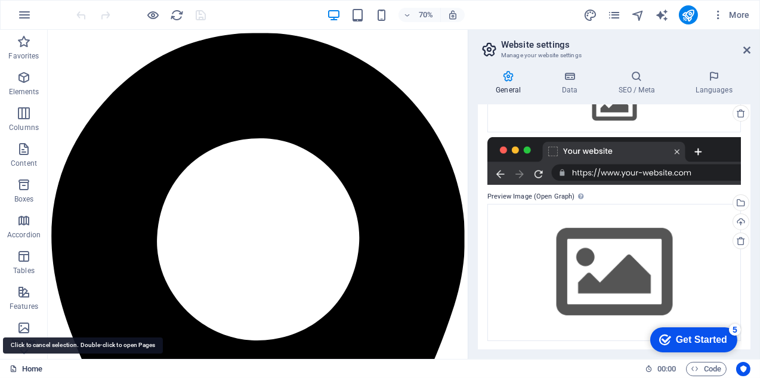
click at [32, 370] on link "Home" at bounding box center [26, 369] width 33 height 14
click at [22, 353] on icon at bounding box center [24, 352] width 17 height 17
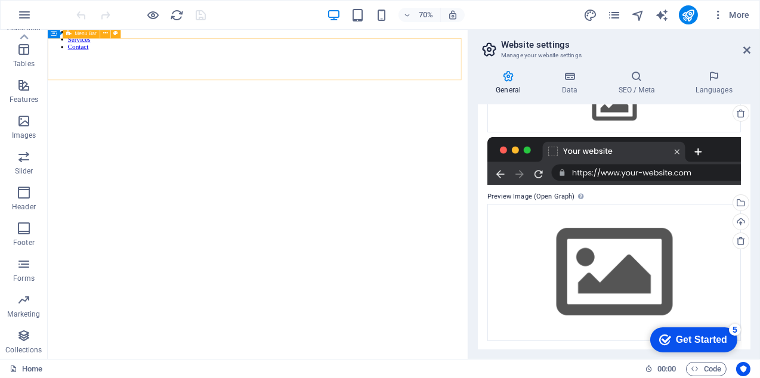
scroll to position [883, 0]
click at [742, 50] on h2 "Website settings" at bounding box center [625, 44] width 249 height 11
click at [746, 48] on icon at bounding box center [747, 50] width 7 height 10
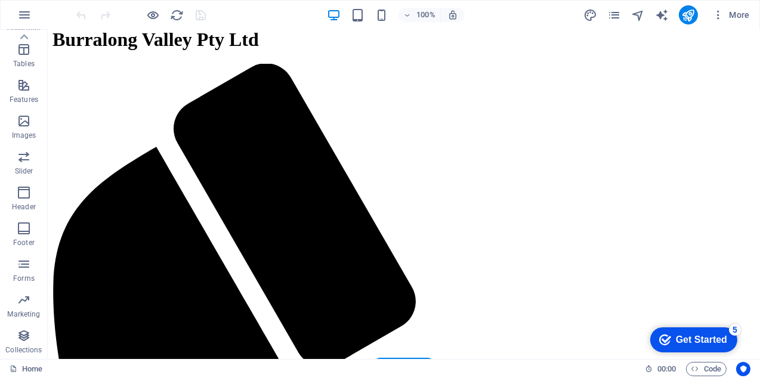
scroll to position [0, 0]
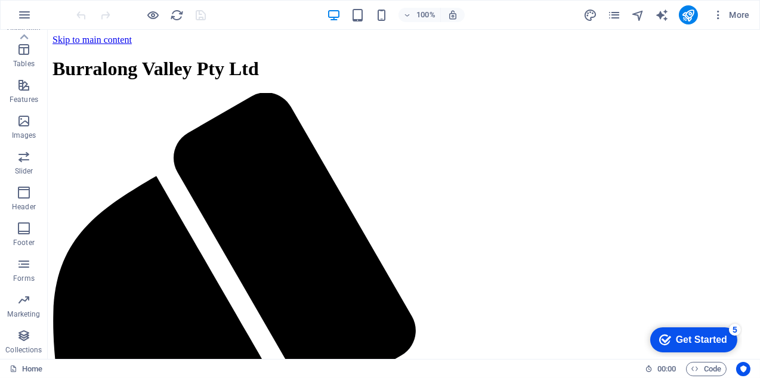
click at [683, 340] on div "Get Started" at bounding box center [701, 339] width 51 height 11
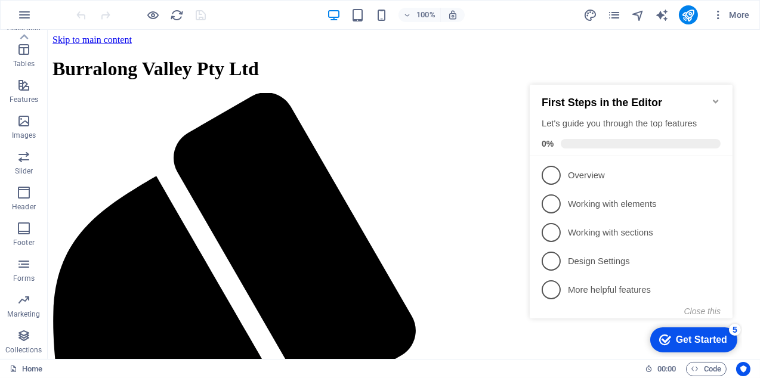
click at [715, 99] on icon "Minimize checklist" at bounding box center [715, 101] width 5 height 4
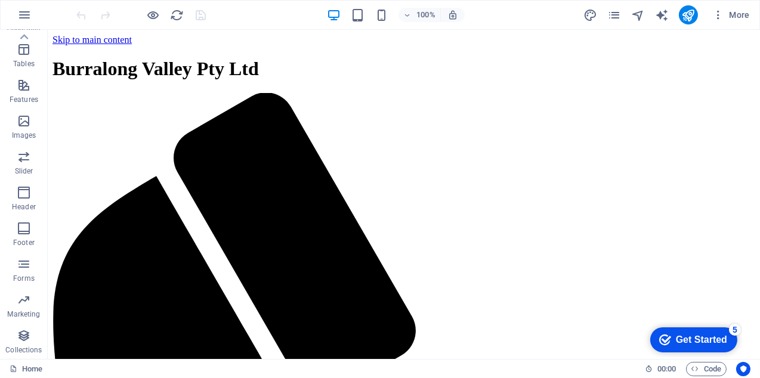
click at [692, 343] on div "Get Started" at bounding box center [701, 339] width 51 height 11
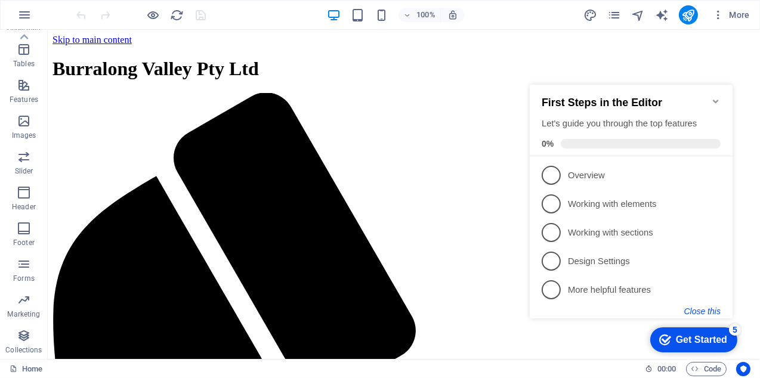
click at [703, 313] on button "Close this" at bounding box center [702, 311] width 36 height 10
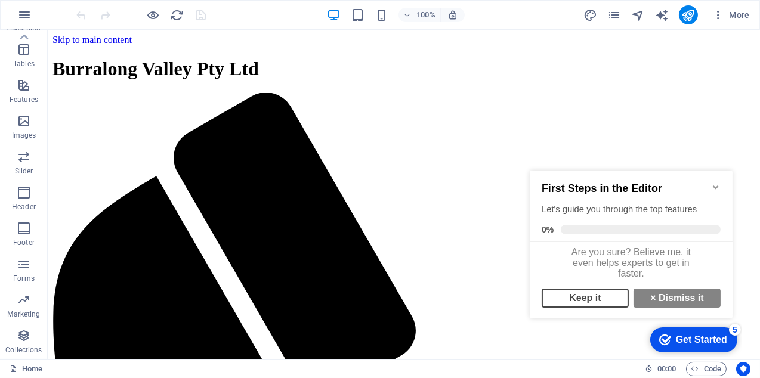
click at [588, 306] on link "Keep it" at bounding box center [584, 297] width 87 height 19
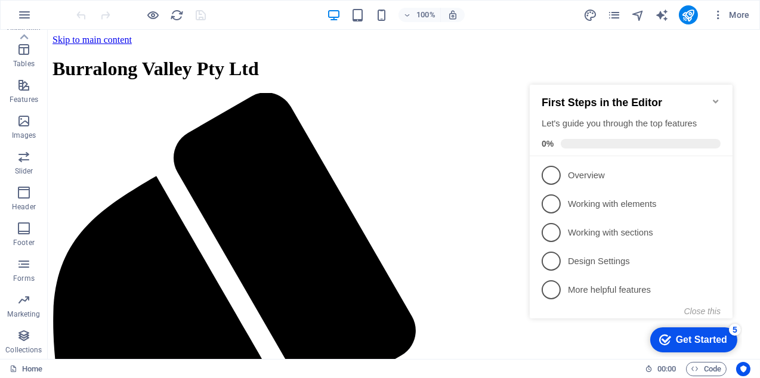
click at [715, 99] on icon "Minimize checklist" at bounding box center [715, 101] width 5 height 4
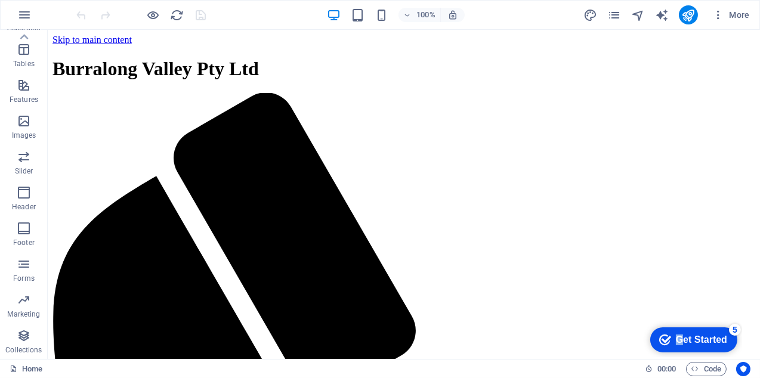
drag, startPoint x: 677, startPoint y: 332, endPoint x: 647, endPoint y: 317, distance: 33.9
click at [647, 321] on html "checkmark Get Started 5 First Steps in the Editor Let's guide you through the t…" at bounding box center [690, 339] width 101 height 36
drag, startPoint x: 100, startPoint y: 49, endPoint x: 482, endPoint y: 280, distance: 447.1
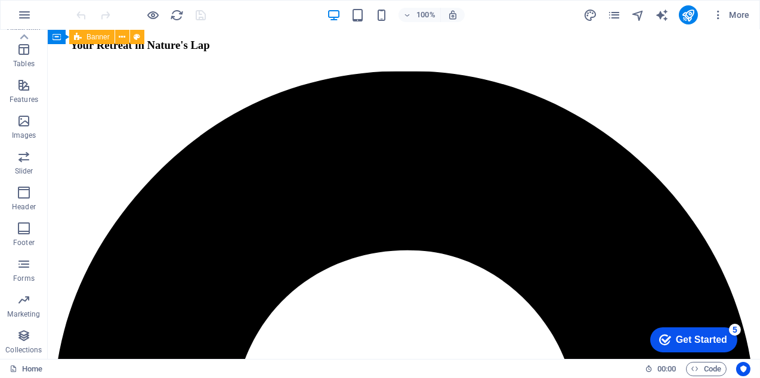
scroll to position [1442, 0]
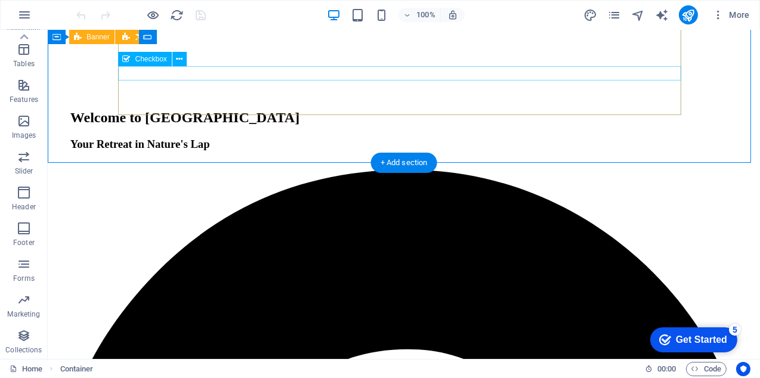
scroll to position [1262, 0]
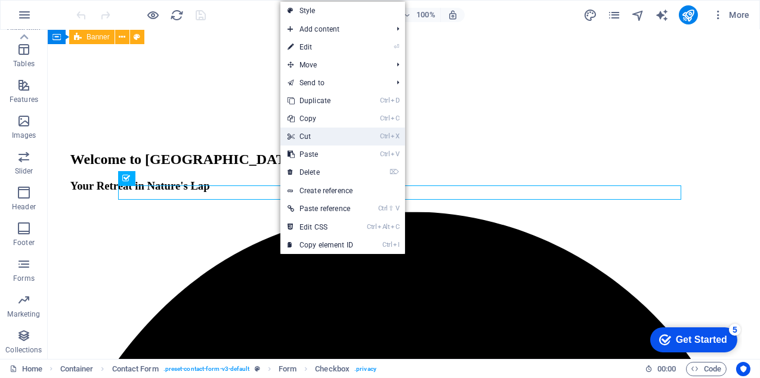
click at [310, 132] on link "Ctrl X Cut" at bounding box center [320, 137] width 80 height 18
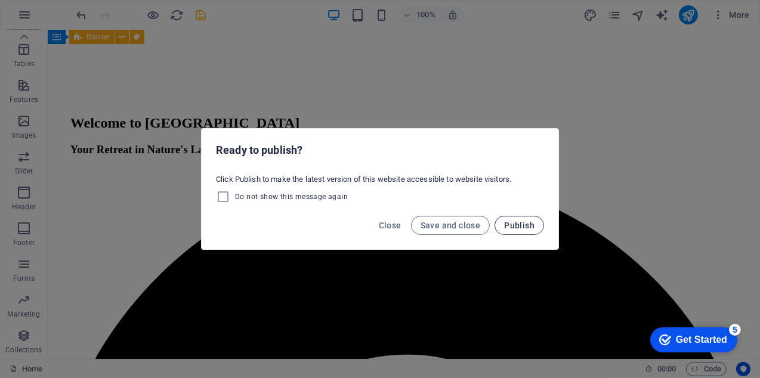
click at [513, 223] on span "Publish" at bounding box center [519, 226] width 30 height 10
